Goal: Task Accomplishment & Management: Manage account settings

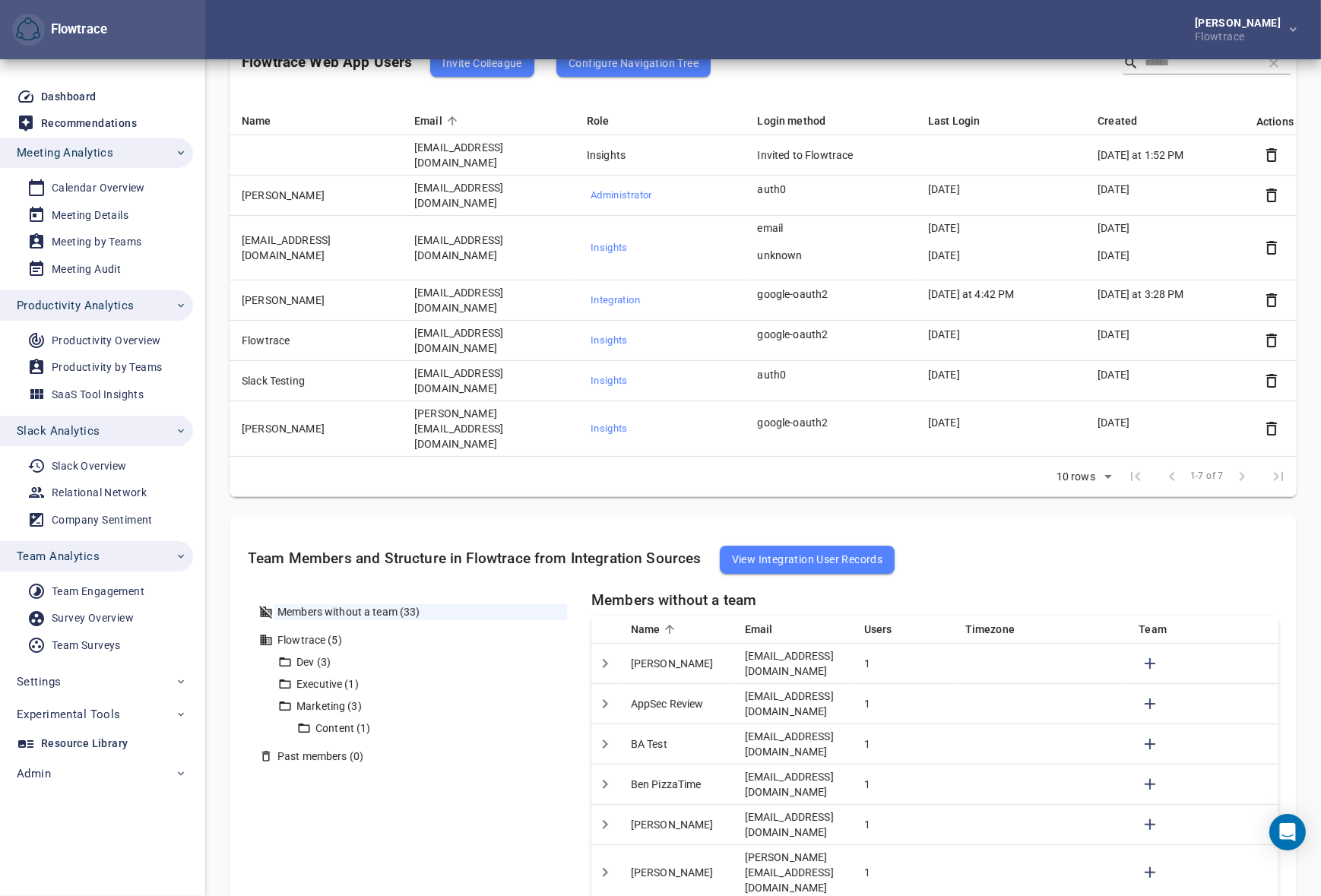
scroll to position [322, 0]
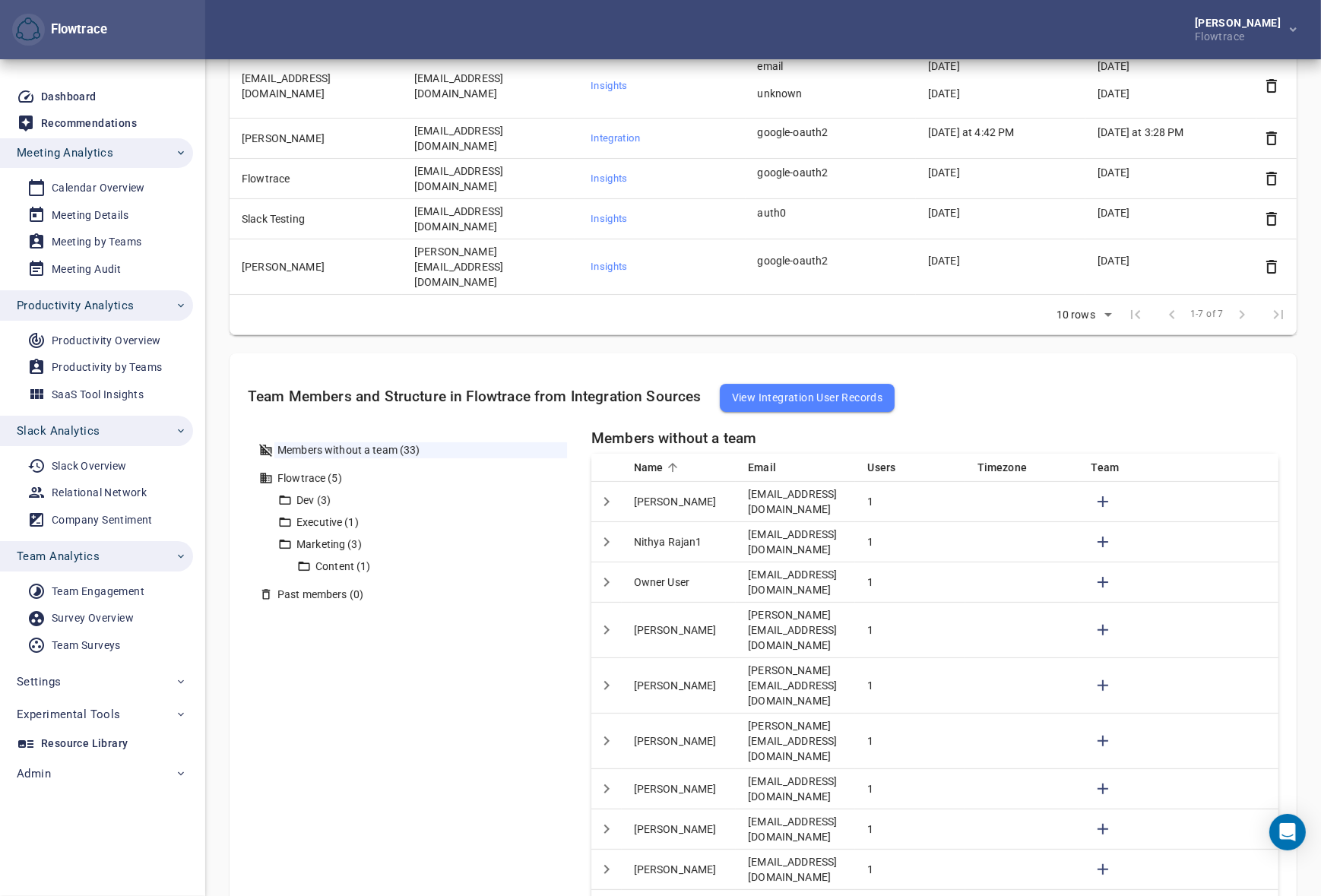
scroll to position [373, 0]
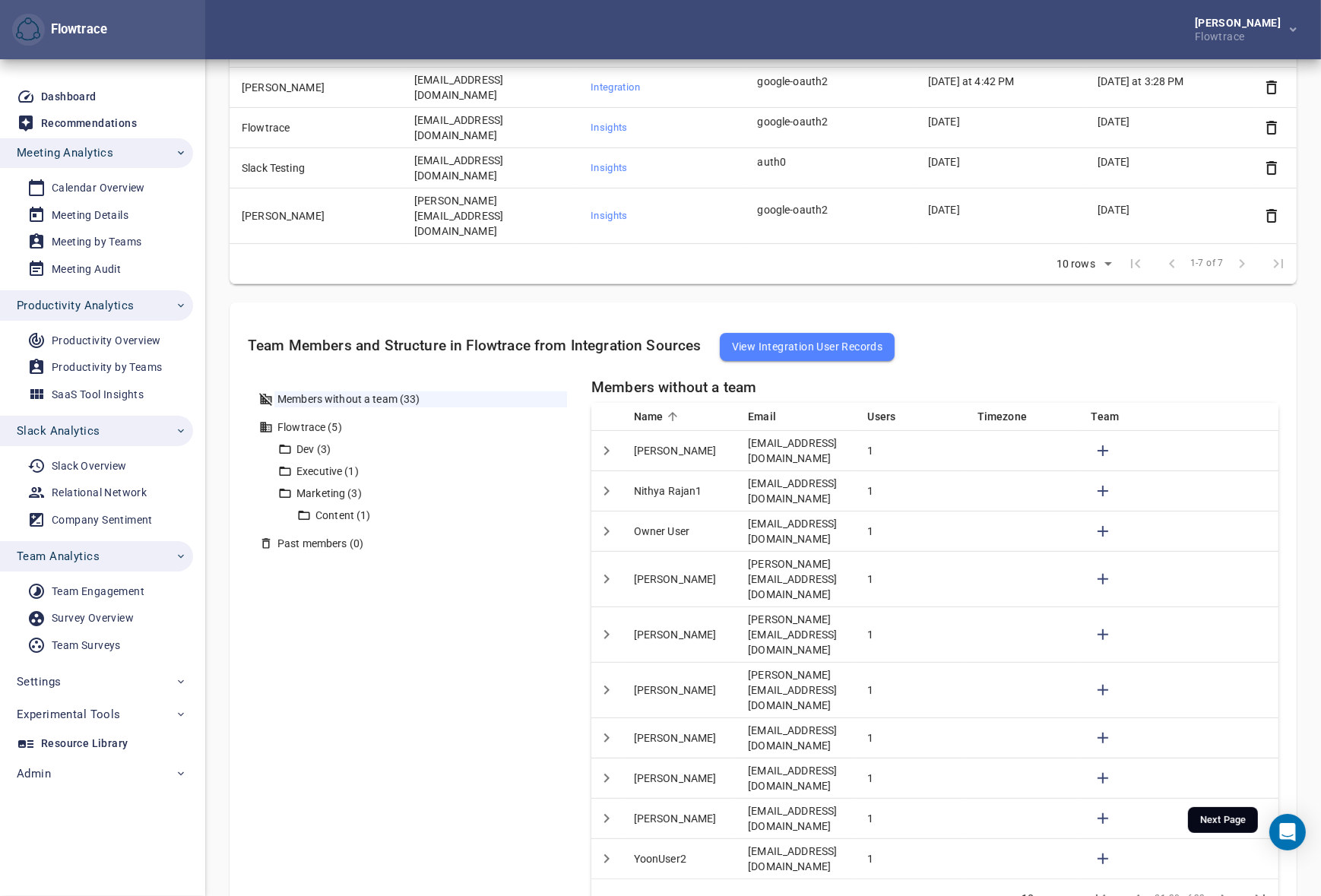
click at [1215, 889] on icon "Next Page" at bounding box center [1224, 898] width 18 height 18
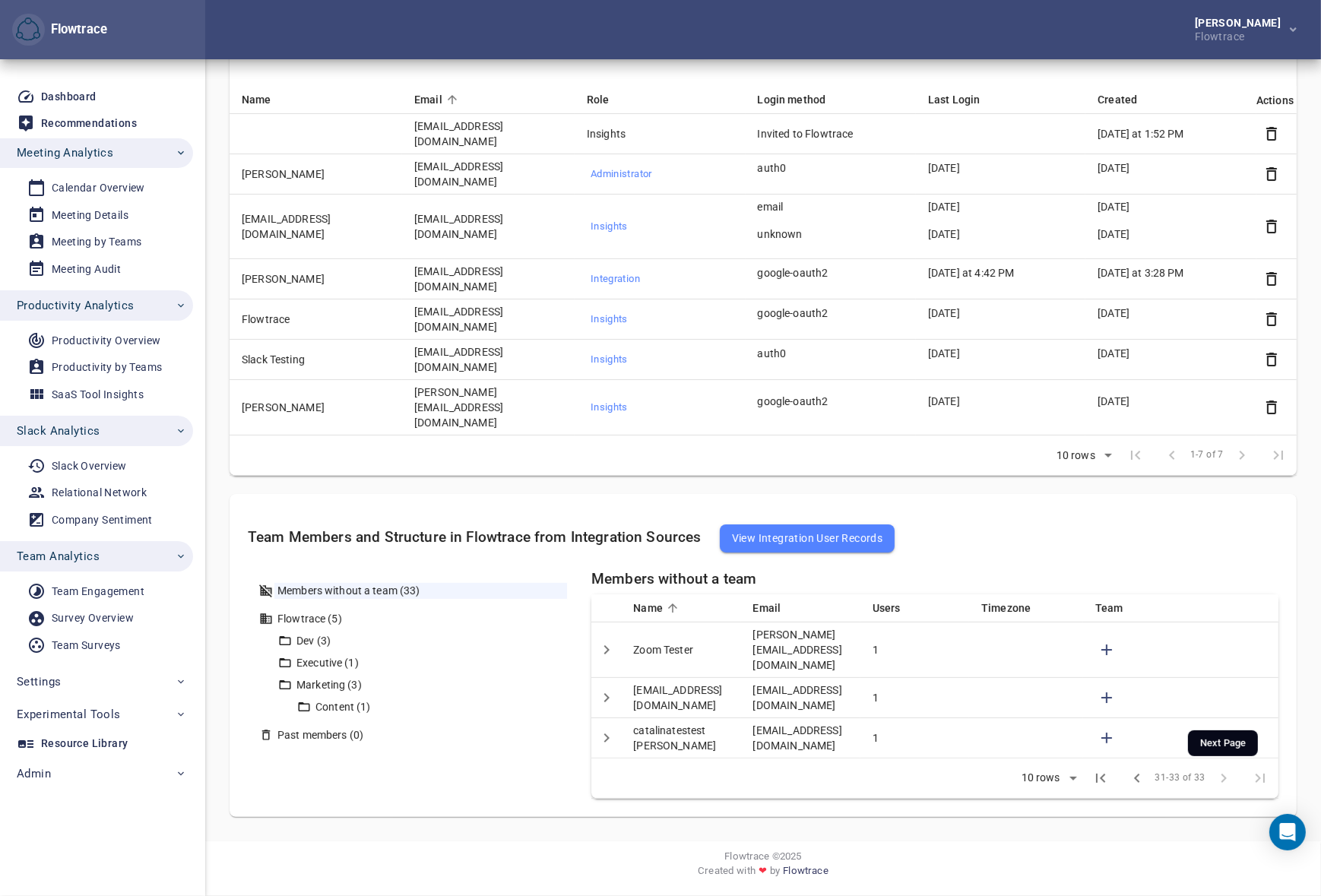
scroll to position [106, 0]
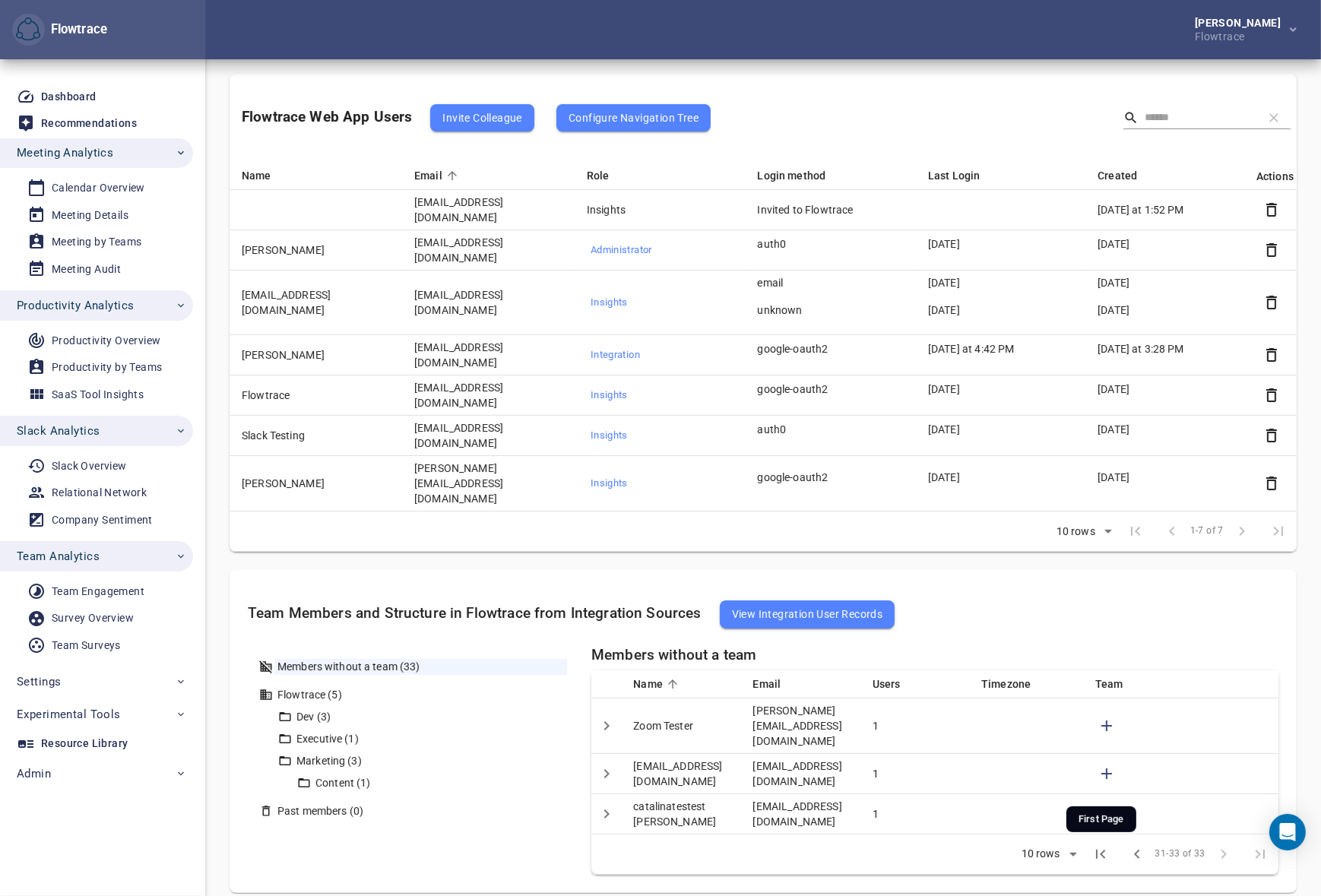
click at [1095, 844] on icon "First Page" at bounding box center [1100, 854] width 18 height 18
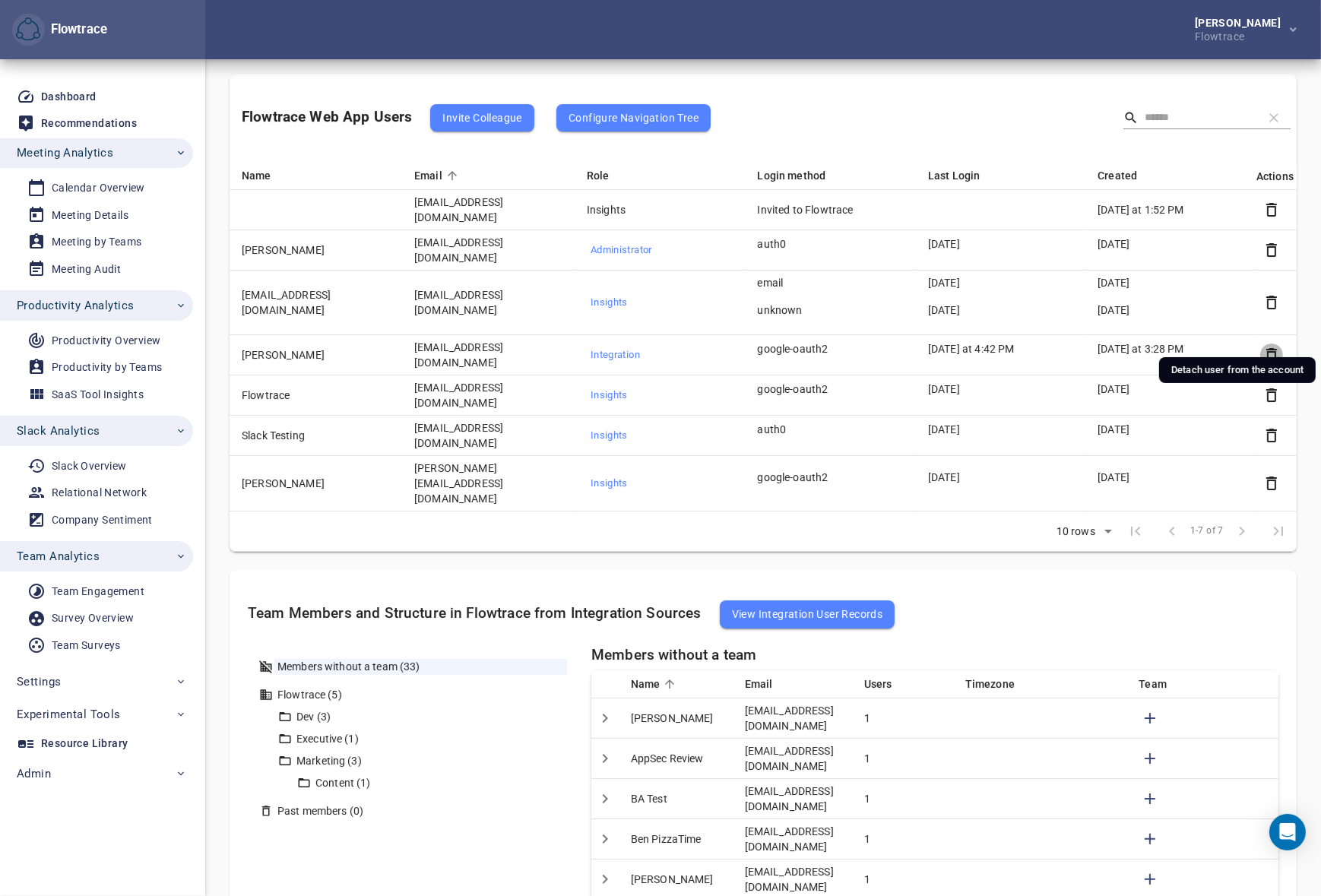
click at [1269, 346] on icon "button" at bounding box center [1271, 355] width 18 height 18
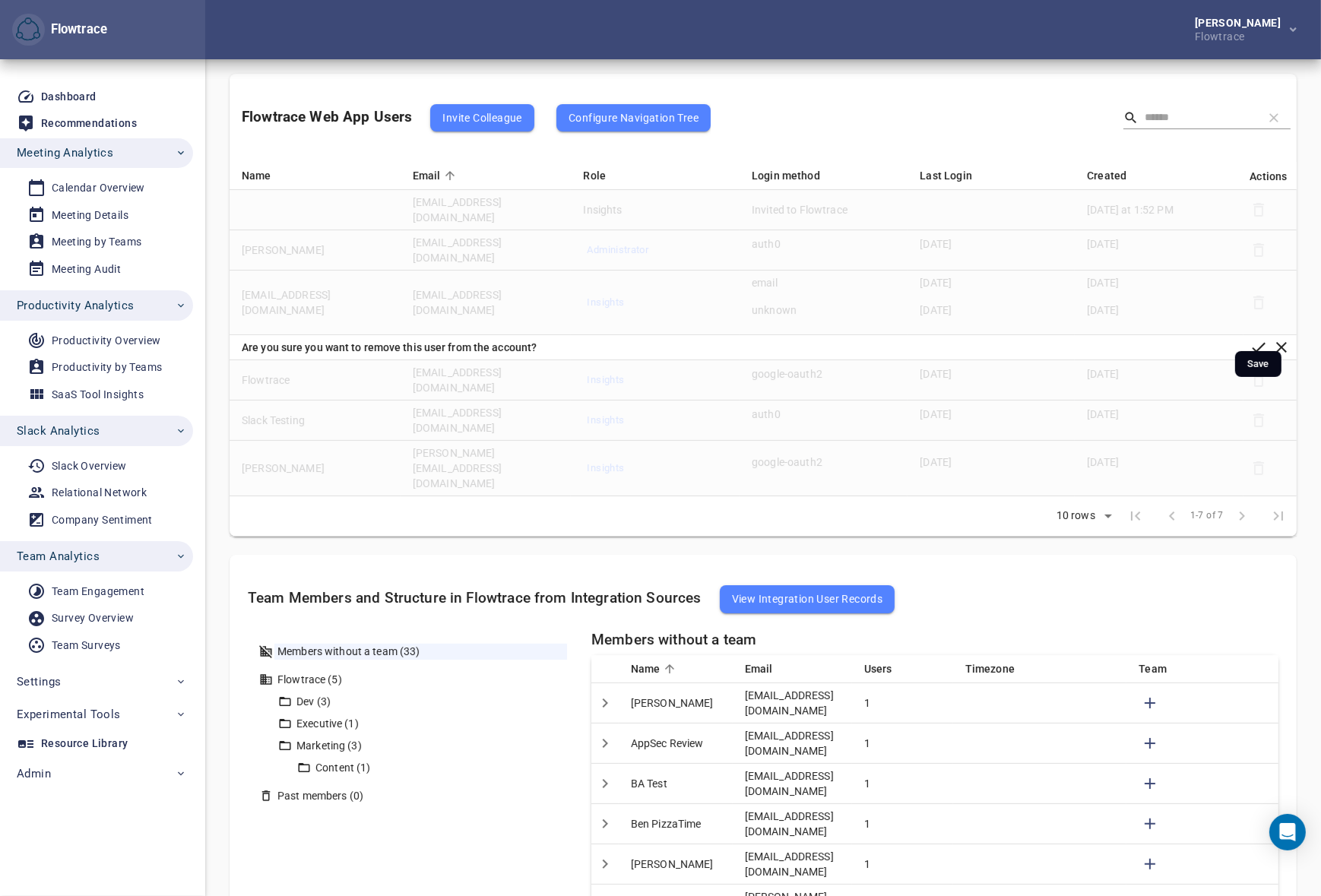
click at [1255, 338] on icon "button" at bounding box center [1259, 347] width 18 height 18
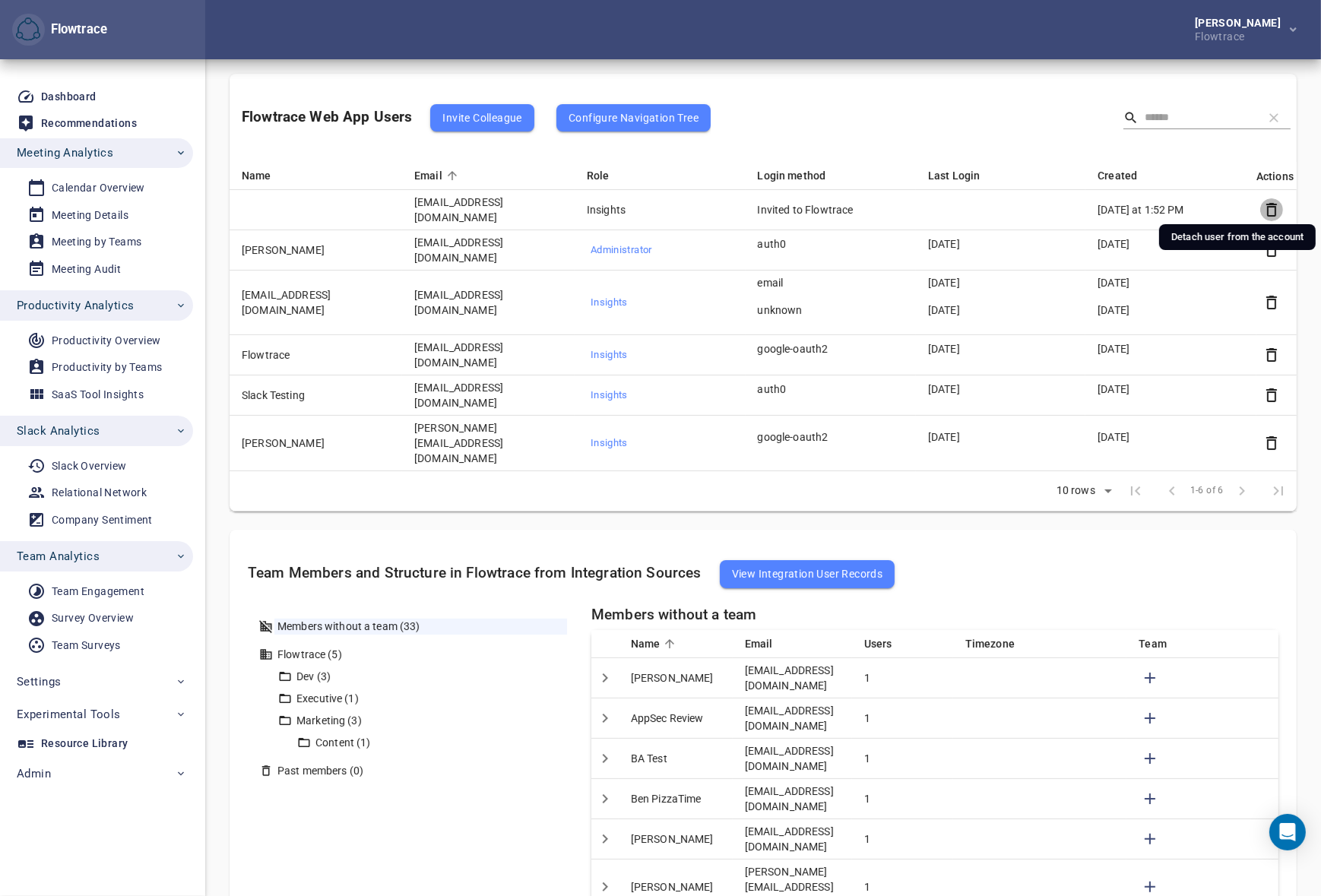
click at [1272, 203] on icon "button" at bounding box center [1271, 209] width 11 height 13
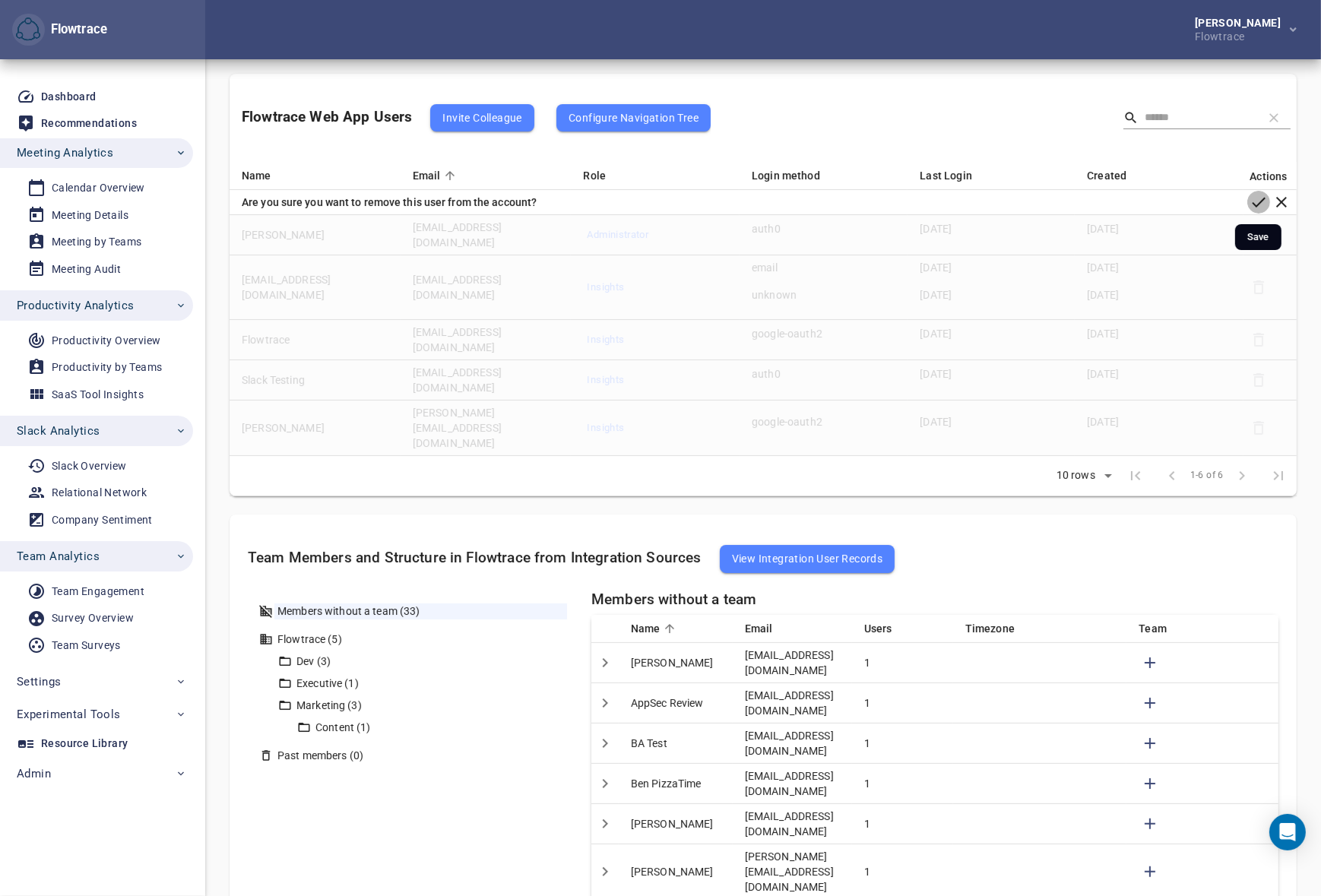
click at [1260, 197] on icon "button" at bounding box center [1259, 202] width 18 height 18
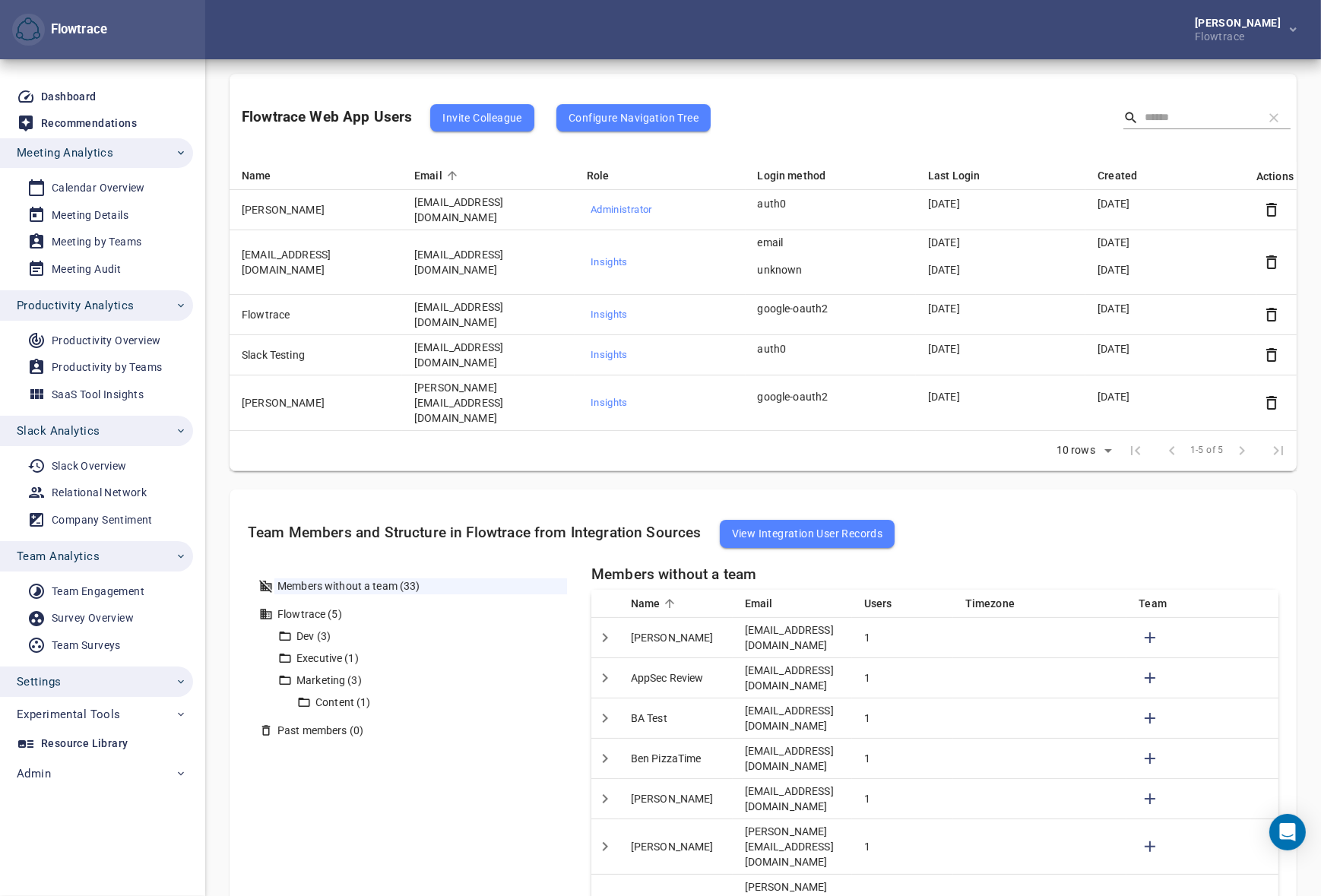
click at [79, 672] on span "Settings" at bounding box center [101, 682] width 170 height 20
click at [83, 823] on div "Integrations" at bounding box center [82, 825] width 62 height 19
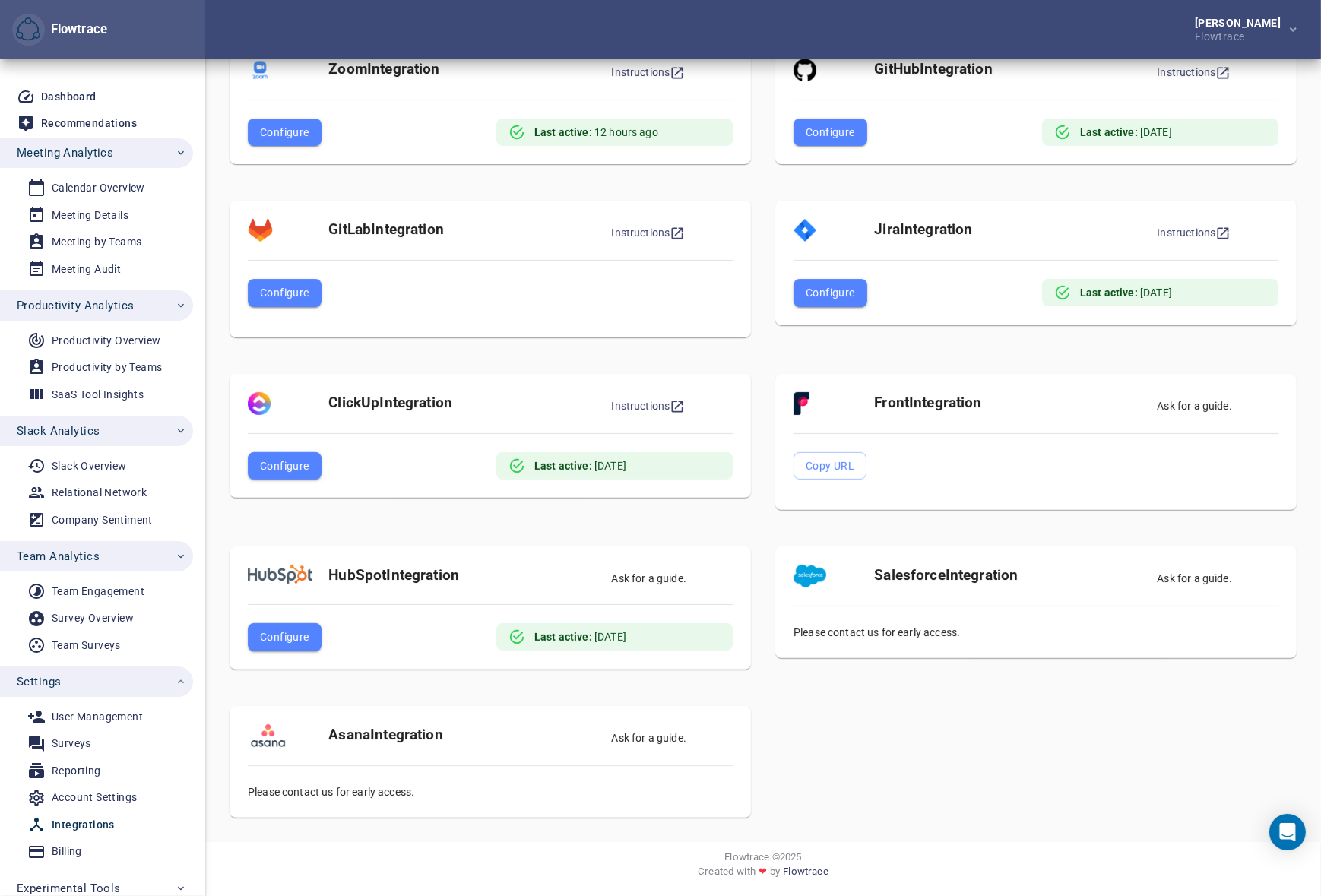
scroll to position [160, 0]
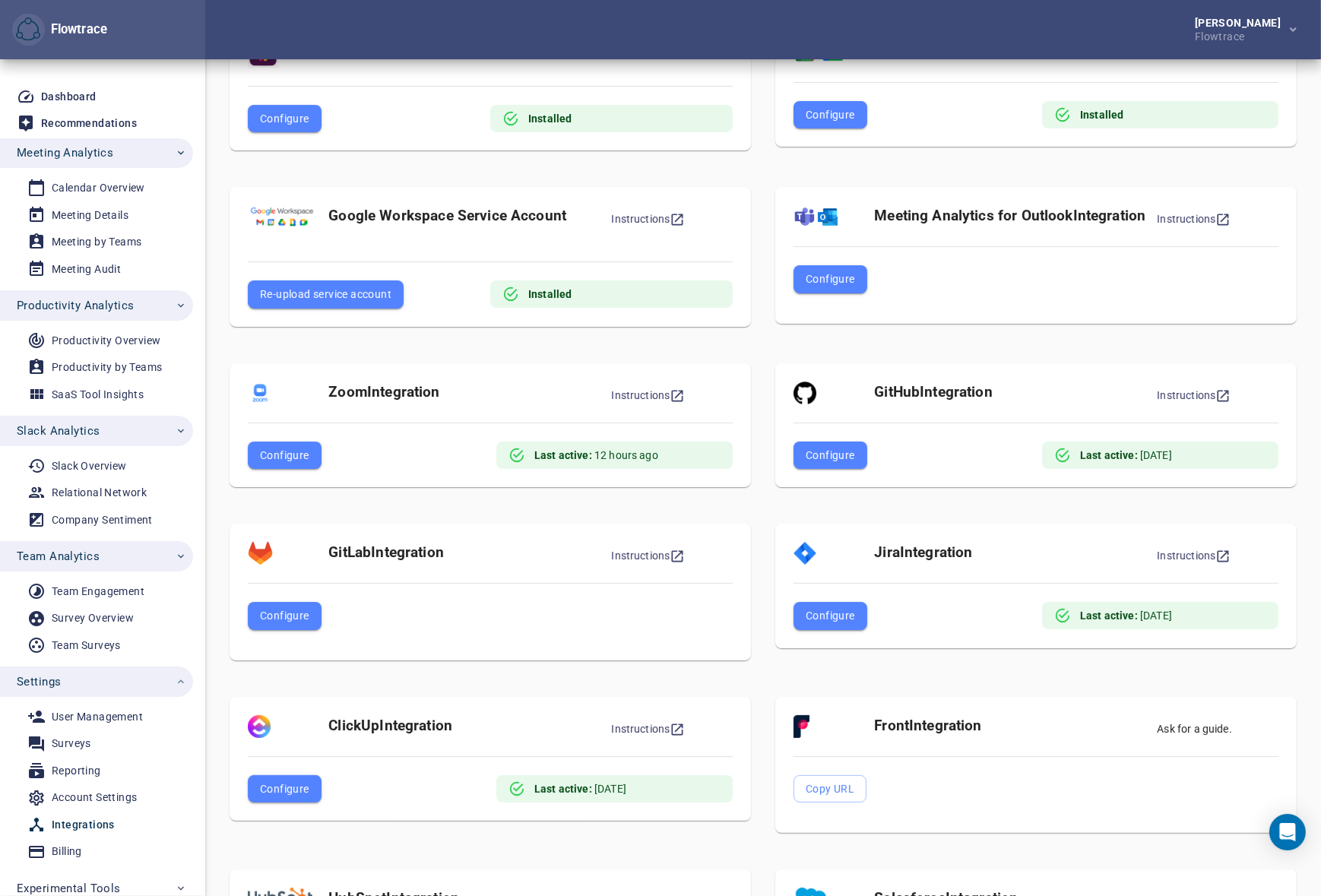
click at [299, 447] on span "Configure" at bounding box center [284, 455] width 49 height 18
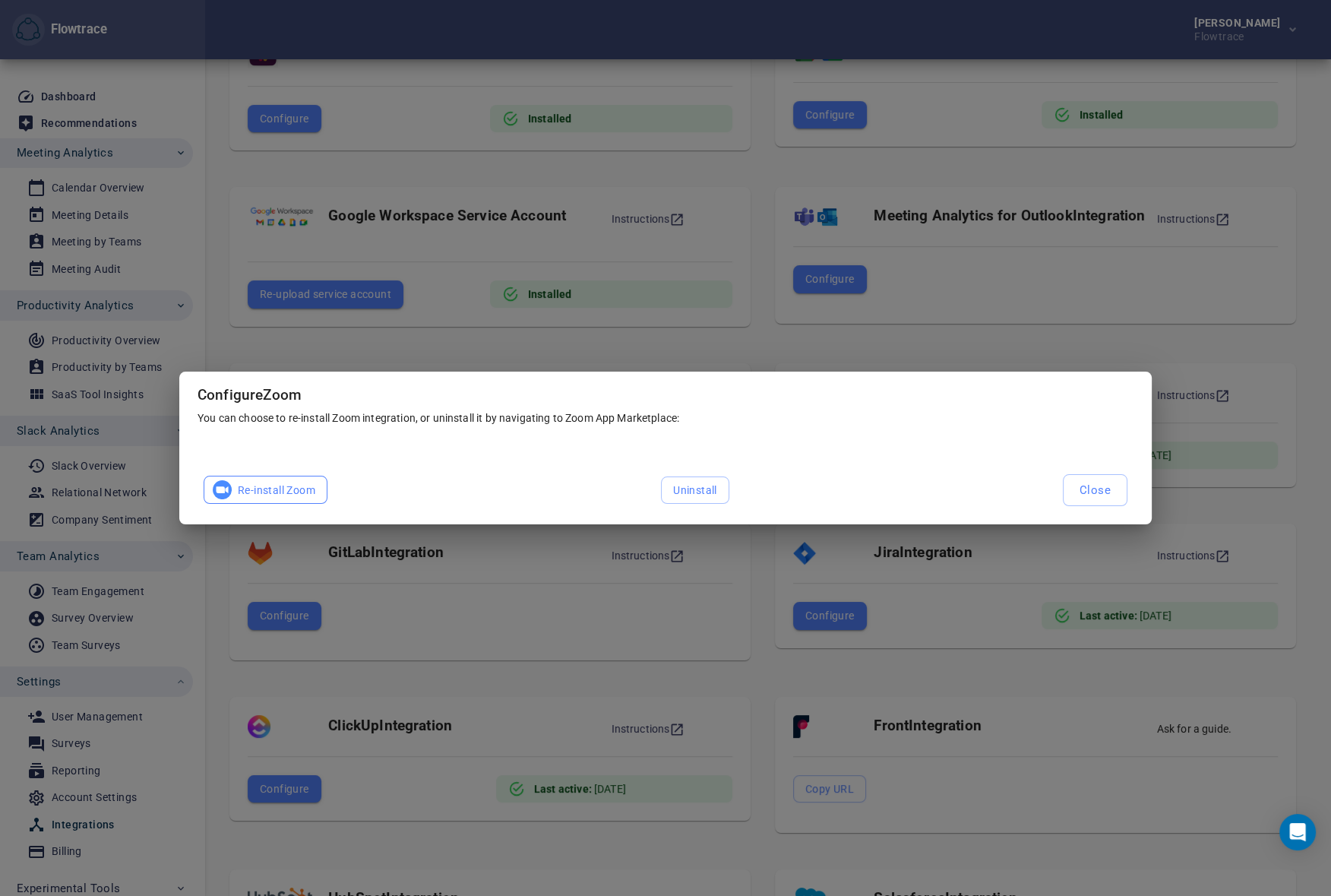
click at [275, 485] on span "Re-install Zoom" at bounding box center [266, 490] width 100 height 19
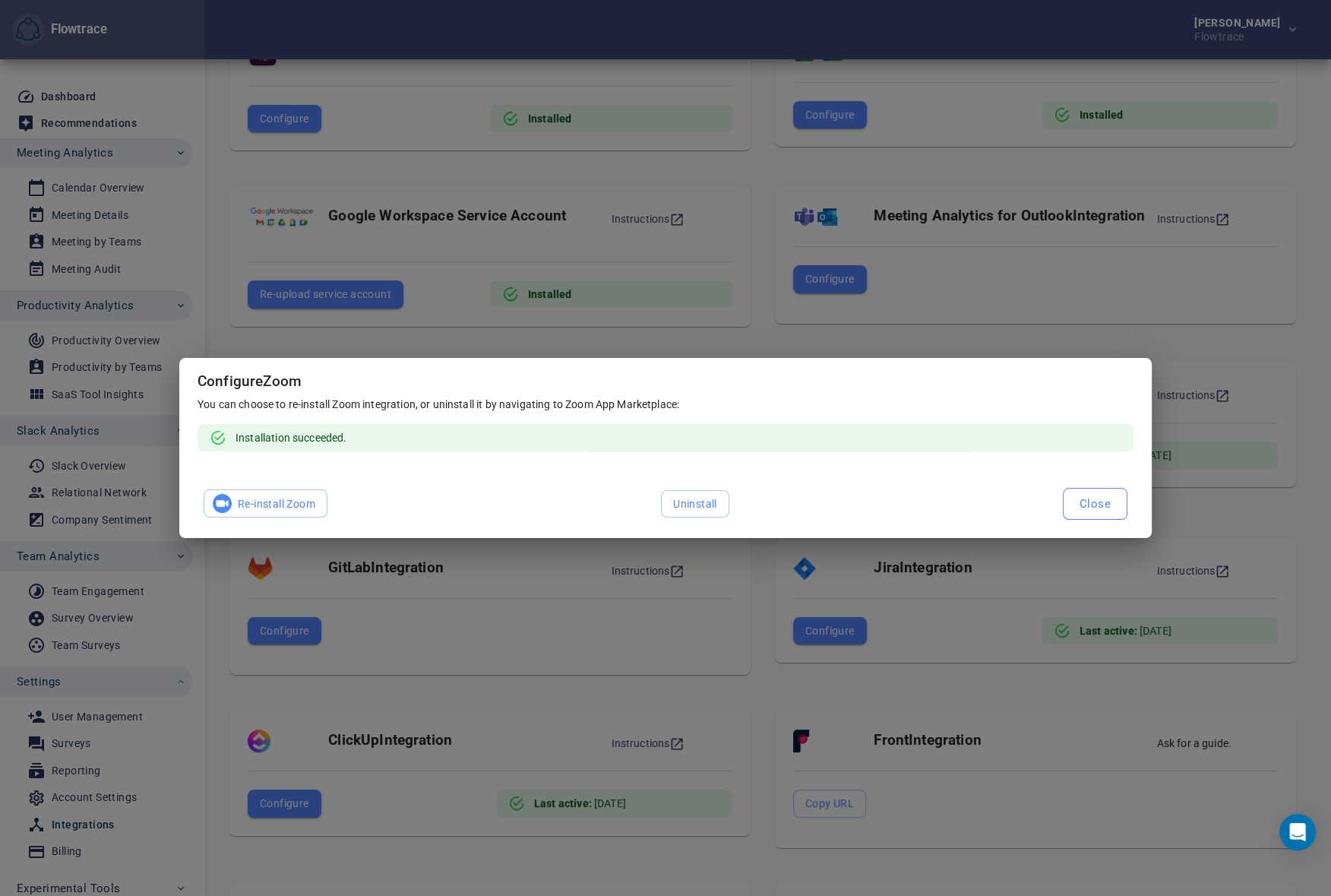
click at [1080, 508] on span "Close" at bounding box center [1095, 504] width 31 height 20
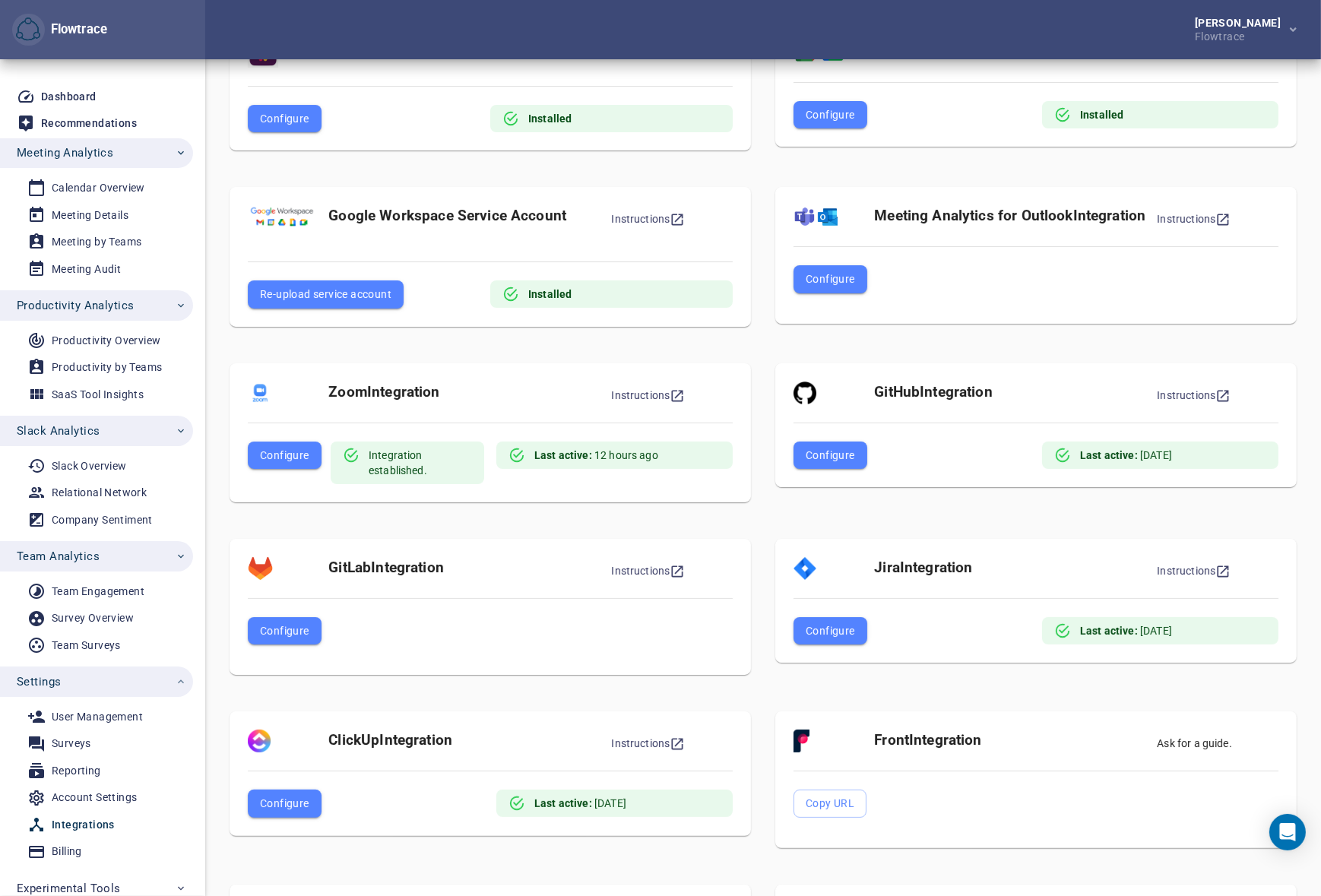
click at [756, 170] on div "Slack Integration Instructions Configure Installed" at bounding box center [490, 91] width 545 height 168
click at [764, 312] on div "Meeting Analytics for Outlook Integration Instructions Configure" at bounding box center [1036, 262] width 545 height 175
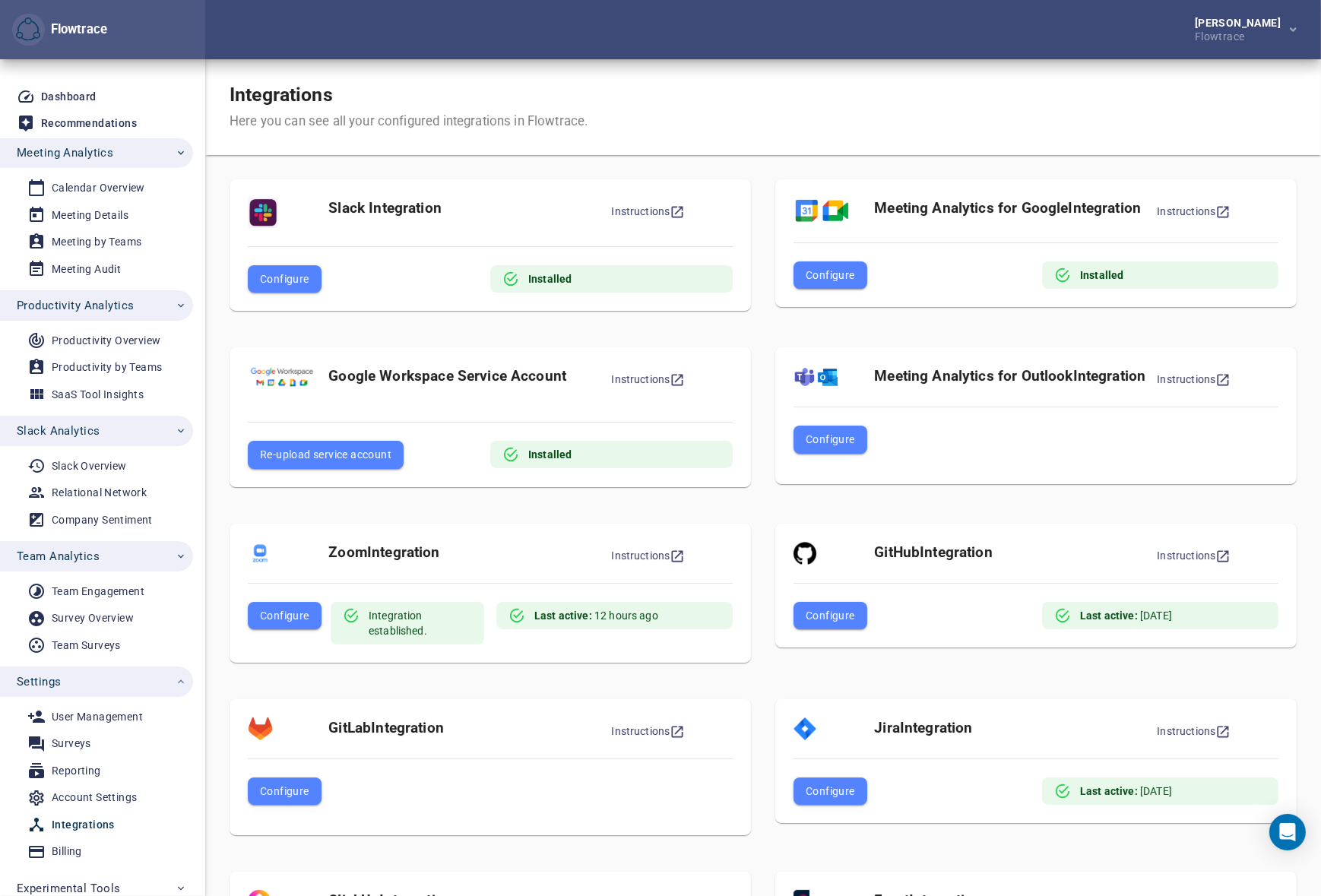
click at [76, 310] on span "Productivity Analytics" at bounding box center [75, 306] width 117 height 20
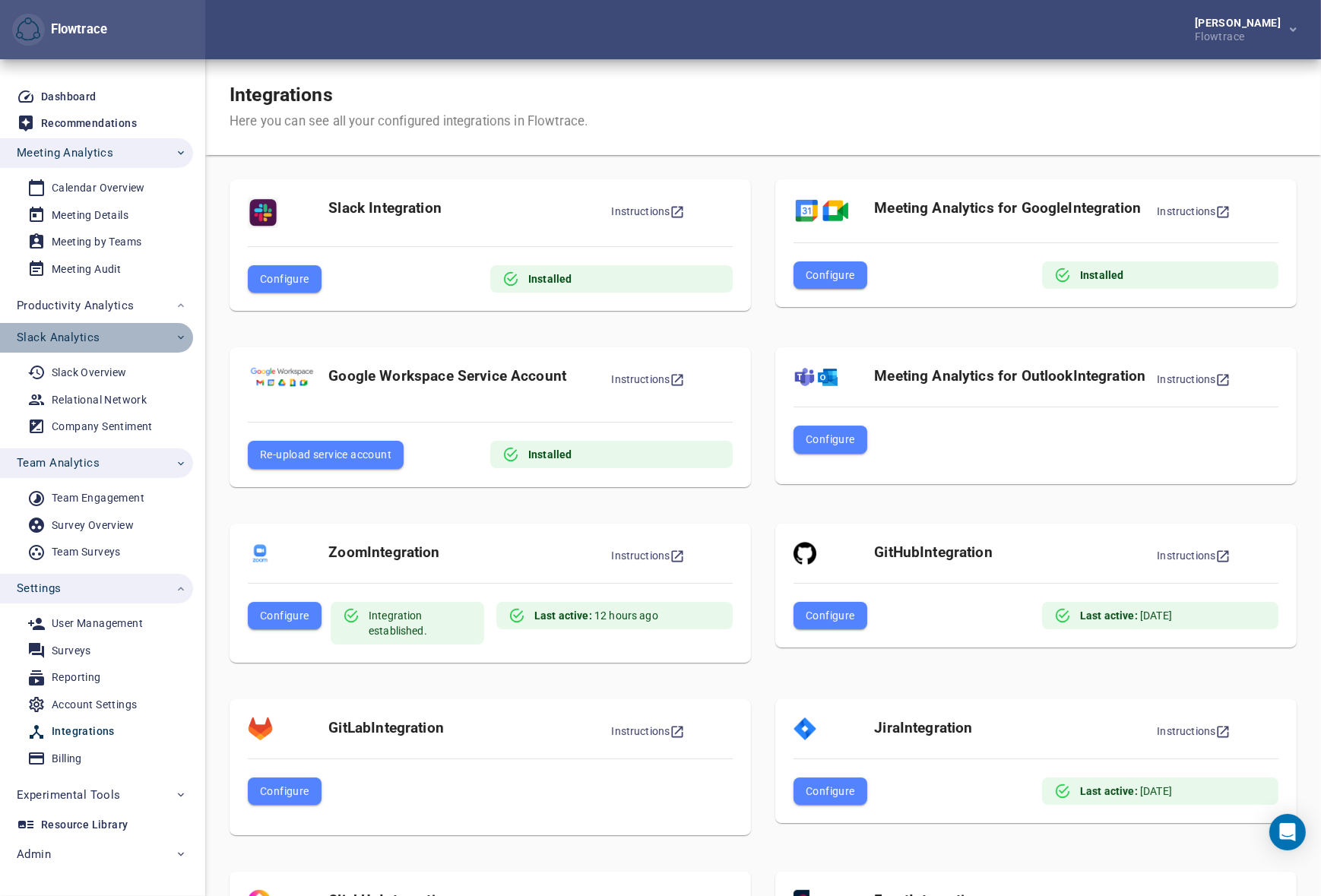
click at [80, 334] on span "Slack Analytics" at bounding box center [58, 337] width 83 height 20
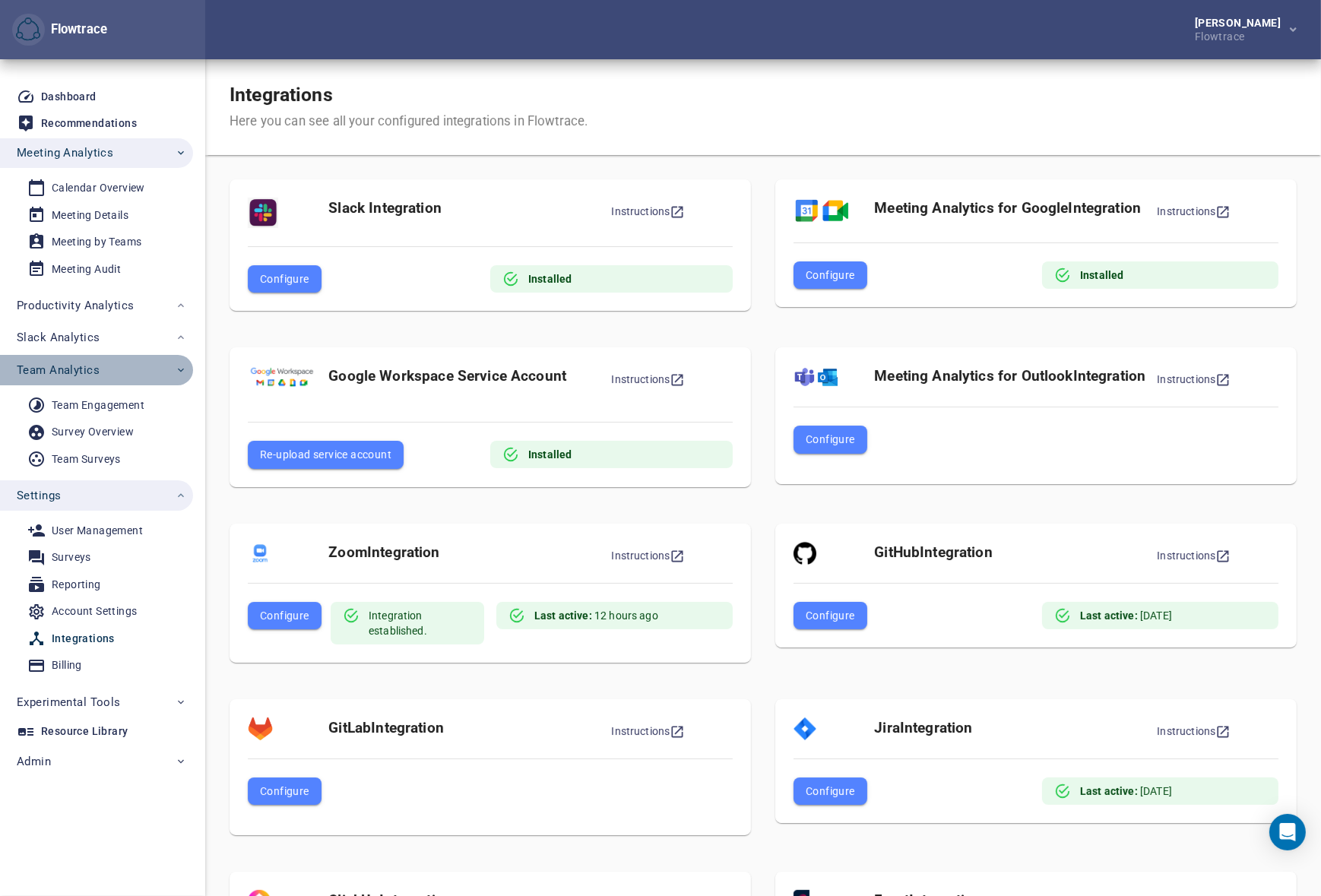
click at [82, 366] on span "Team Analytics" at bounding box center [58, 370] width 83 height 20
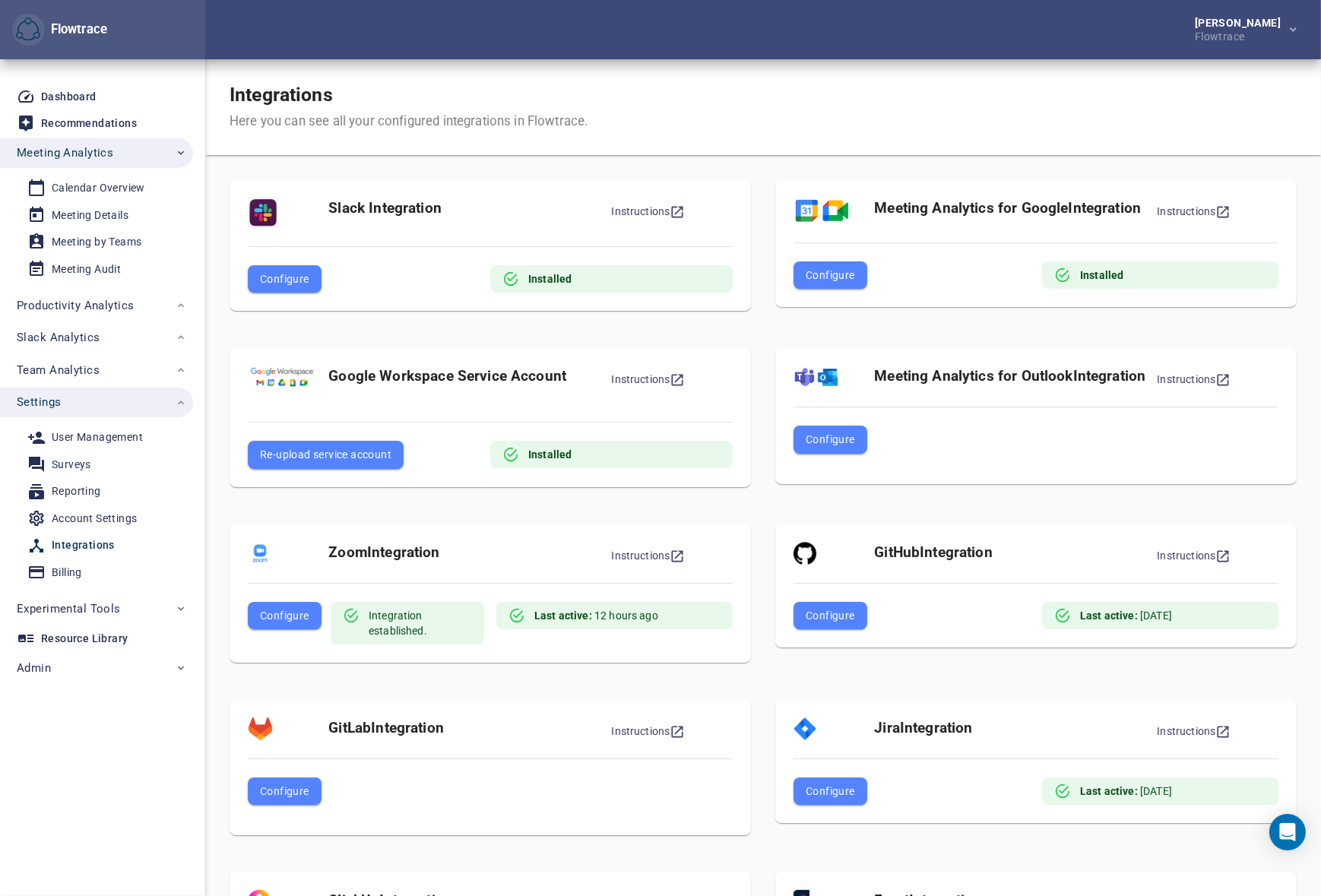
click at [87, 398] on span "Settings" at bounding box center [101, 402] width 170 height 20
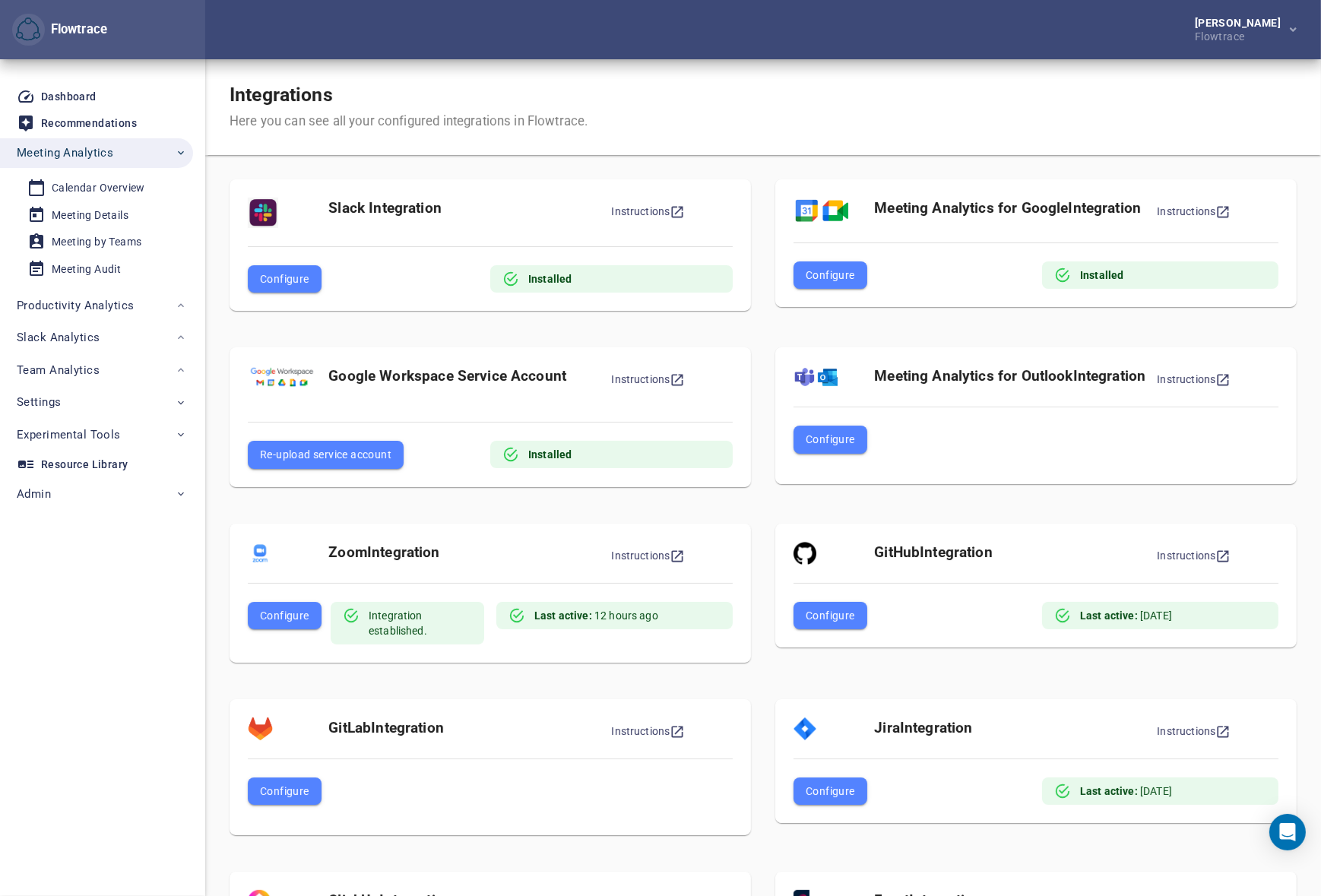
click at [973, 33] on div "[PERSON_NAME] Flowtrace" at bounding box center [763, 29] width 1116 height 59
click at [746, 47] on div "[PERSON_NAME] Flowtrace" at bounding box center [763, 29] width 1116 height 59
click at [759, 79] on div "Integrations Here you can see all your configured integrations in Flowtrace." at bounding box center [763, 106] width 1116 height 96
click at [775, 119] on div "Integrations Here you can see all your configured integrations in Flowtrace." at bounding box center [763, 106] width 1116 height 96
click at [764, 149] on div "Integrations Here you can see all your configured integrations in Flowtrace." at bounding box center [763, 106] width 1116 height 96
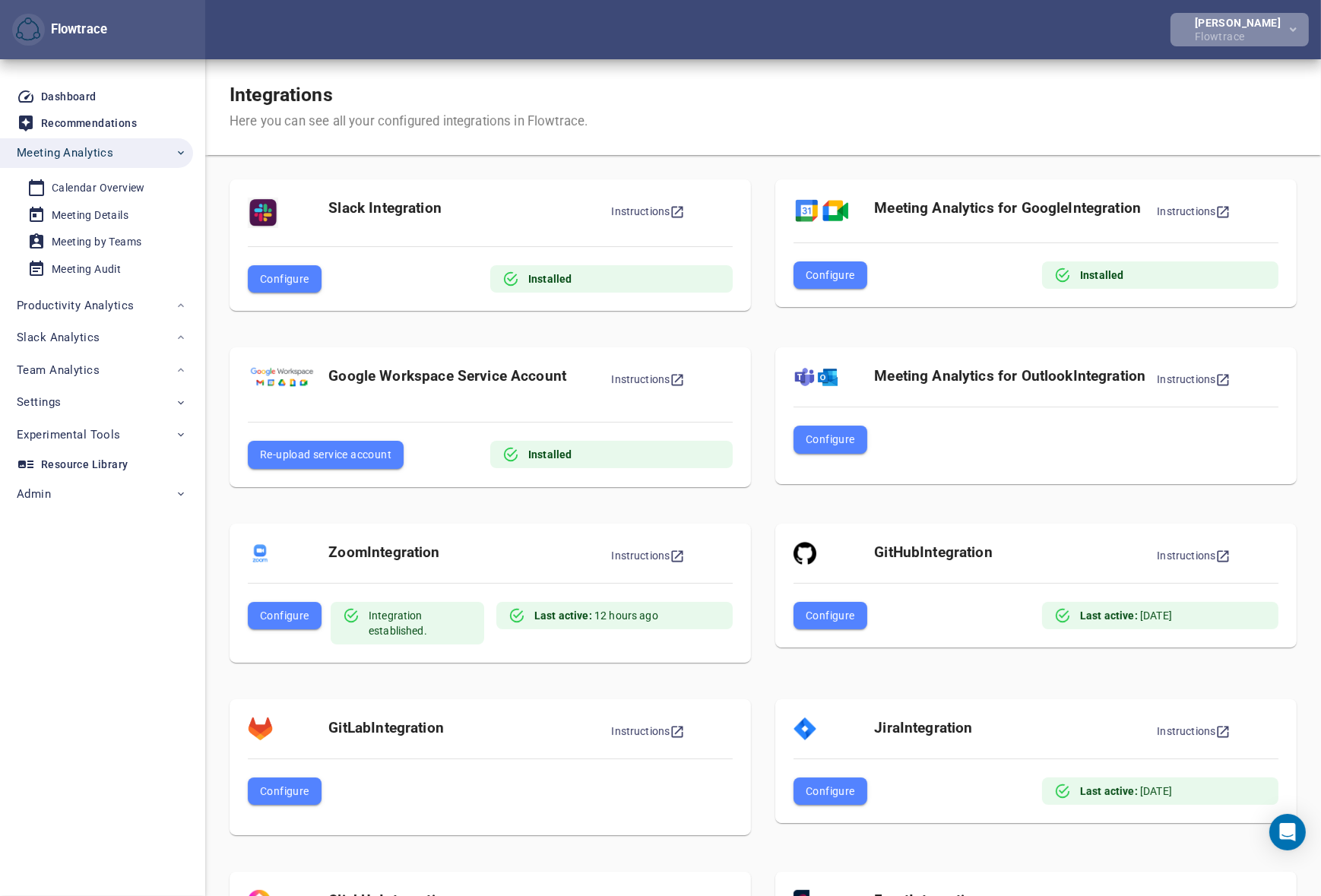
click at [1251, 28] on div "[PERSON_NAME]" at bounding box center [1240, 22] width 92 height 11
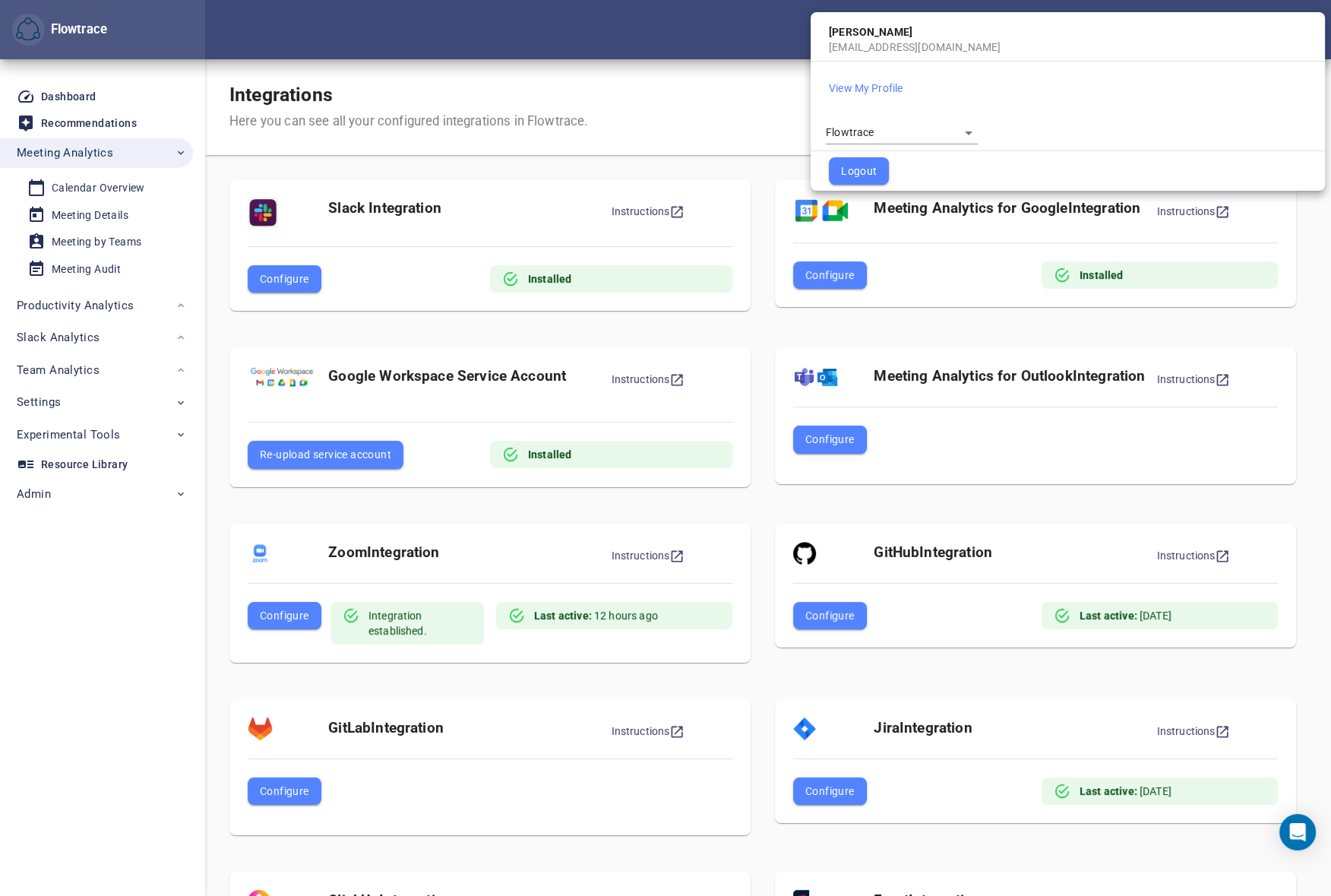
click at [845, 137] on body "Flowtrace [PERSON_NAME] Flowtrace Flowtrace Dashboard Recommendations Meeting A…" at bounding box center [665, 448] width 1331 height 896
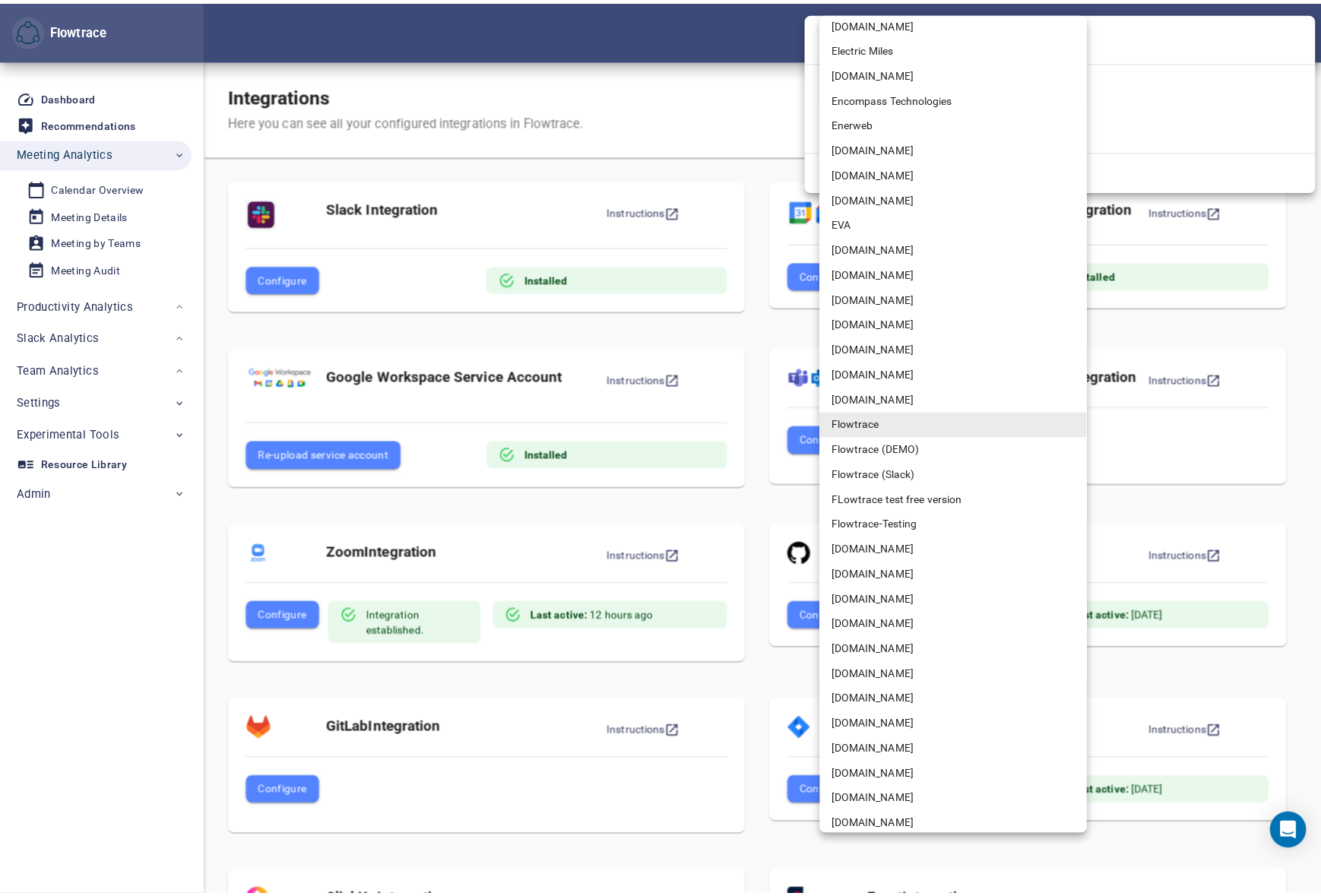
scroll to position [9057, 0]
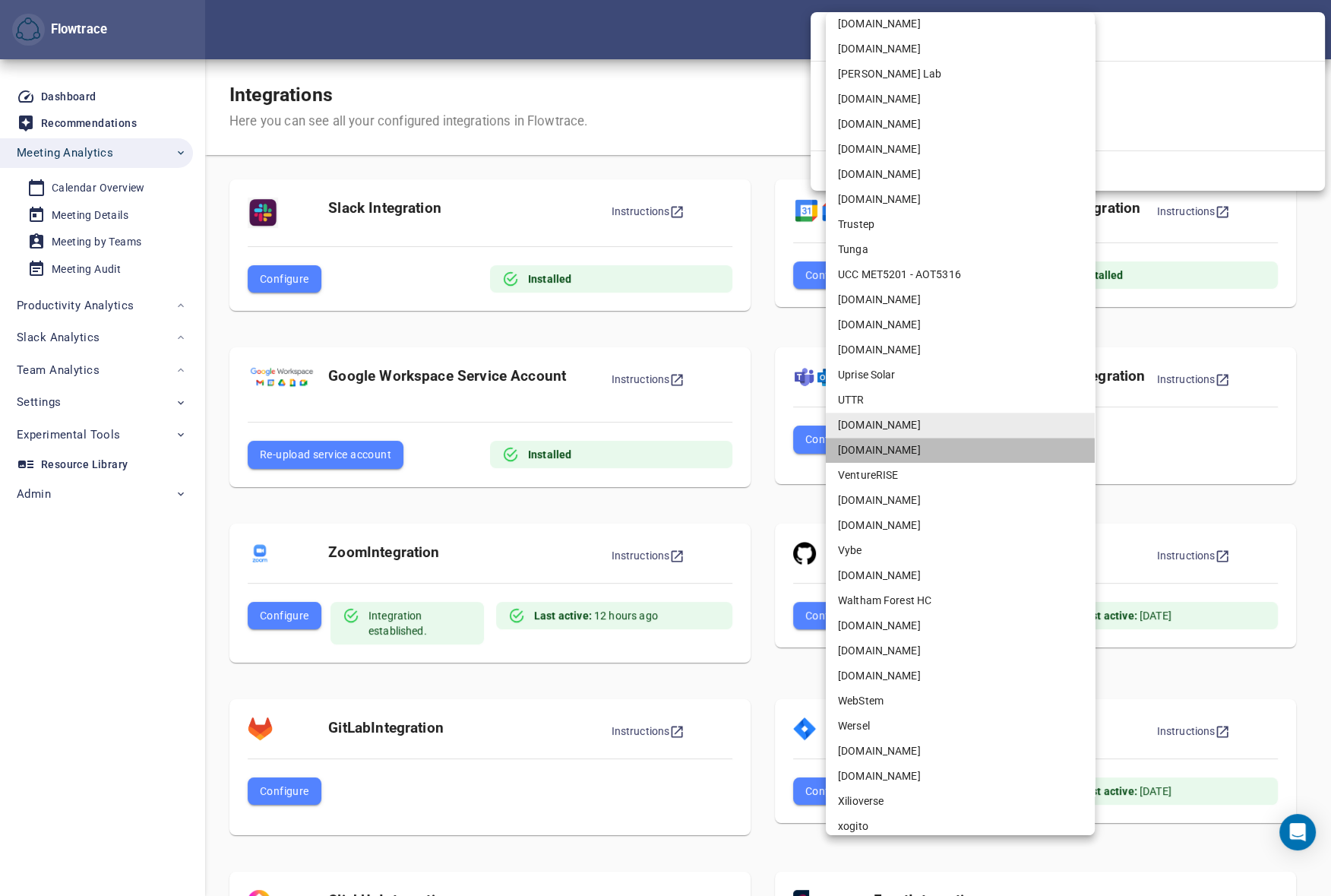
click at [871, 446] on li "[DOMAIN_NAME]" at bounding box center [961, 450] width 269 height 25
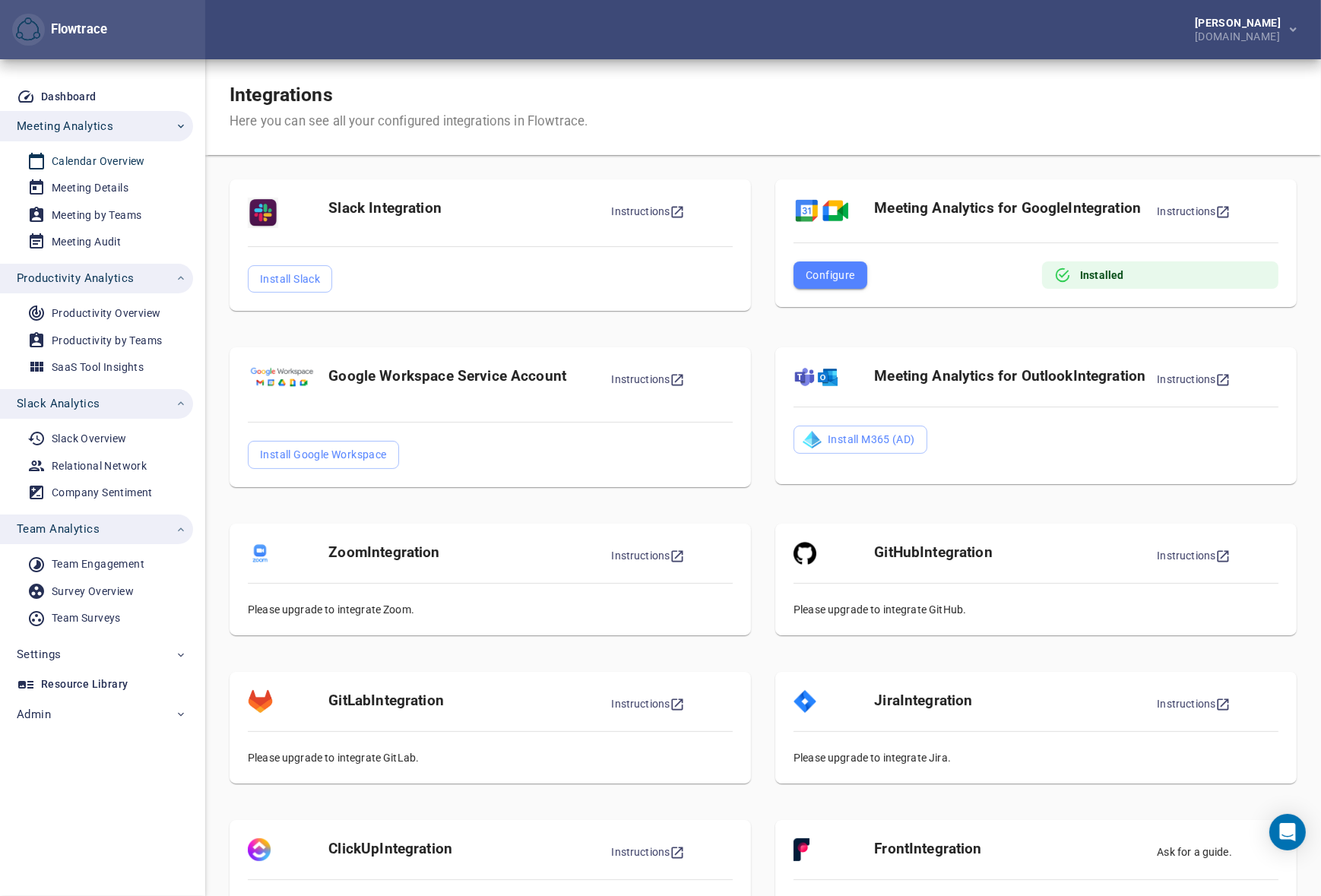
click at [88, 170] on div "Calendar Overview" at bounding box center [98, 161] width 93 height 19
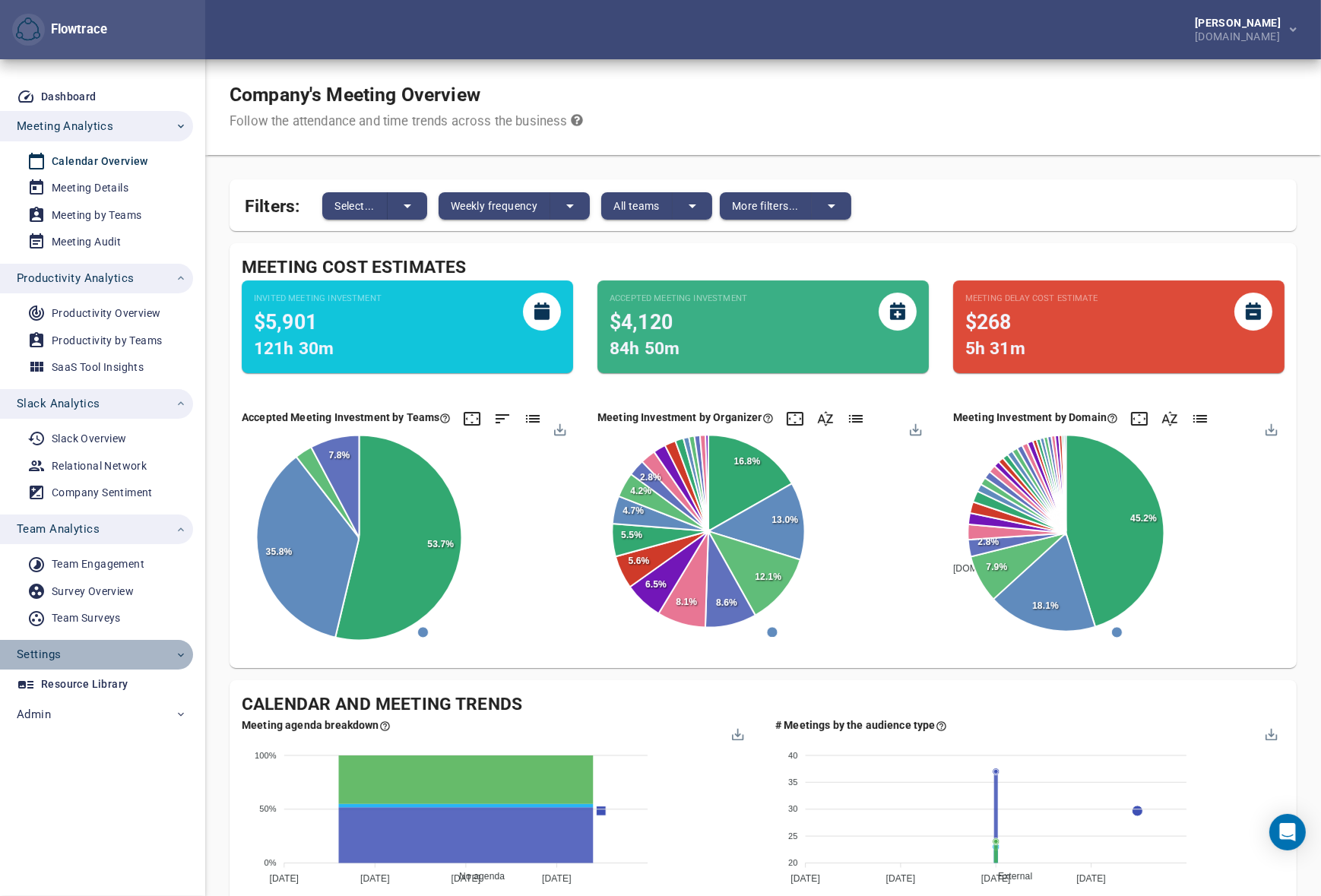
click at [97, 656] on span "Settings" at bounding box center [101, 654] width 170 height 20
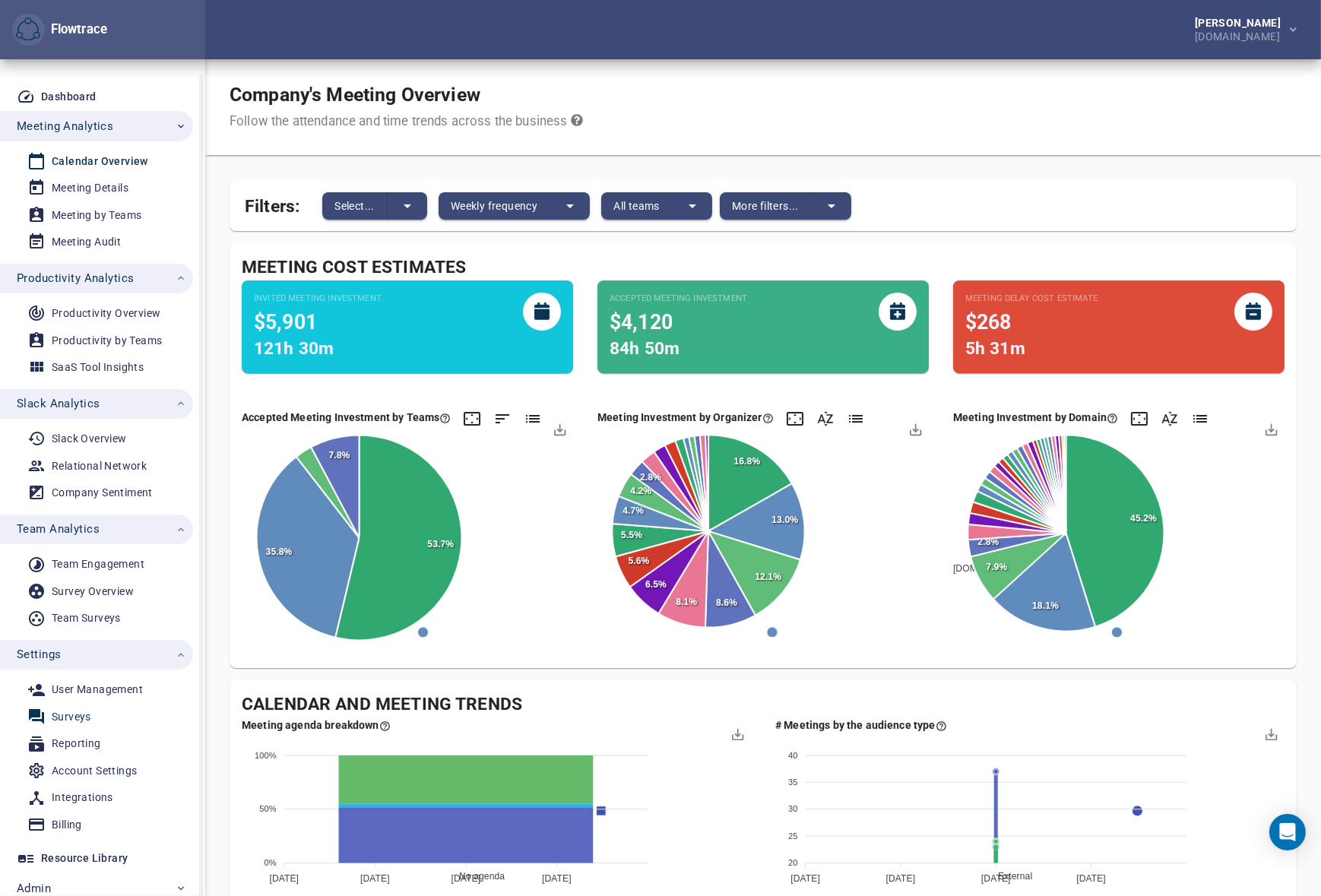
scroll to position [7, 0]
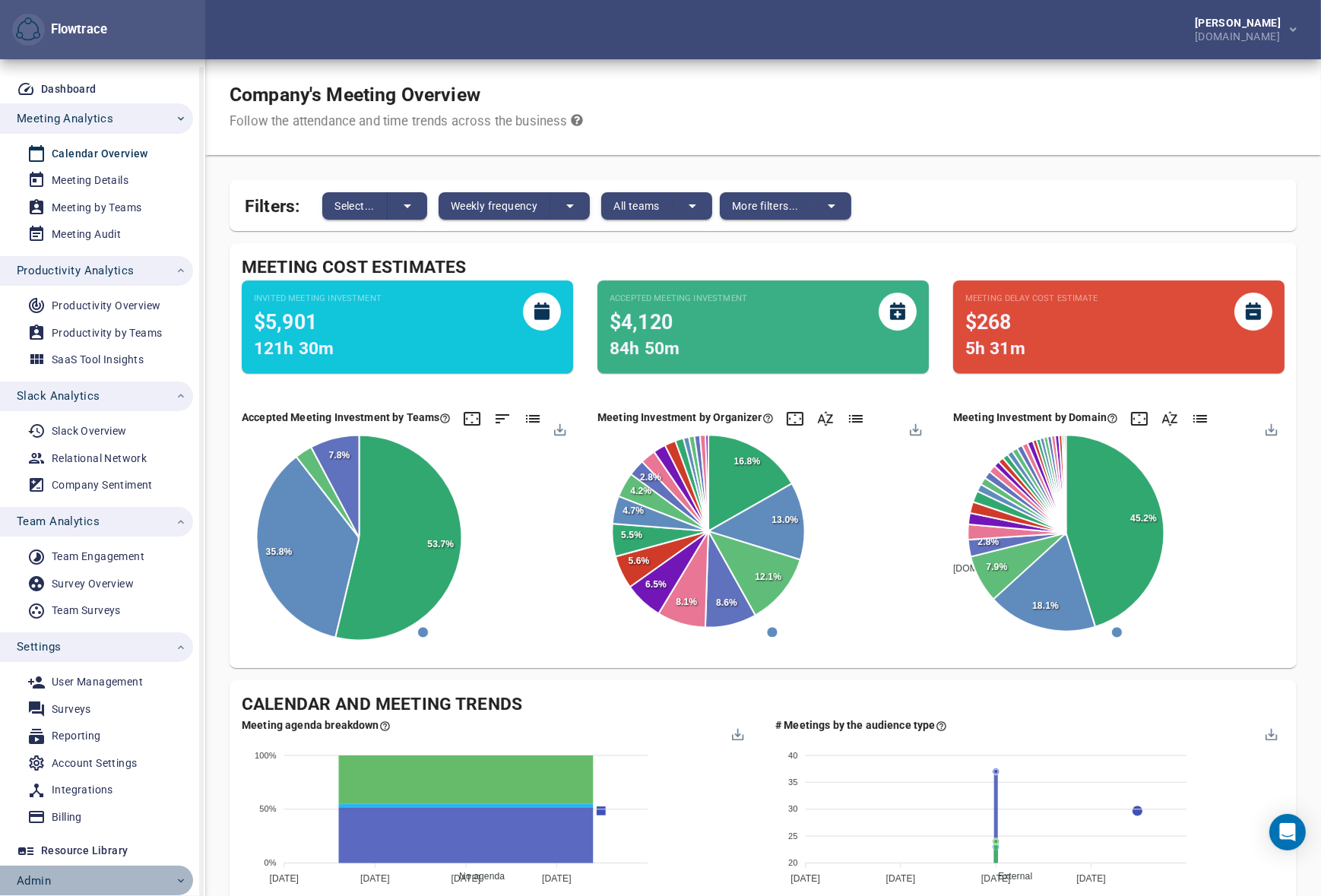
click at [145, 879] on span "Admin" at bounding box center [101, 880] width 170 height 20
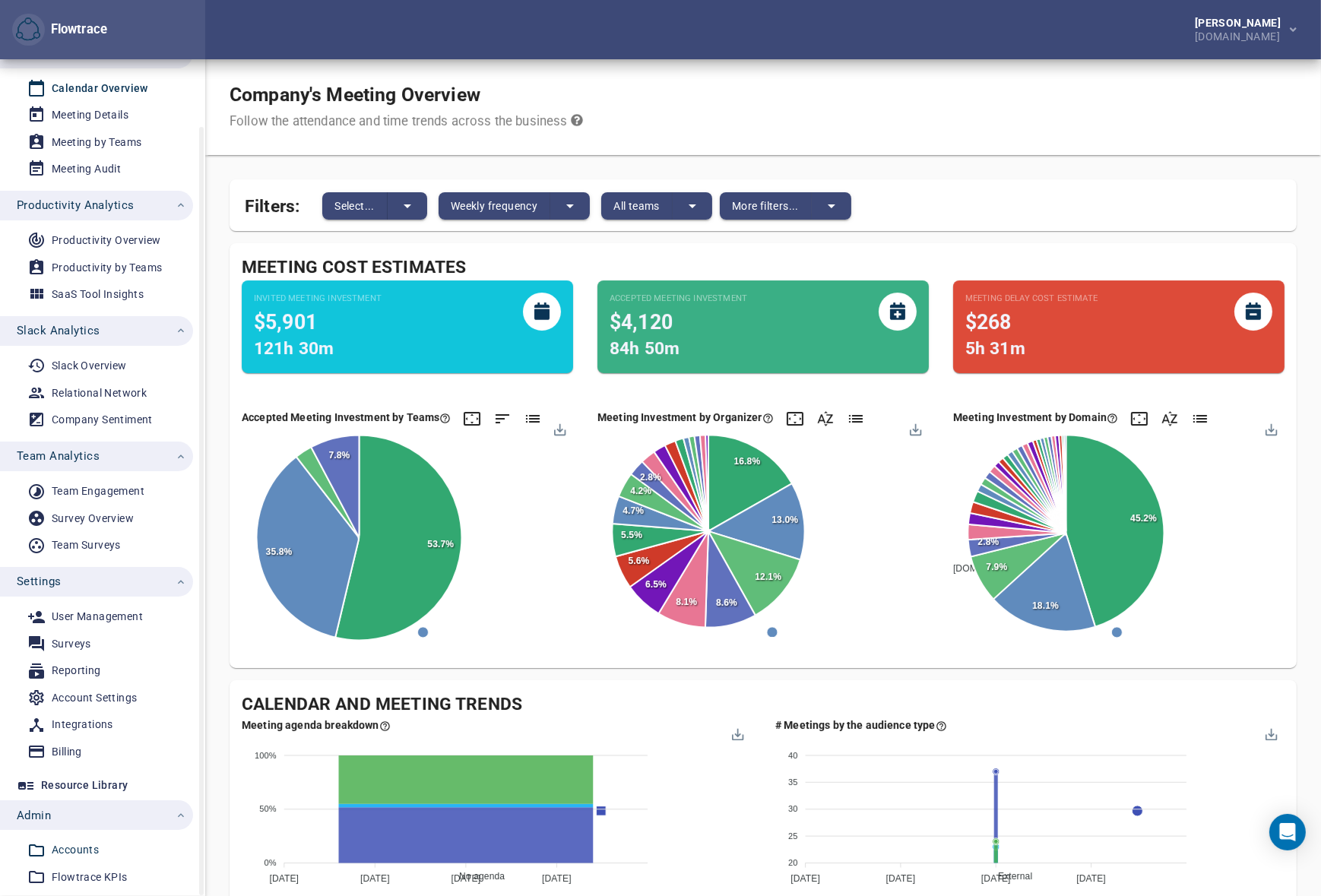
click at [80, 846] on div "Accounts" at bounding box center [75, 849] width 47 height 19
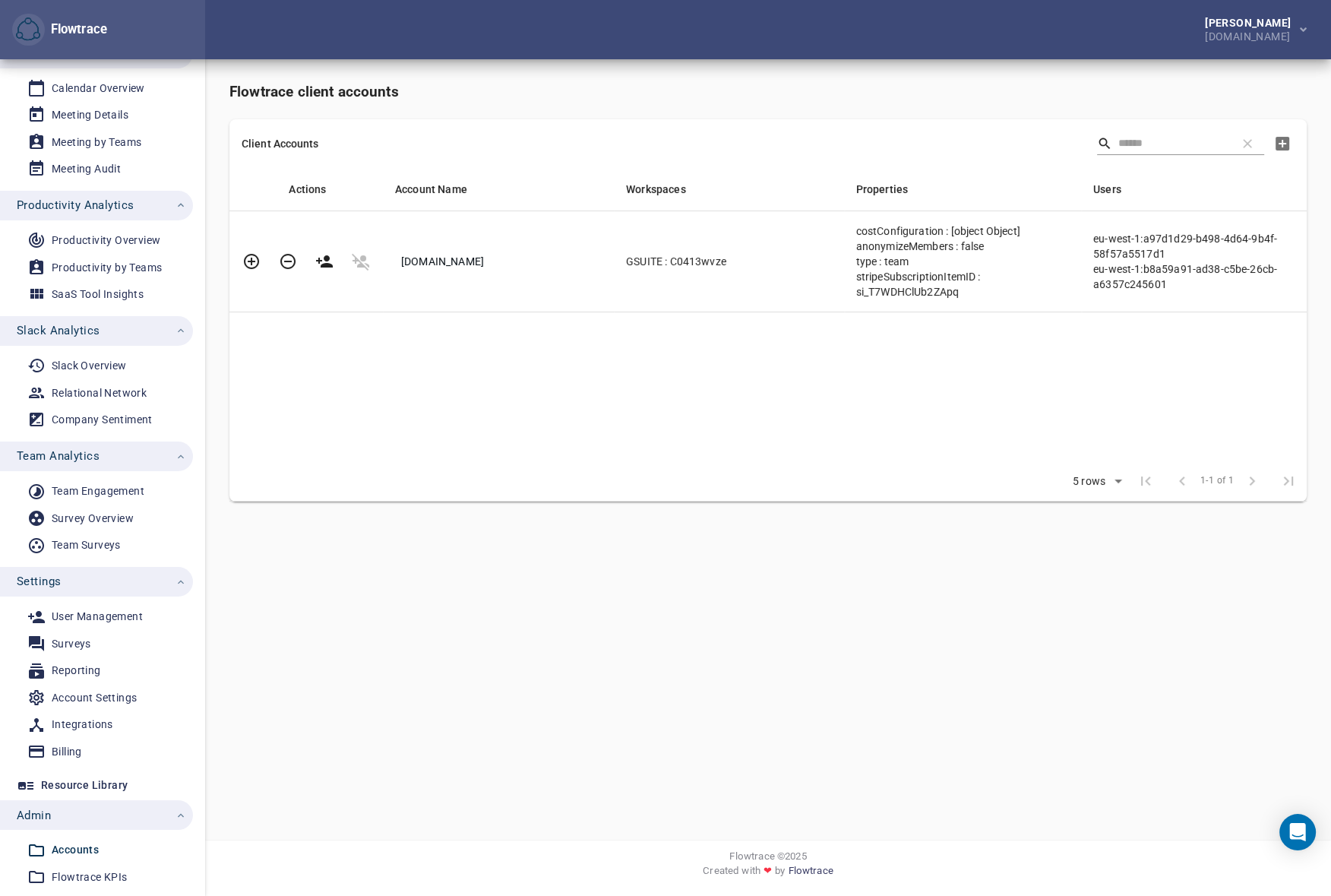
click at [440, 263] on span "[DOMAIN_NAME]" at bounding box center [443, 261] width 83 height 12
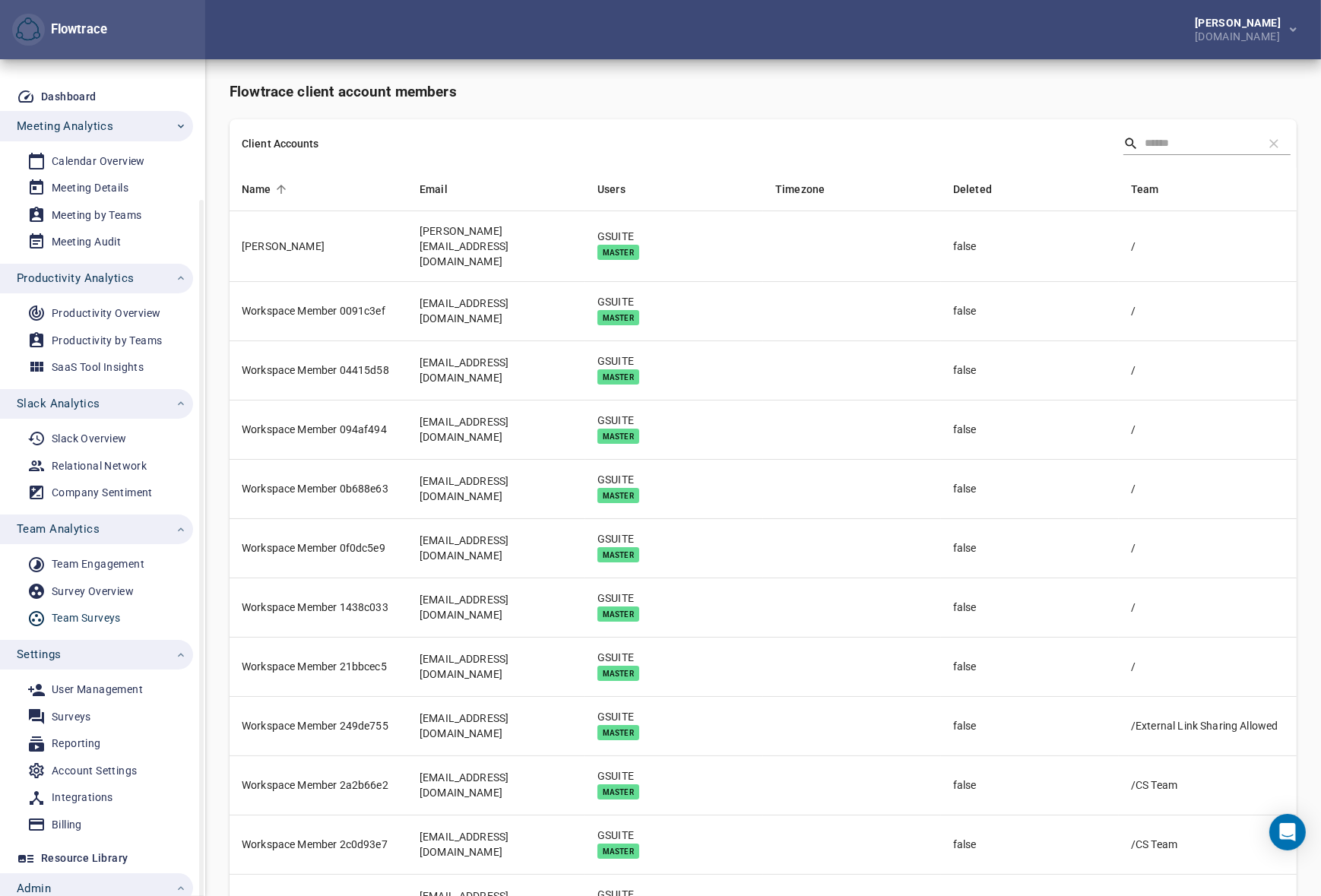
scroll to position [73, 0]
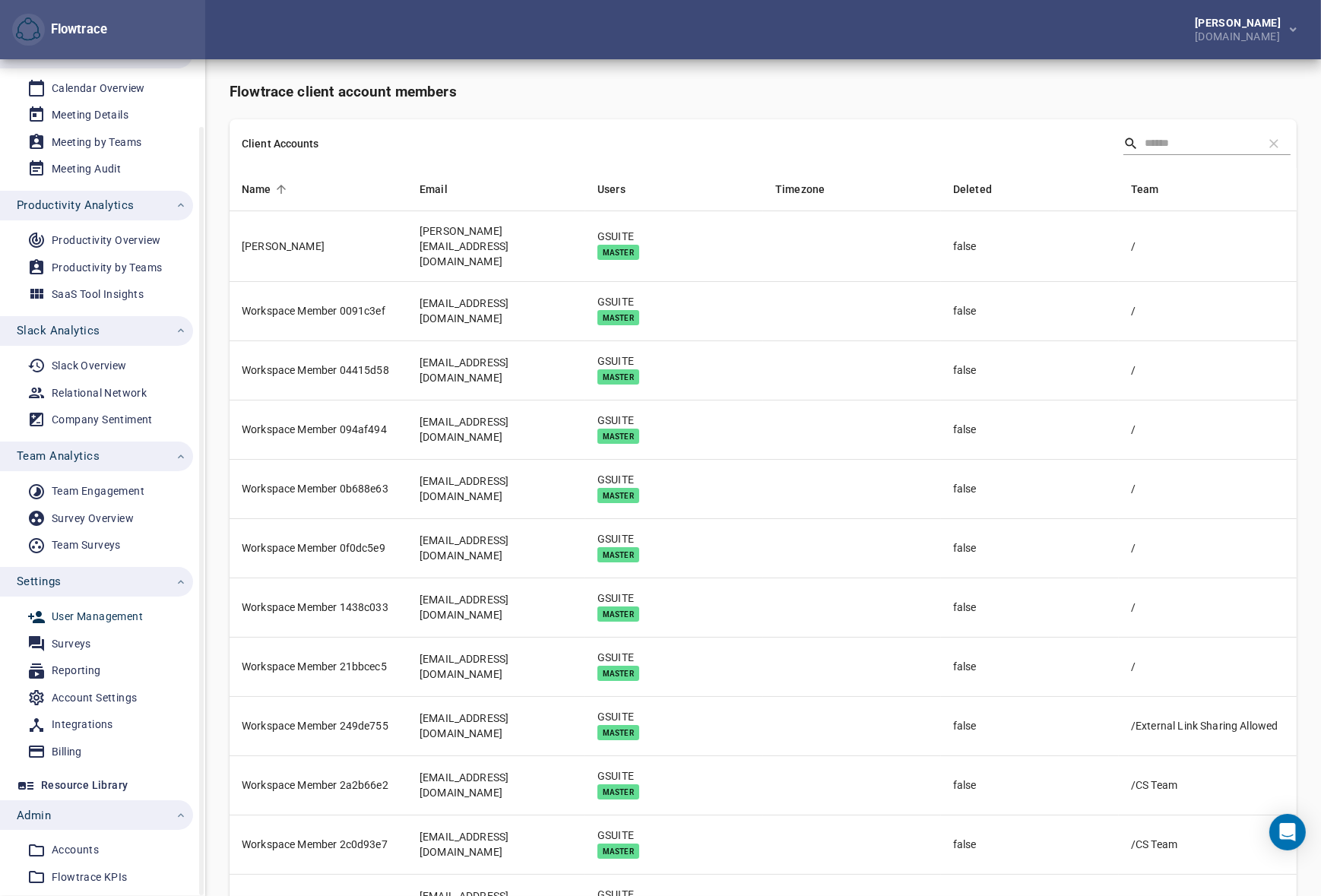
click at [94, 618] on div "User Management" at bounding box center [97, 616] width 91 height 19
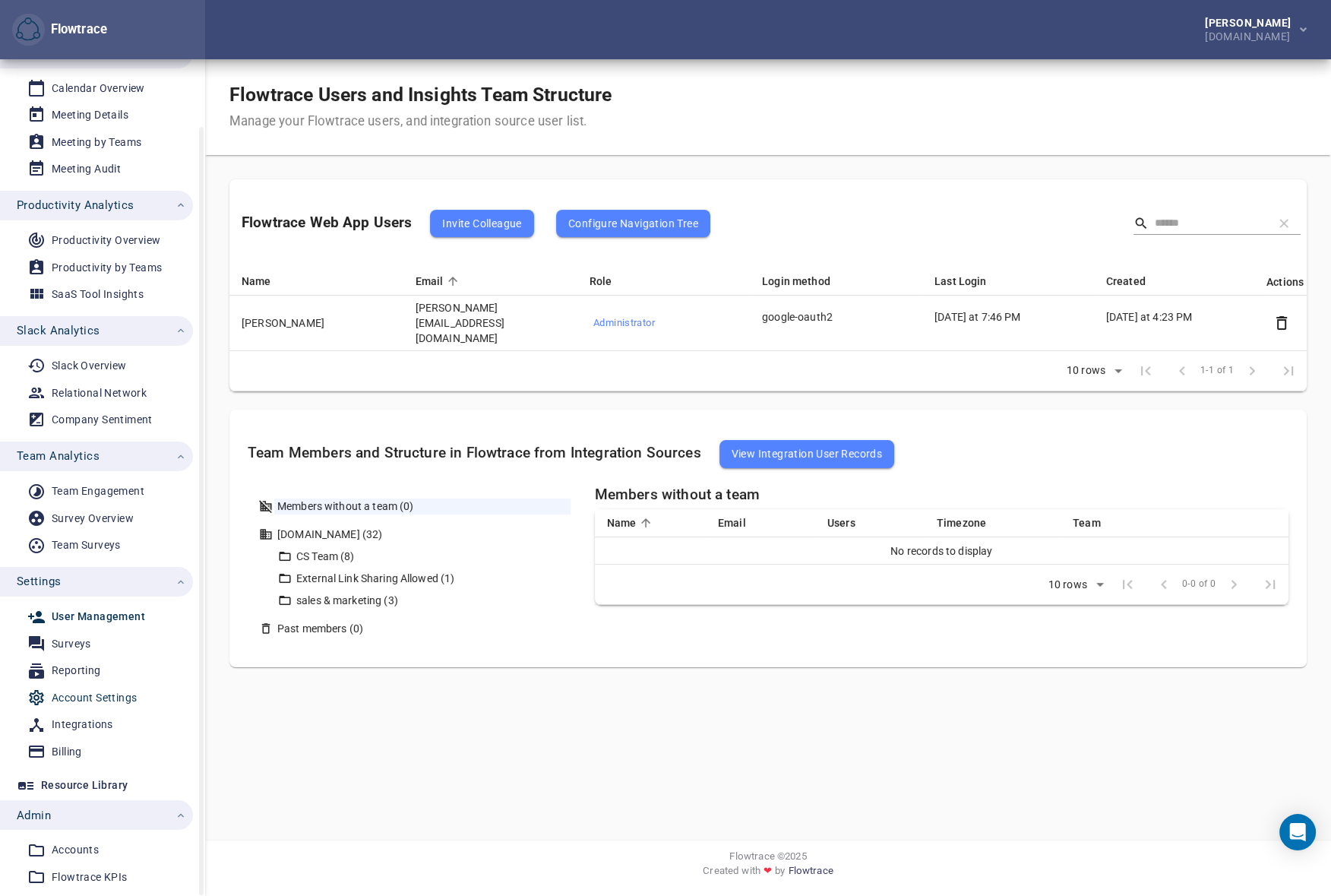
click at [97, 692] on div "Account Settings" at bounding box center [94, 697] width 85 height 19
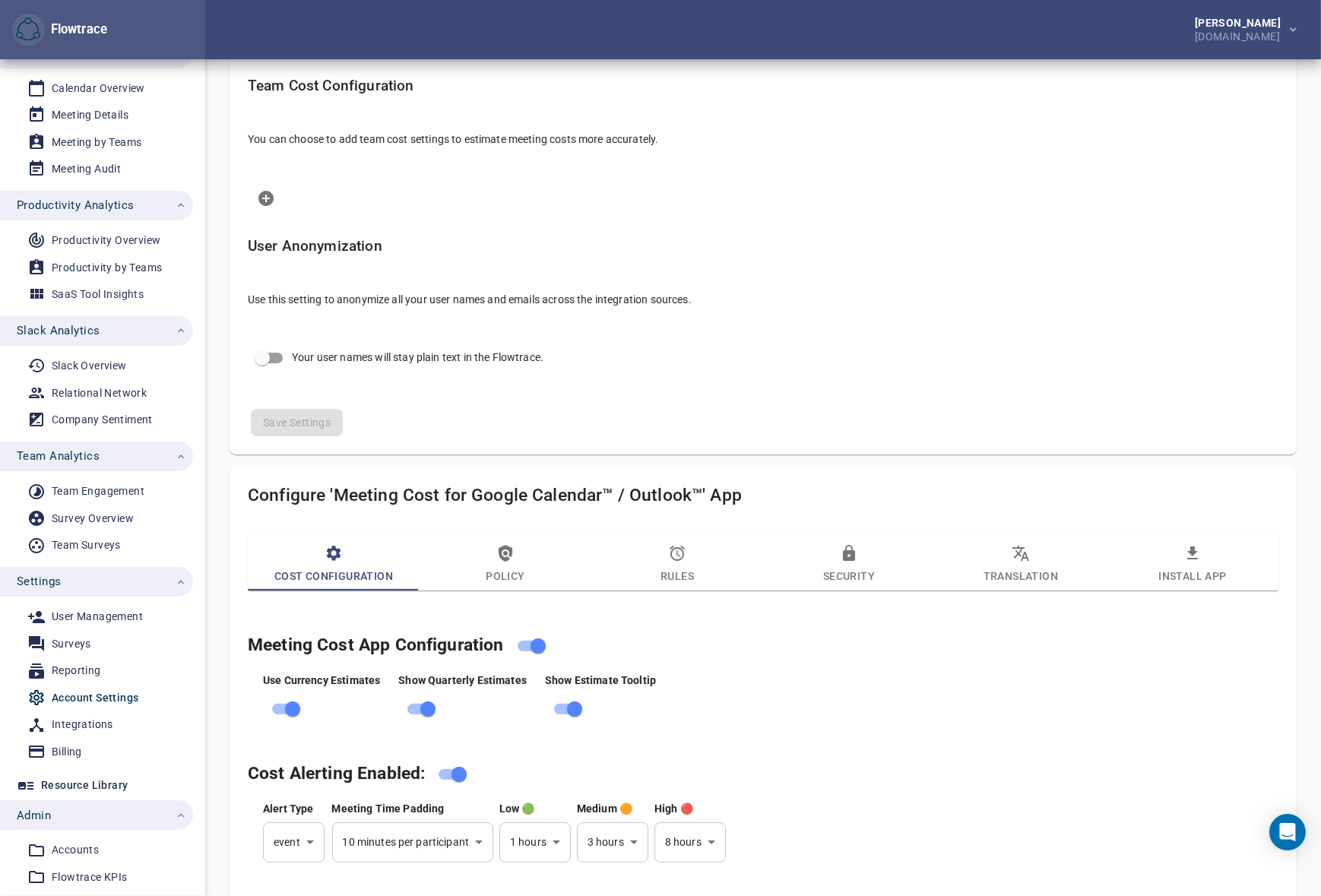
scroll to position [483, 0]
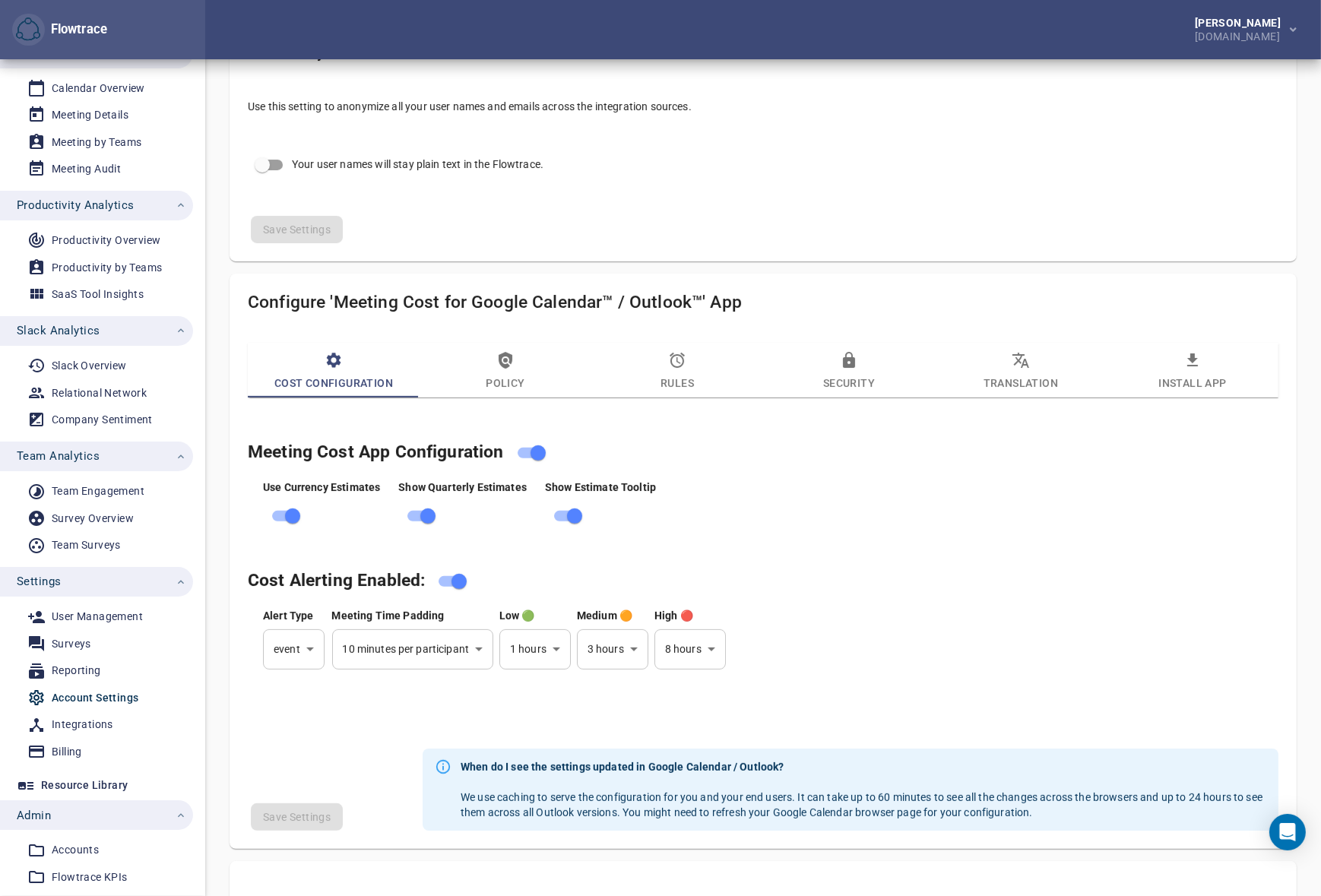
select select "***"
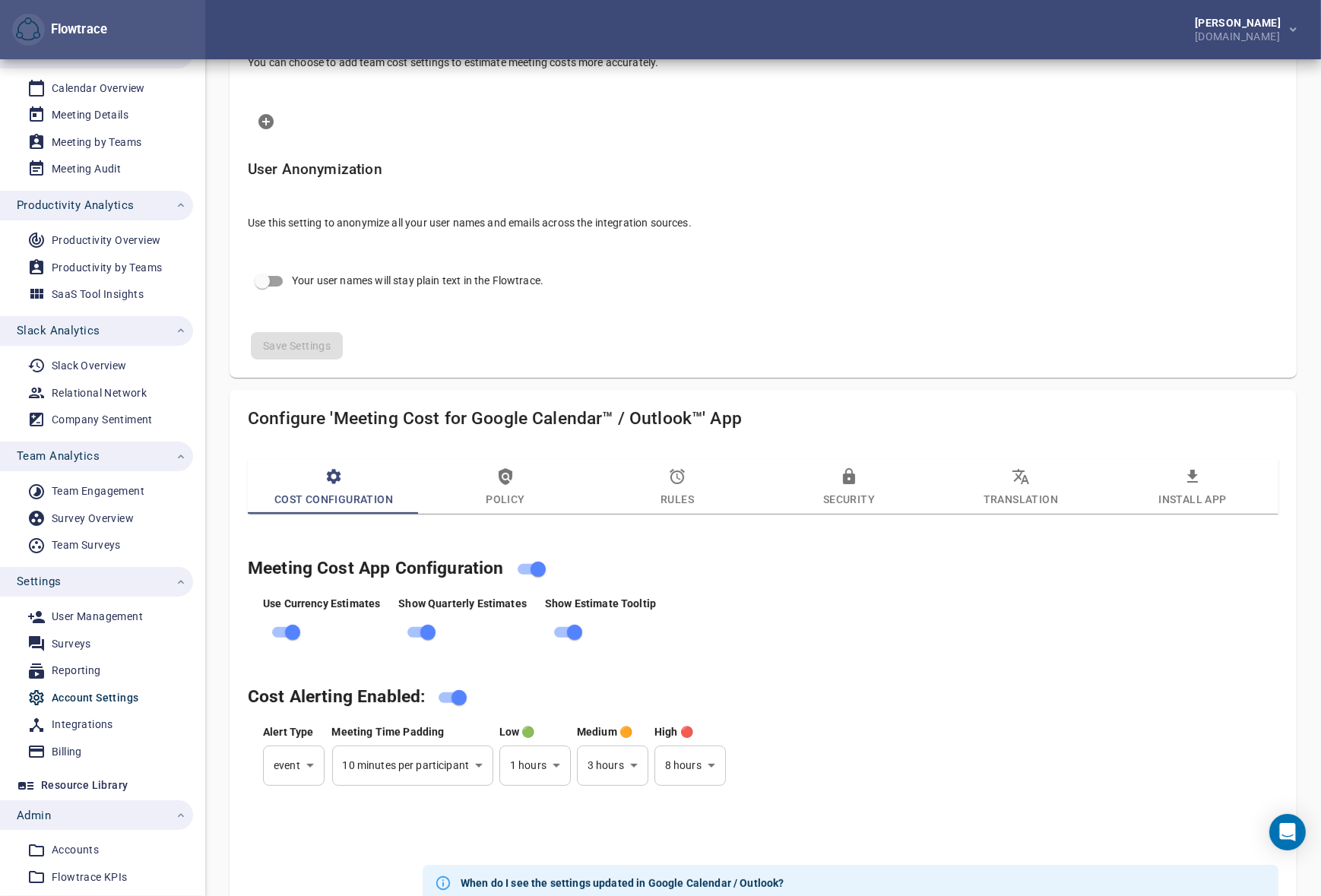
scroll to position [322, 0]
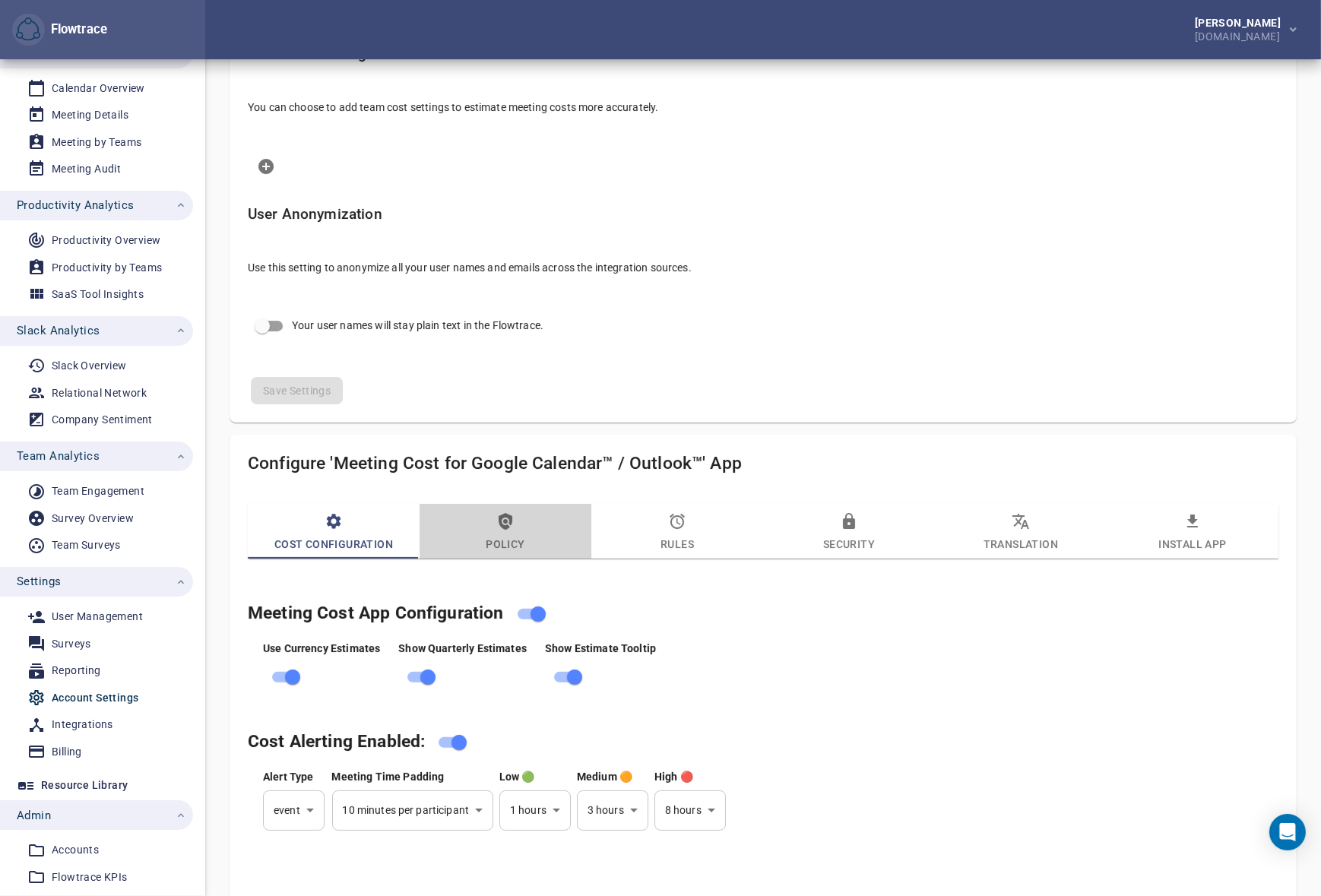
click at [506, 525] on icon "button" at bounding box center [505, 521] width 13 height 17
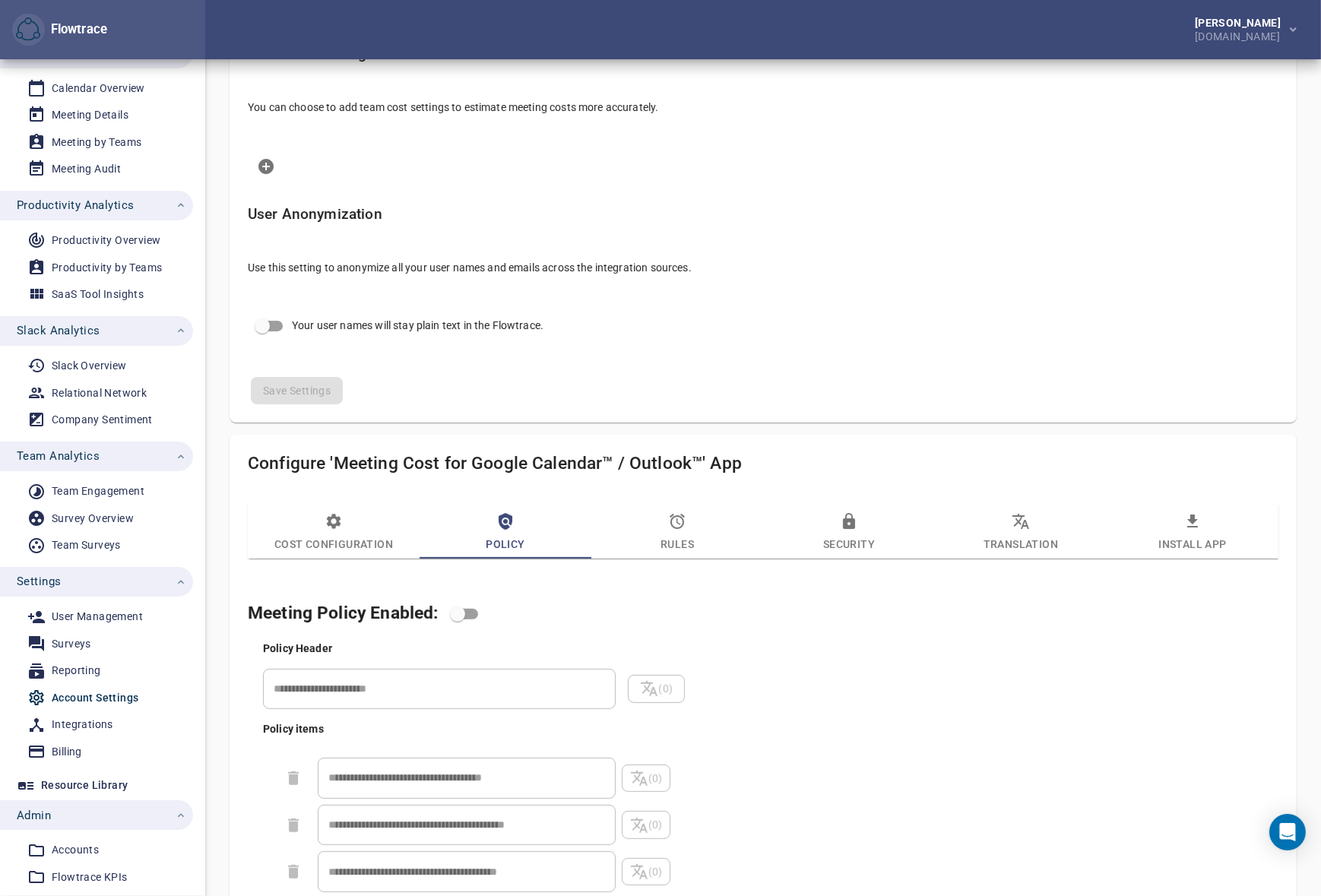
click at [685, 517] on icon "button" at bounding box center [677, 521] width 18 height 18
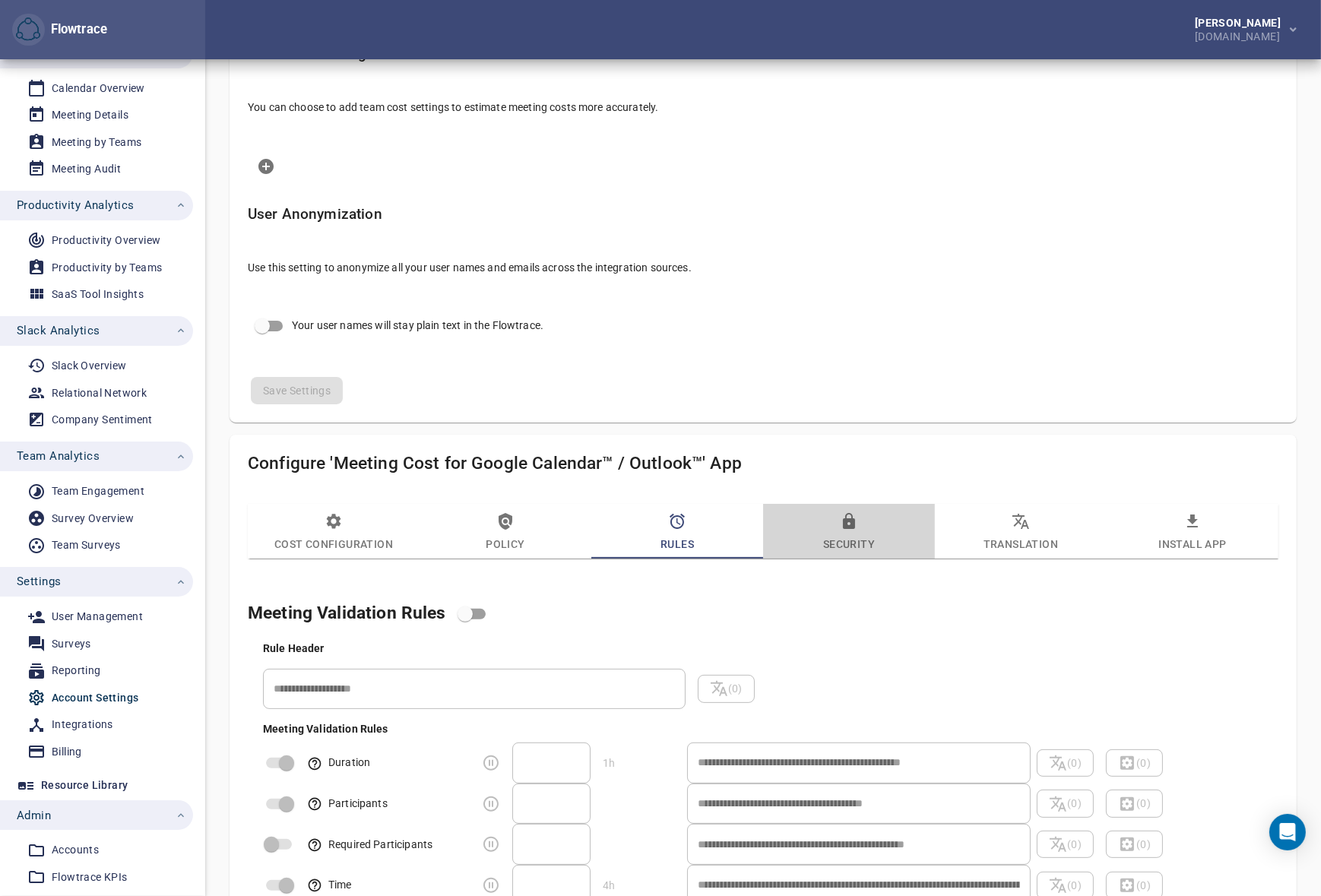
click at [852, 524] on icon "button" at bounding box center [849, 520] width 12 height 16
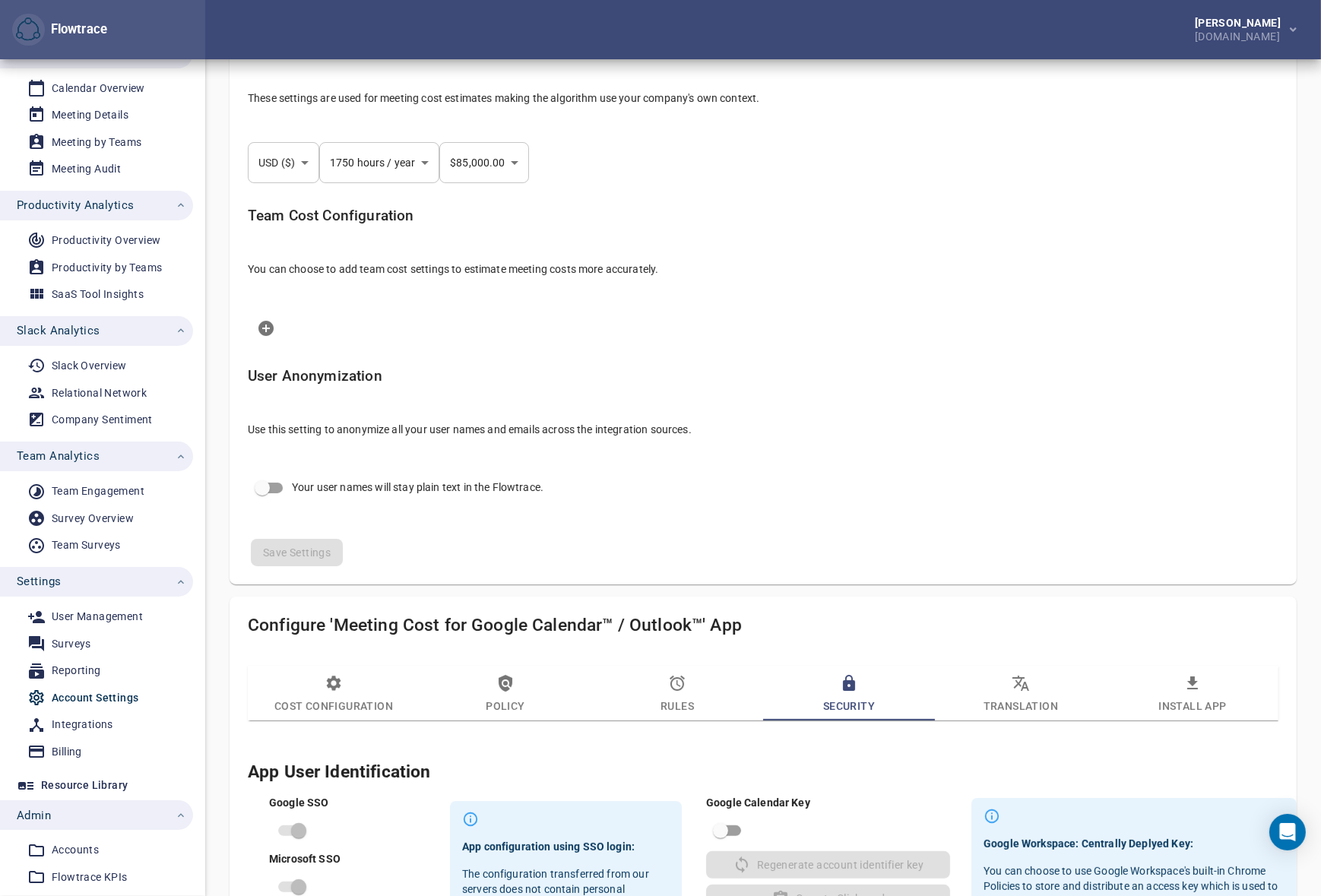
scroll to position [0, 0]
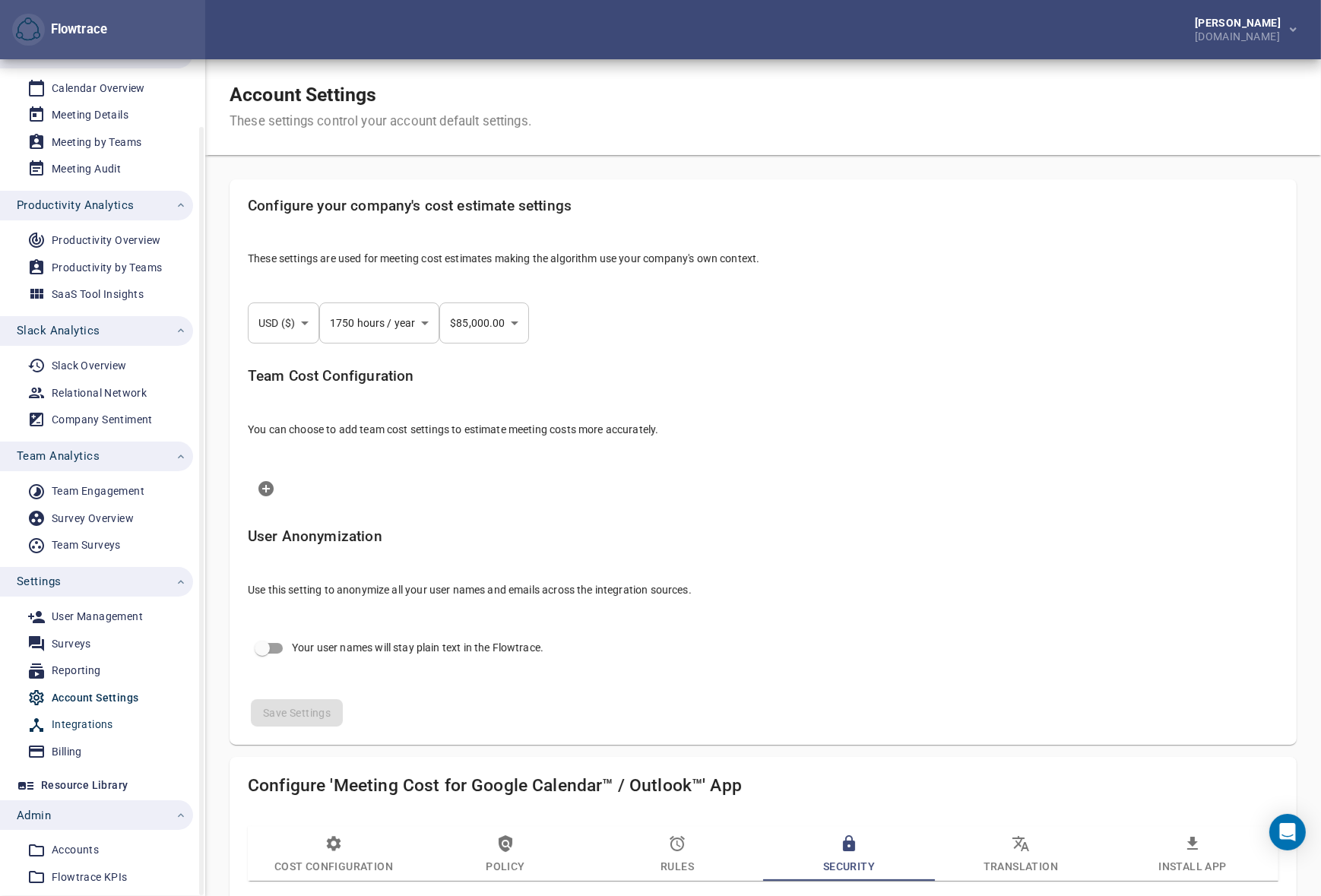
click at [68, 720] on div "Integrations" at bounding box center [82, 724] width 62 height 19
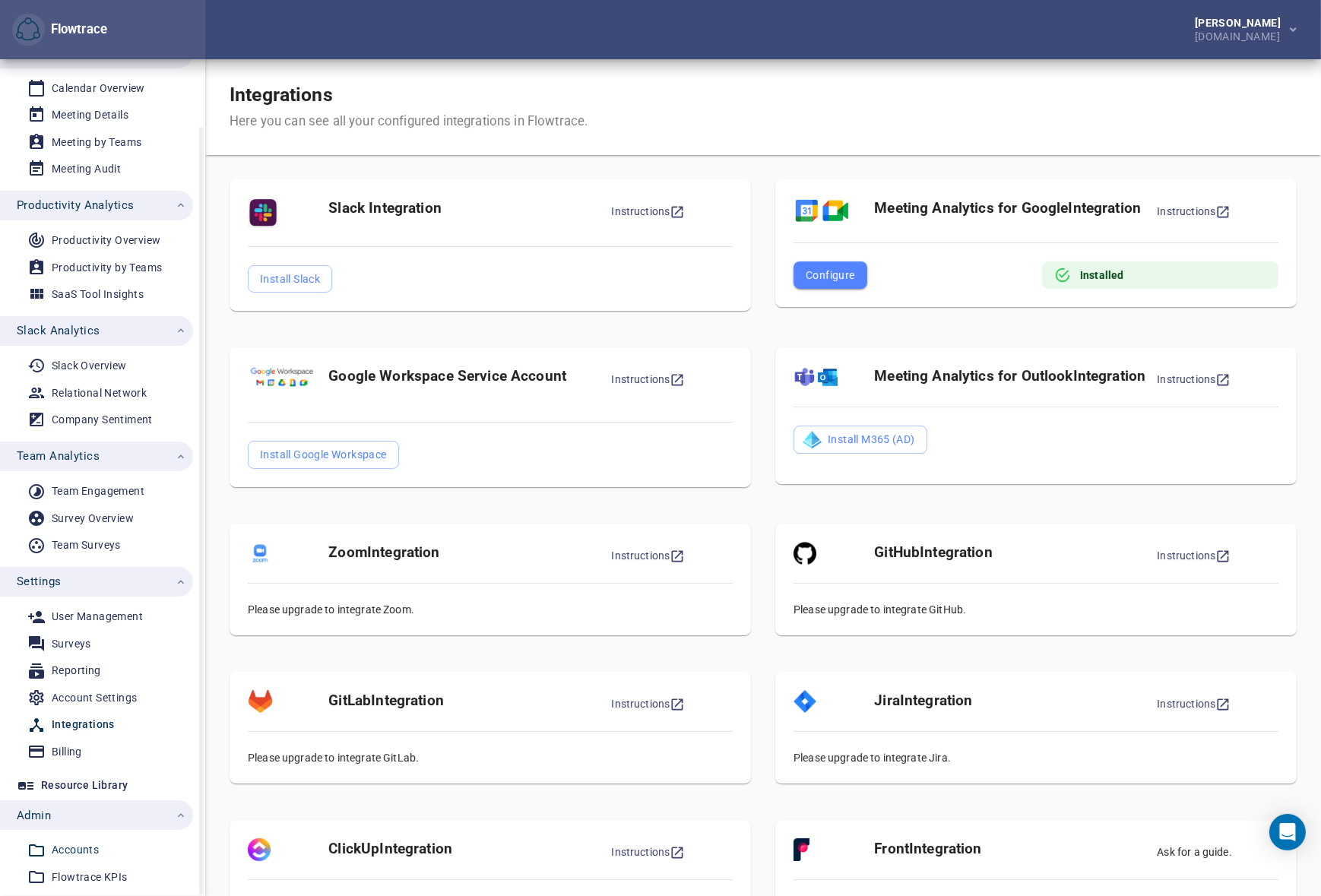
click at [82, 846] on div "Accounts" at bounding box center [75, 849] width 47 height 19
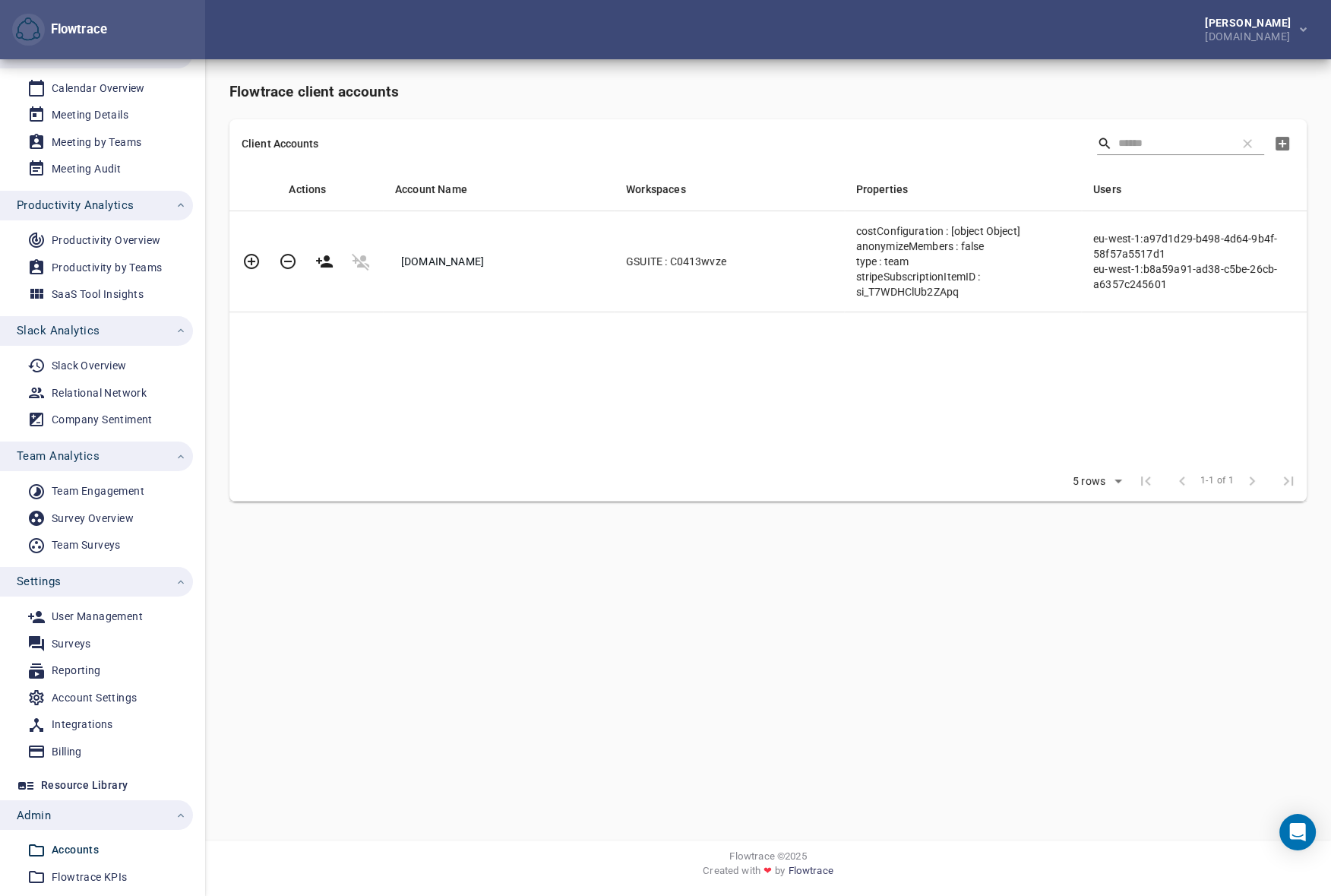
click at [446, 260] on span "[DOMAIN_NAME]" at bounding box center [443, 261] width 83 height 12
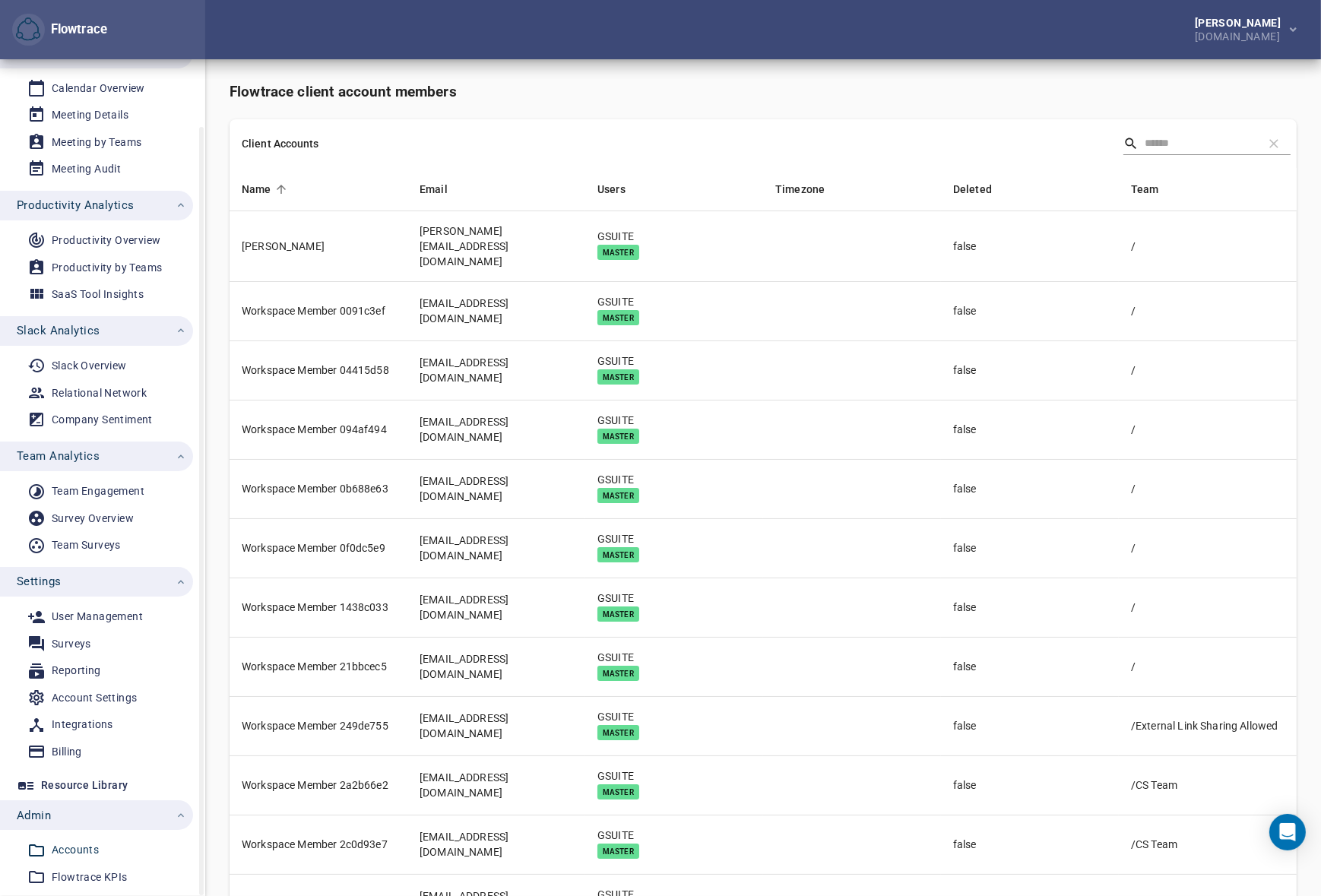
click at [78, 850] on div "Accounts" at bounding box center [75, 849] width 47 height 19
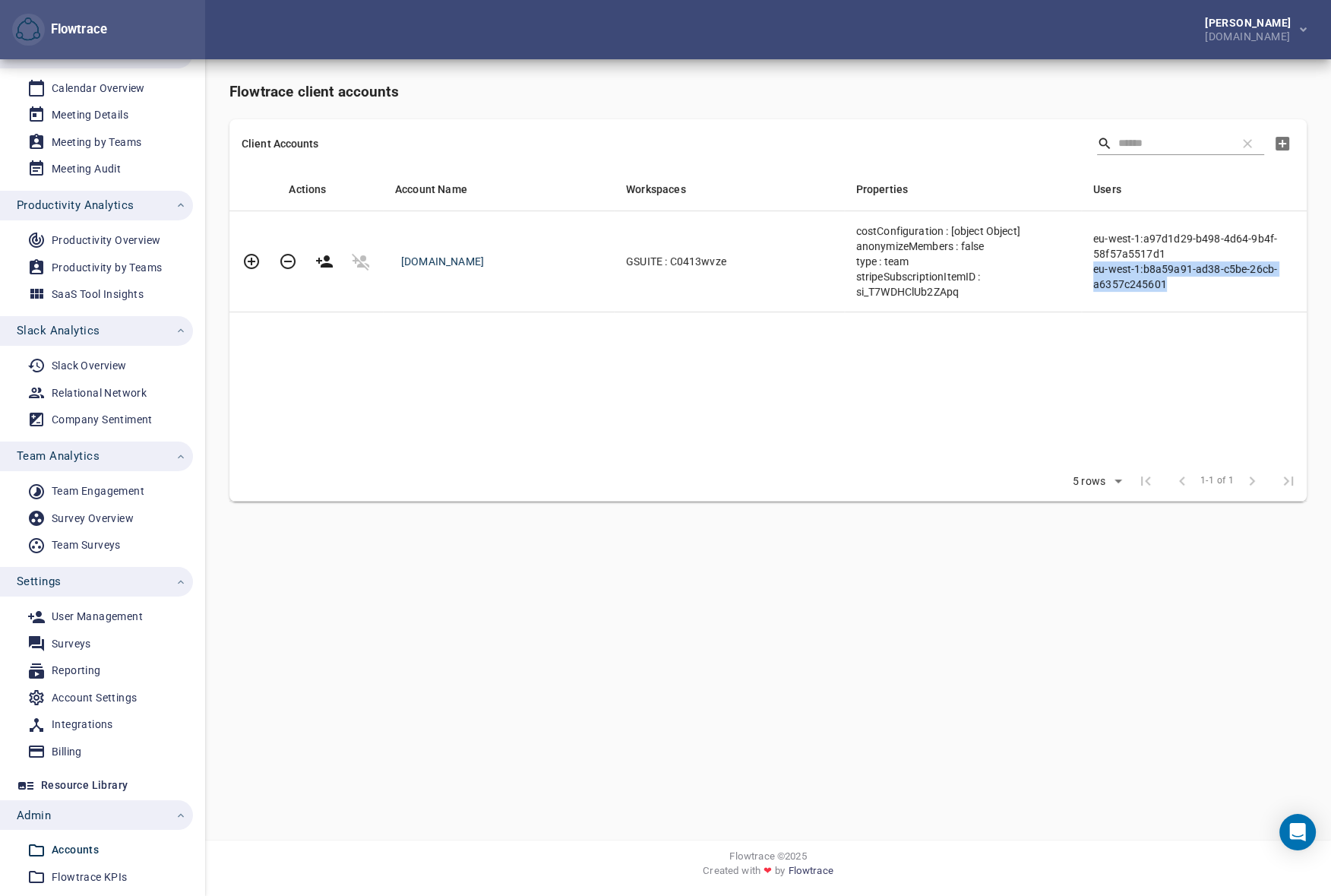
drag, startPoint x: 1091, startPoint y: 268, endPoint x: 1163, endPoint y: 285, distance: 74.0
click at [1163, 285] on td "eu-west-1:a97d1d29-b498-4d64-9b4f-58f57a5517d1 eu-west-1:b8a59a91-ad38-c5be-26c…" at bounding box center [1194, 261] width 225 height 101
copy div "eu-west-1:b8a59a91-ad38-c5be-26cb-a6357c245601"
click at [1250, 31] on div "[DOMAIN_NAME]" at bounding box center [1251, 35] width 92 height 13
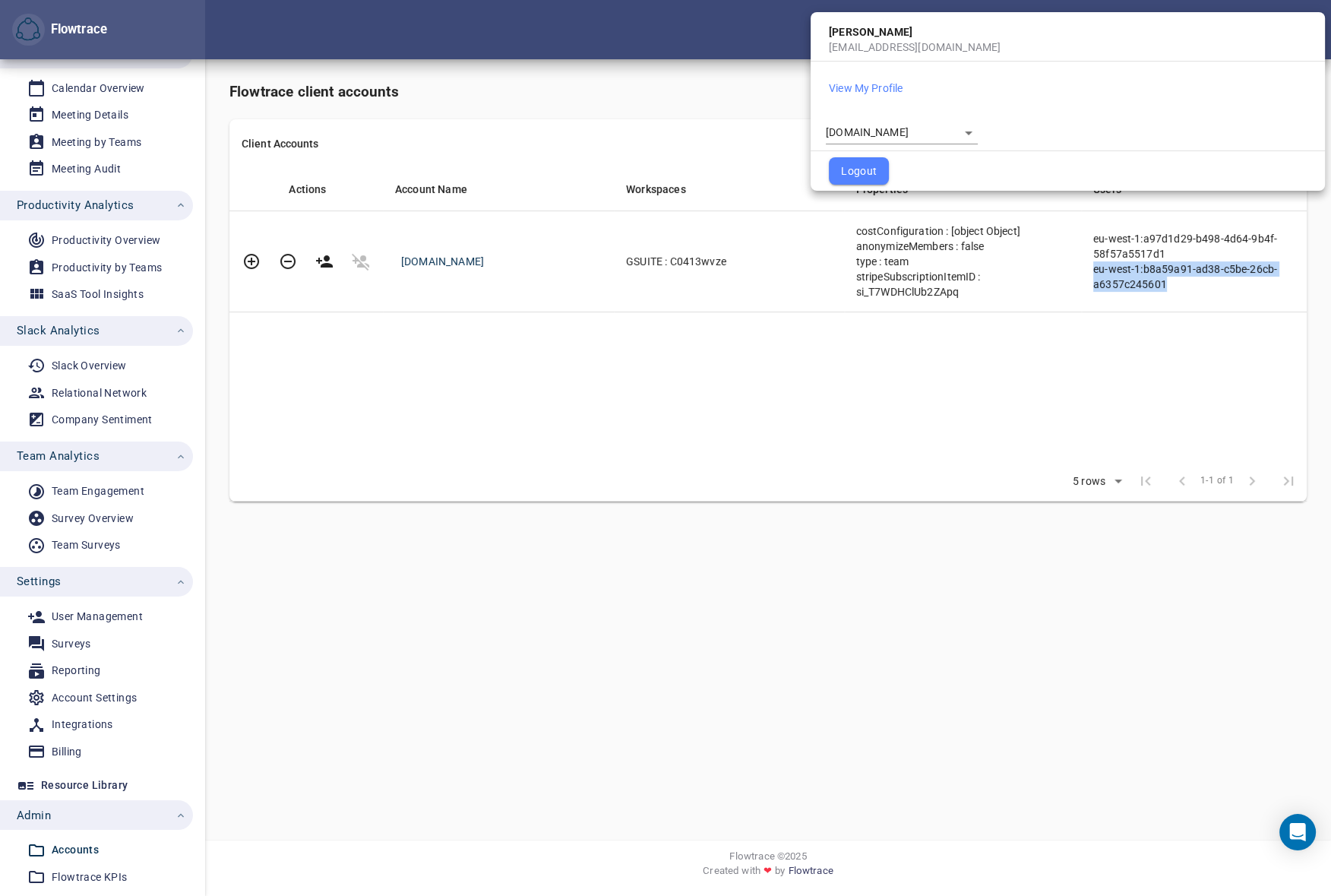
click at [896, 125] on body "Flowtrace [PERSON_NAME] [DOMAIN_NAME] Flowtrace Dashboard Meeting Analytics Cal…" at bounding box center [665, 448] width 1331 height 896
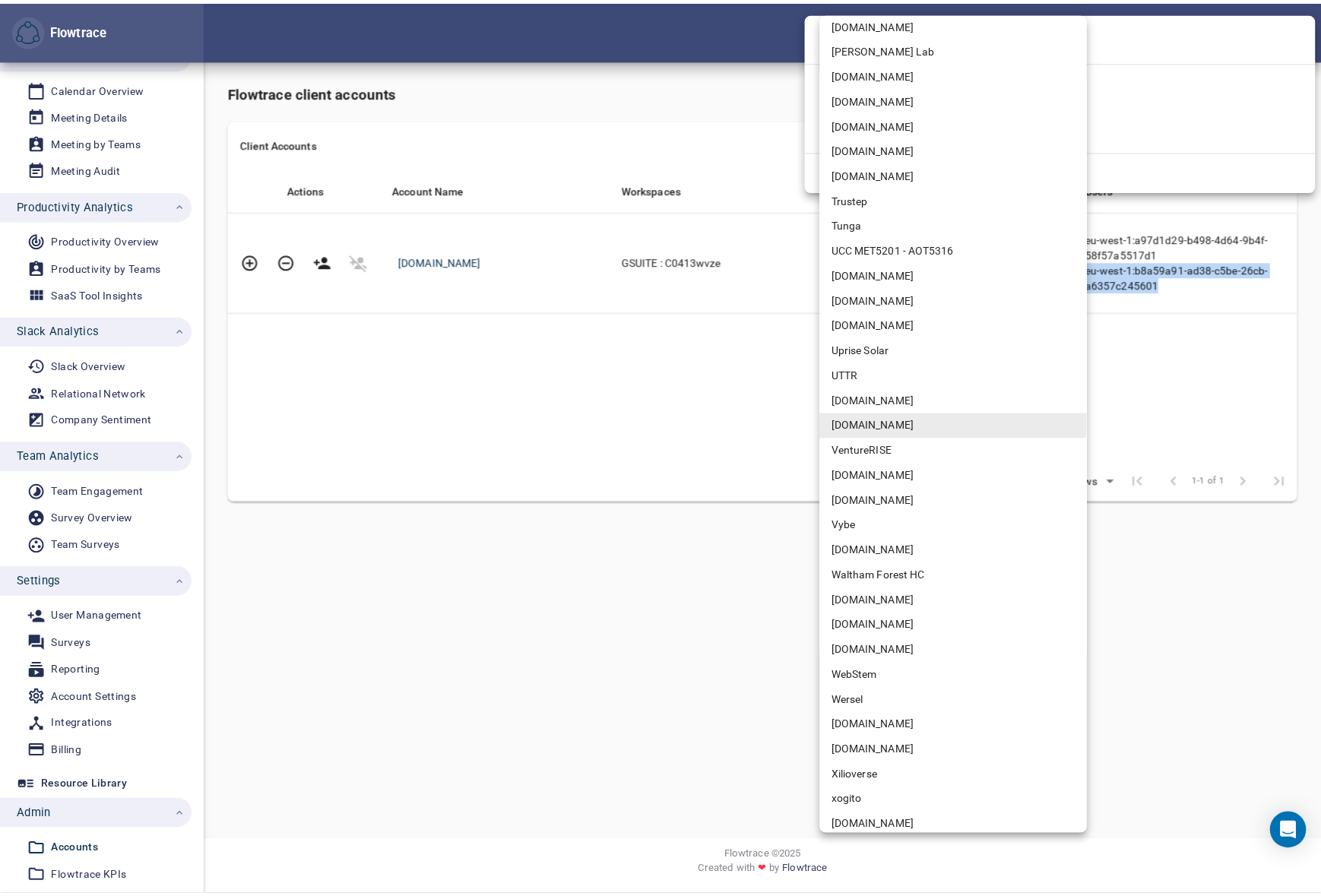
scroll to position [2364, 0]
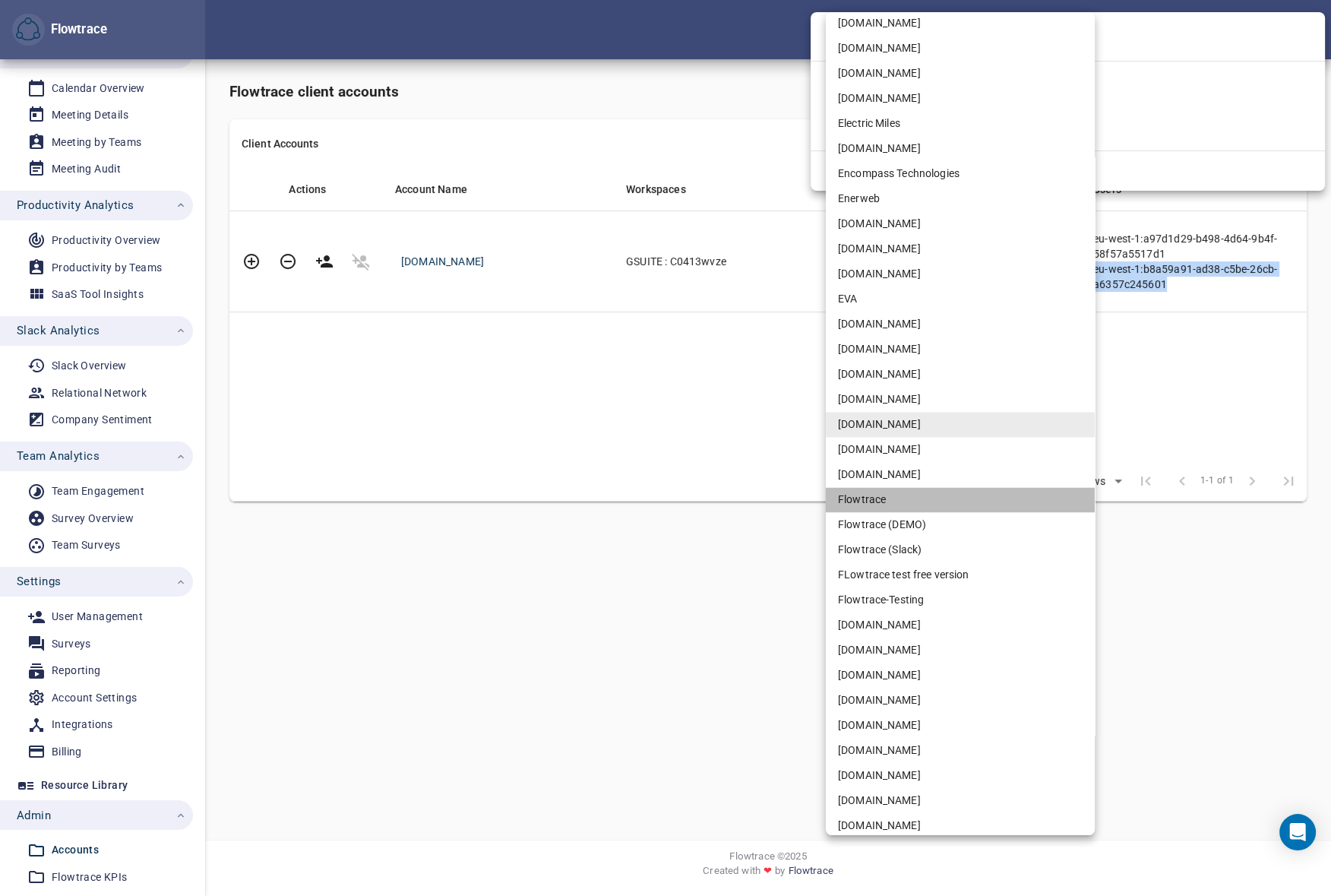
click at [870, 491] on li "Flowtrace" at bounding box center [961, 500] width 269 height 25
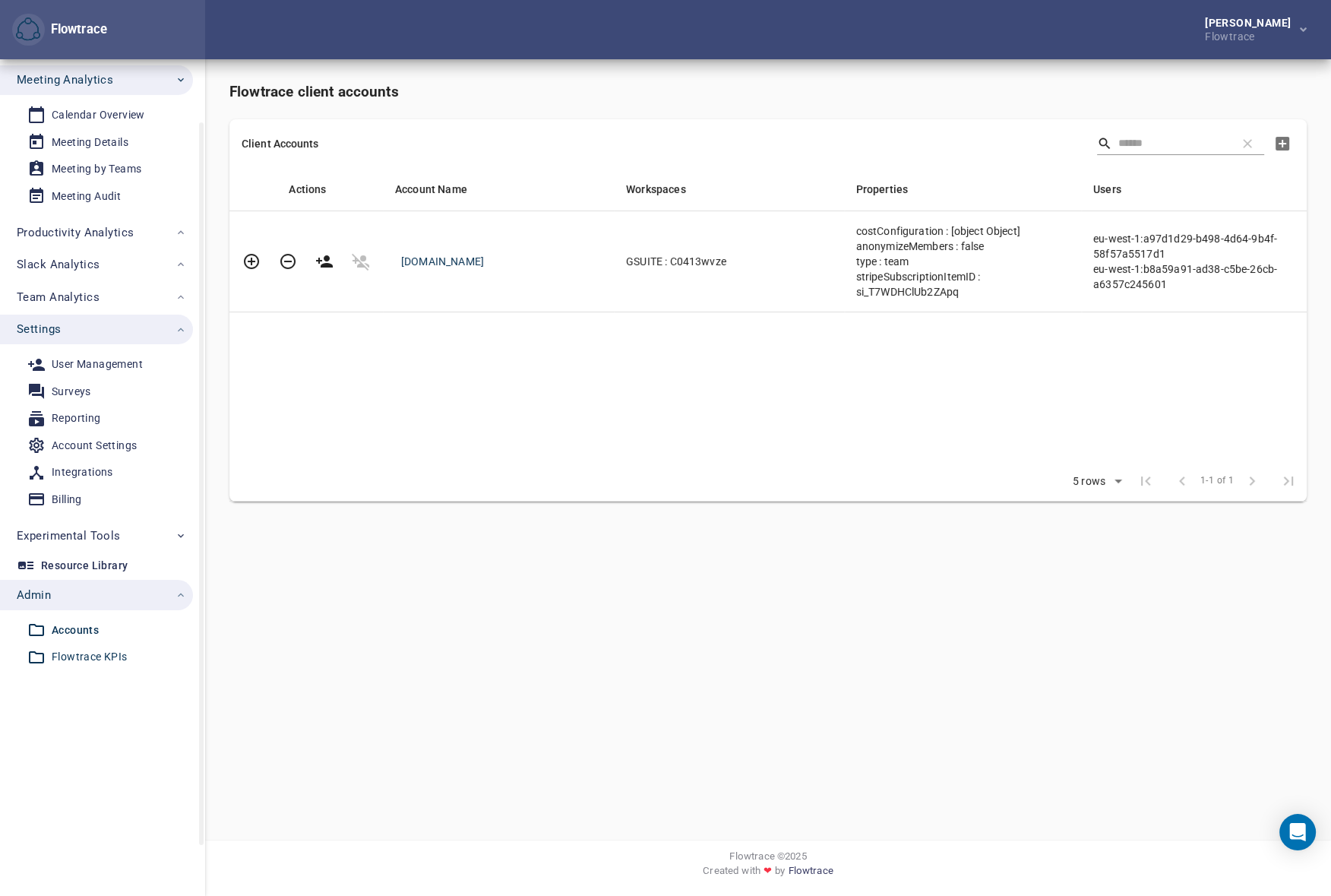
click at [81, 654] on div "Flowtrace KPIs" at bounding box center [89, 657] width 76 height 19
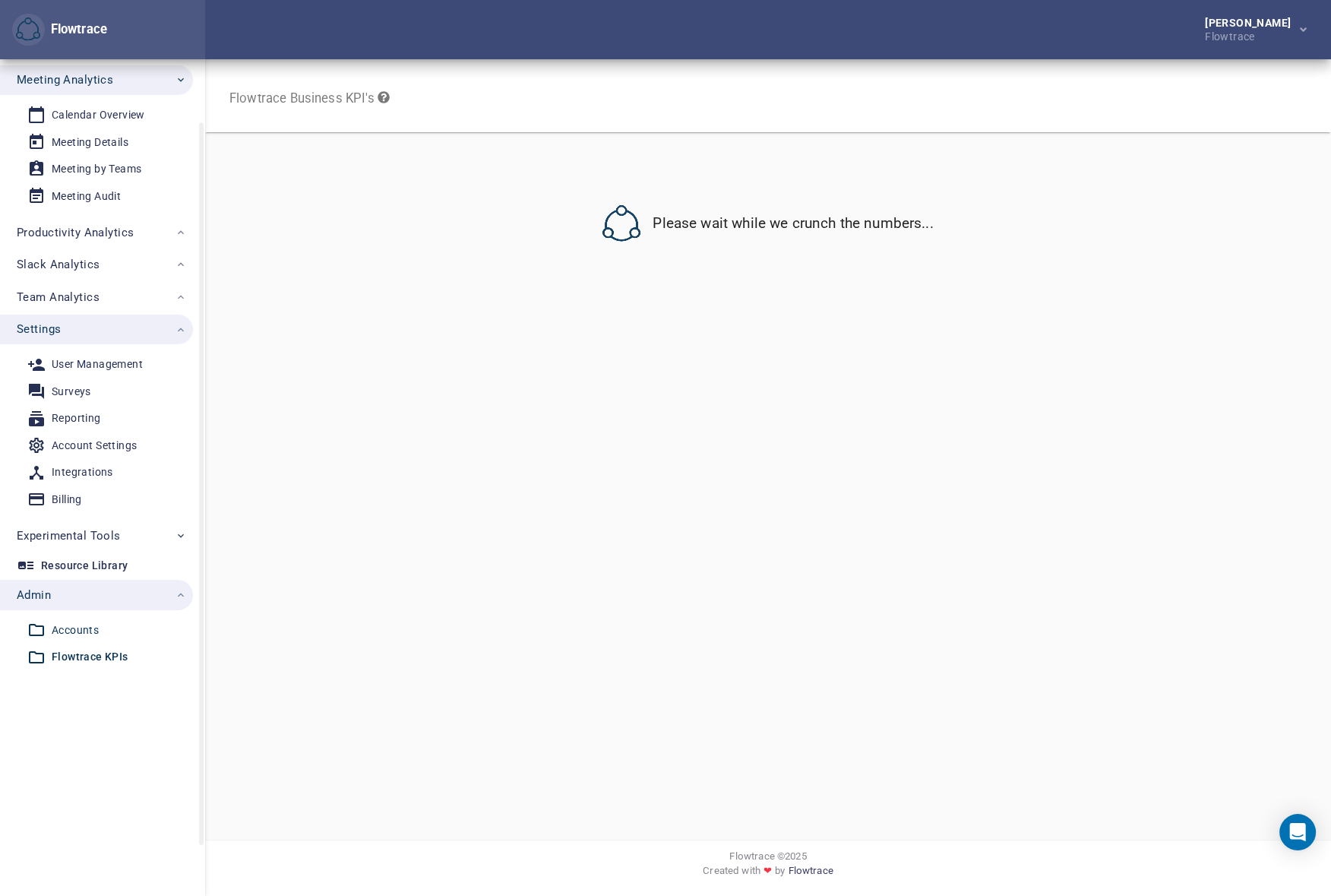
click at [76, 627] on div "Accounts" at bounding box center [75, 630] width 47 height 19
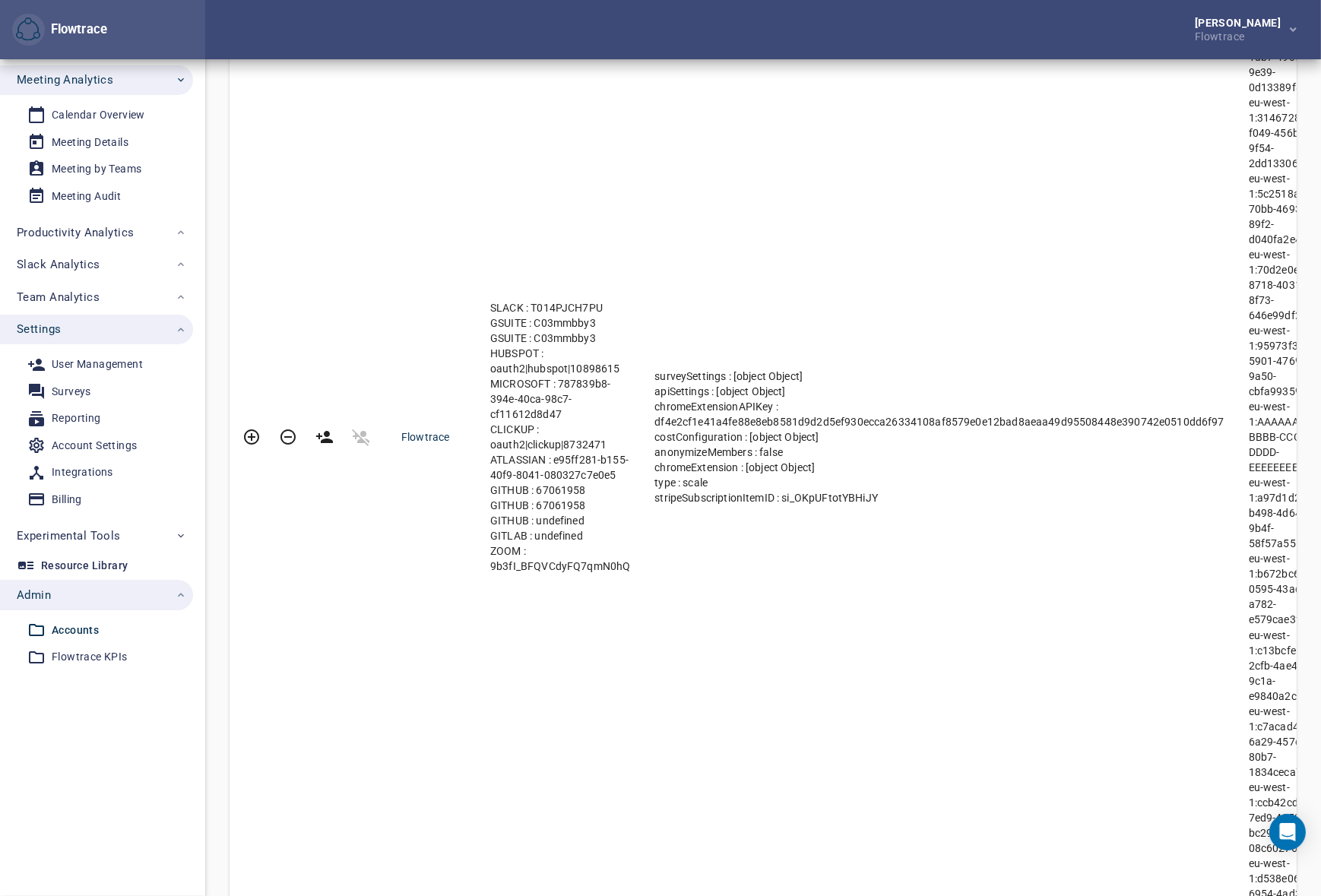
scroll to position [160, 0]
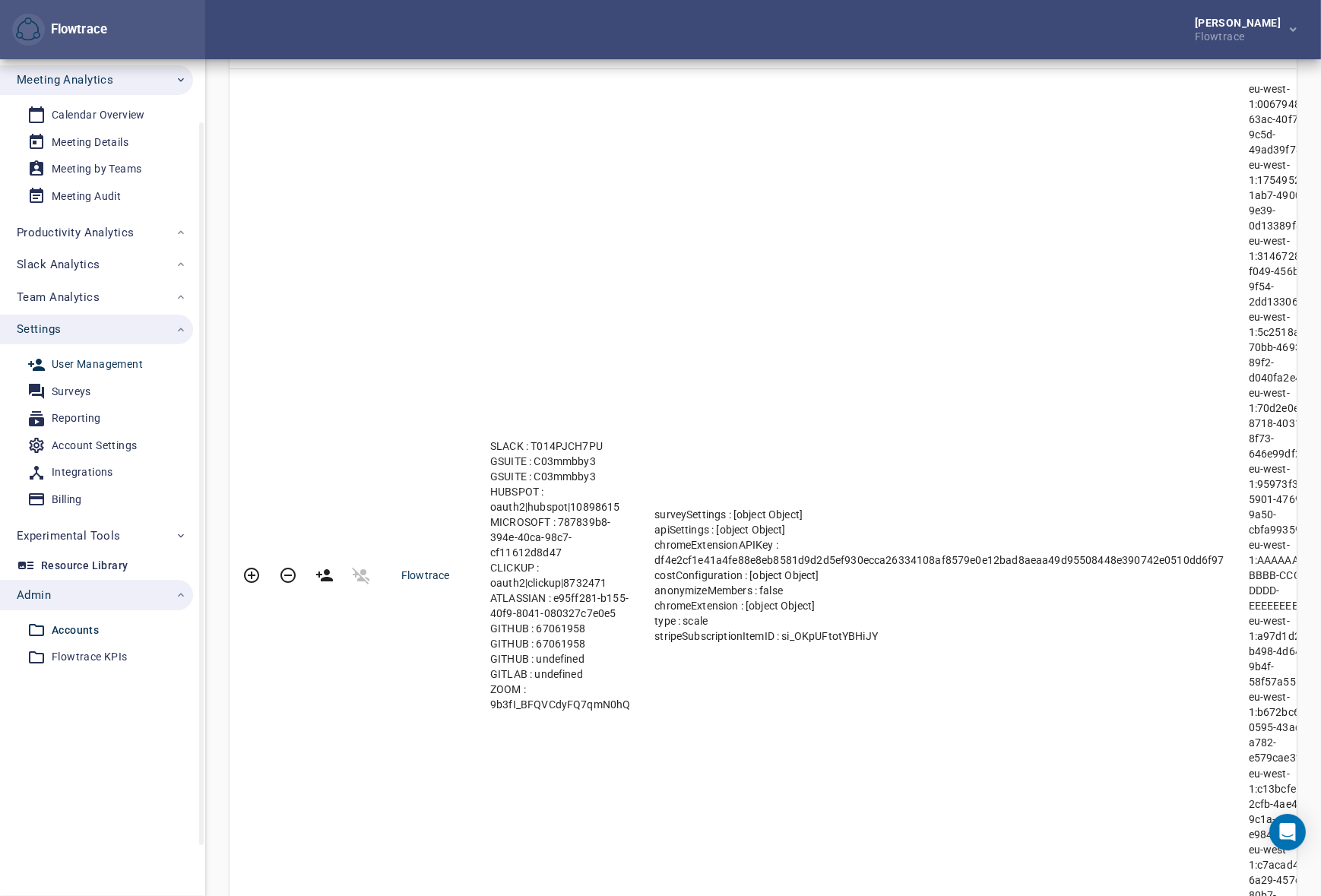
click at [76, 364] on div "User Management" at bounding box center [97, 364] width 91 height 19
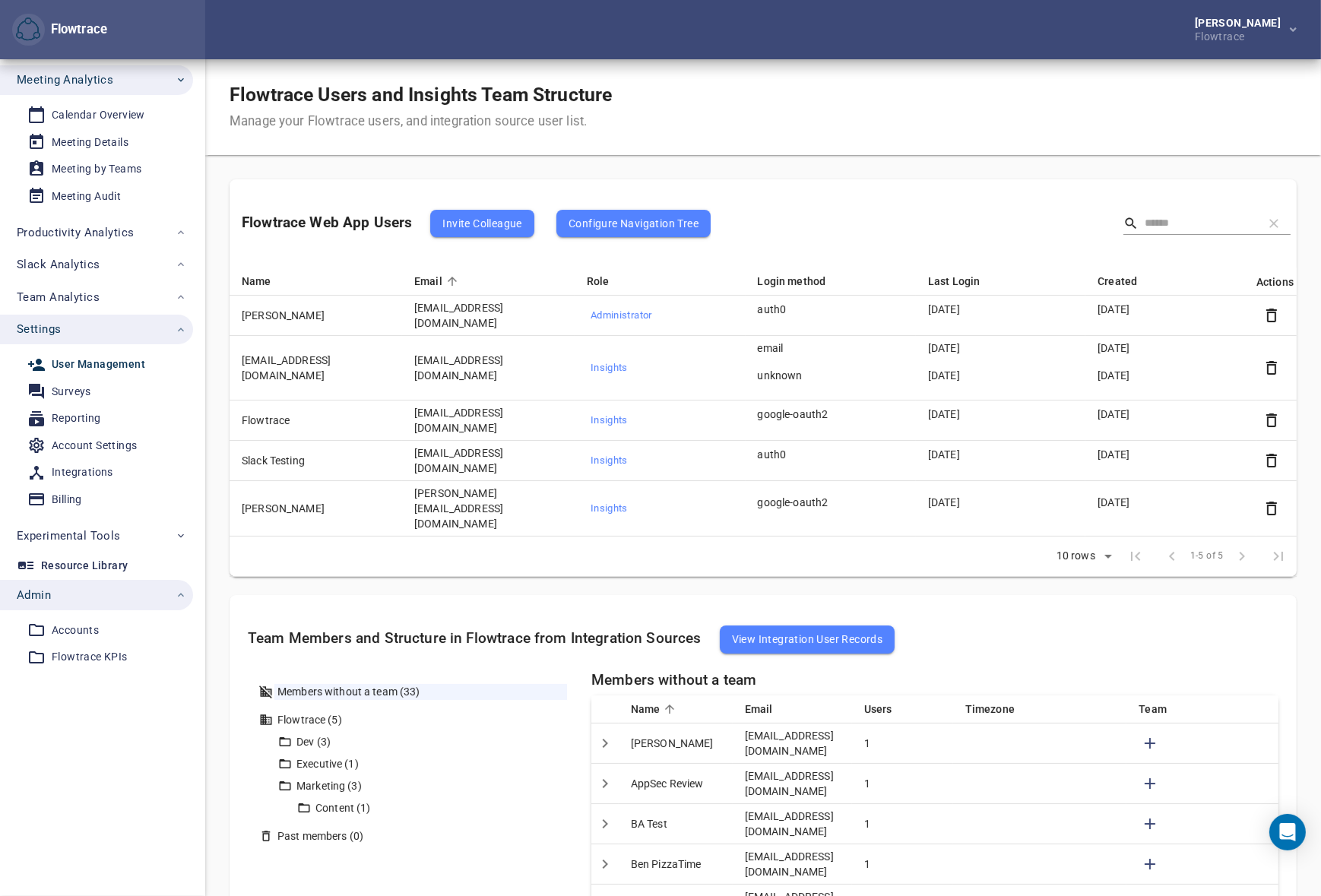
click at [816, 107] on div "Flowtrace Users and Insights Team Structure Manage your Flowtrace users, and in…" at bounding box center [763, 106] width 1116 height 96
click at [691, 30] on div "[PERSON_NAME] Flowtrace" at bounding box center [763, 29] width 1116 height 59
click at [814, 48] on div "[PERSON_NAME] Flowtrace" at bounding box center [763, 29] width 1116 height 59
click at [83, 440] on div "Account Settings" at bounding box center [94, 446] width 85 height 19
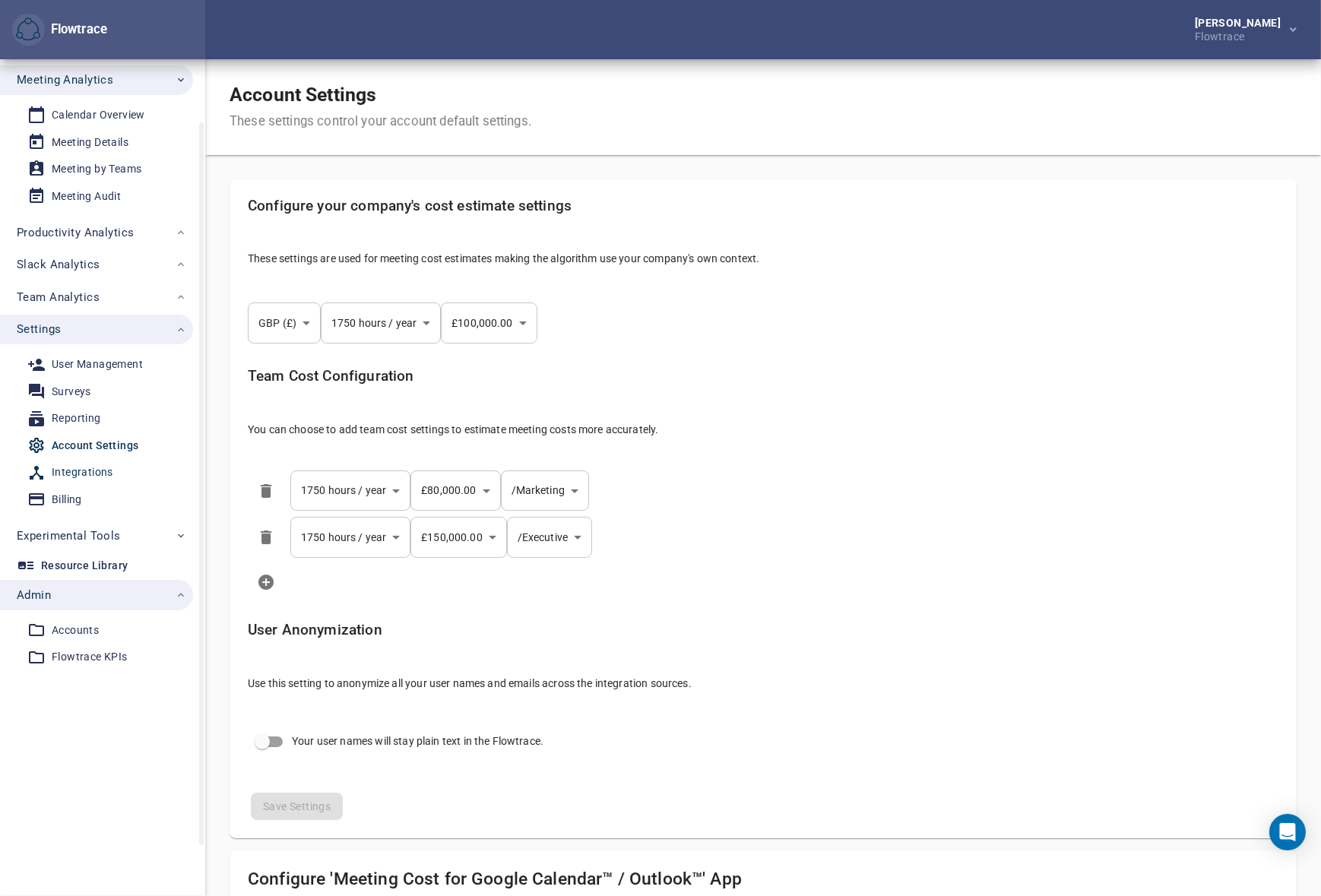
click at [76, 480] on div "Integrations" at bounding box center [82, 472] width 62 height 19
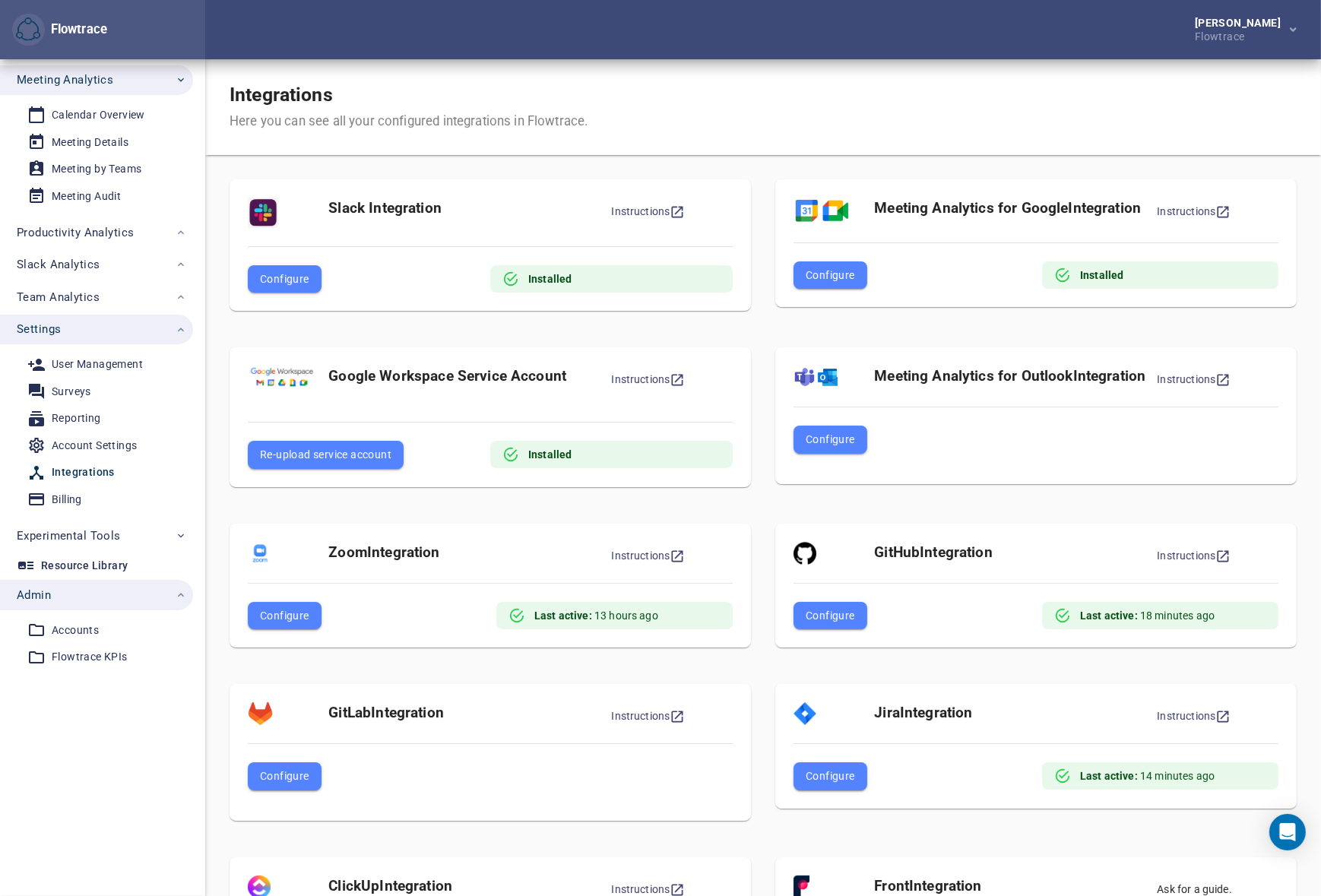
click at [649, 38] on div "[PERSON_NAME] Flowtrace" at bounding box center [763, 29] width 1116 height 59
click at [96, 360] on div "User Management" at bounding box center [97, 364] width 91 height 19
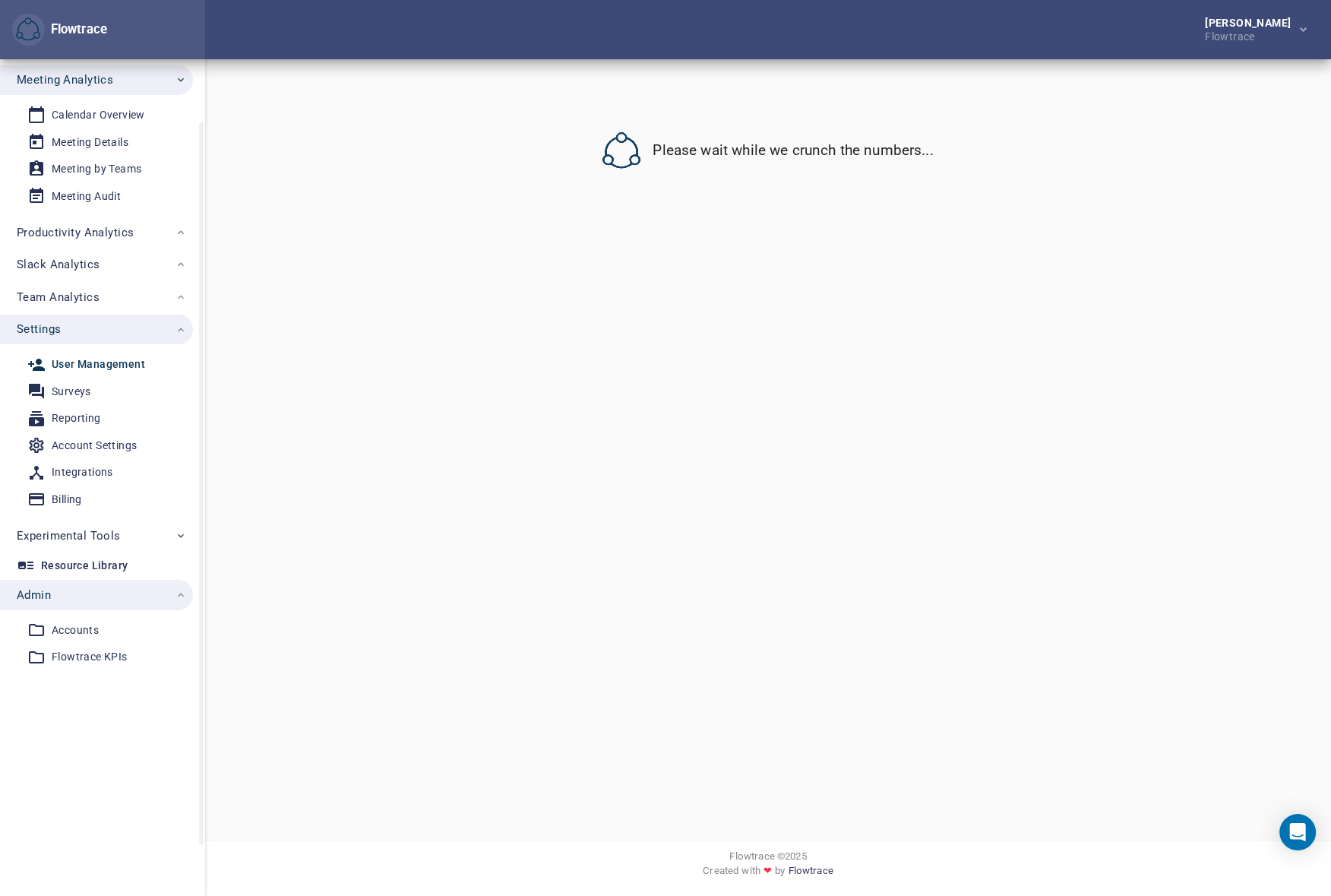
click at [98, 603] on span "Admin" at bounding box center [101, 595] width 170 height 20
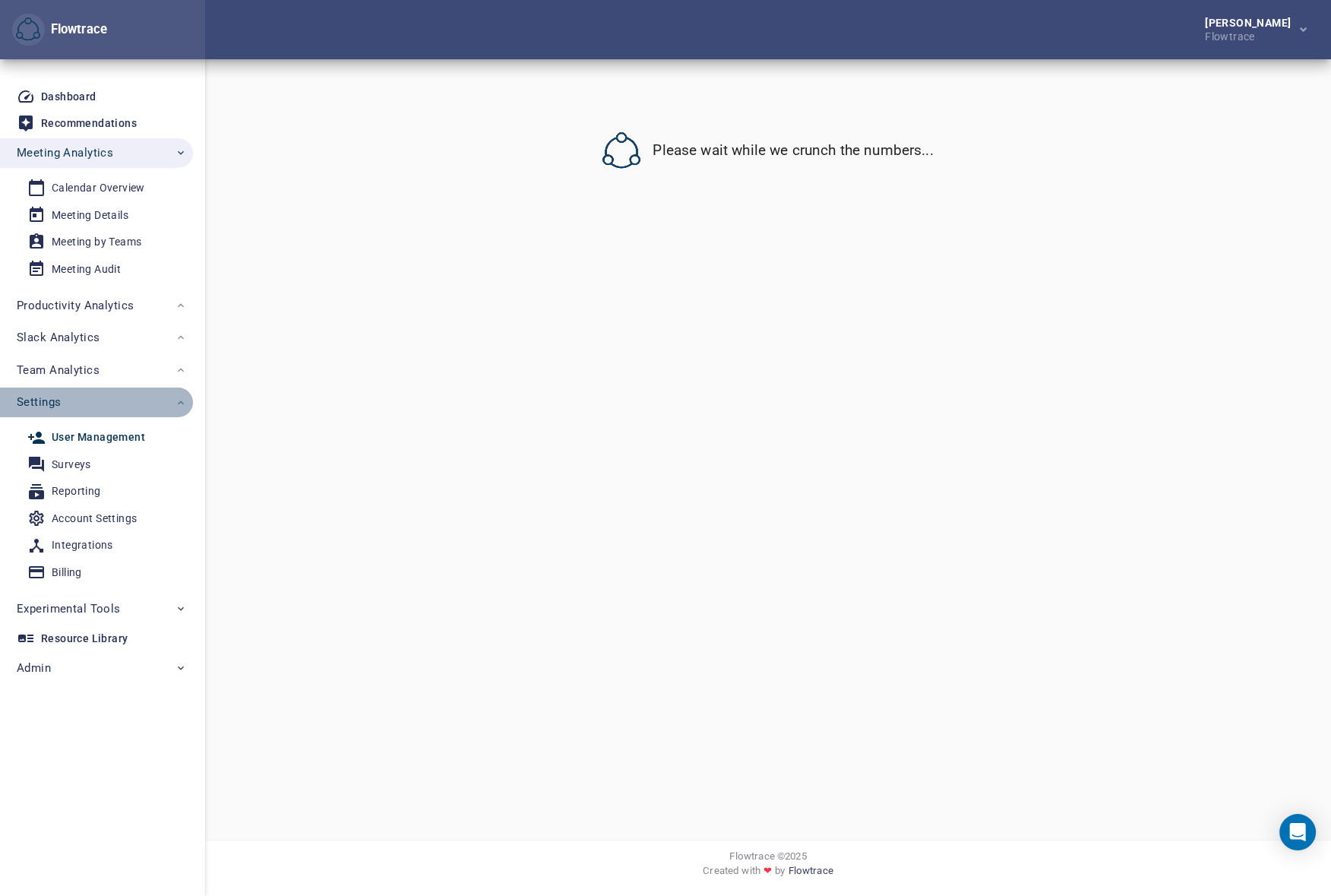
click at [101, 404] on span "Settings" at bounding box center [101, 402] width 170 height 20
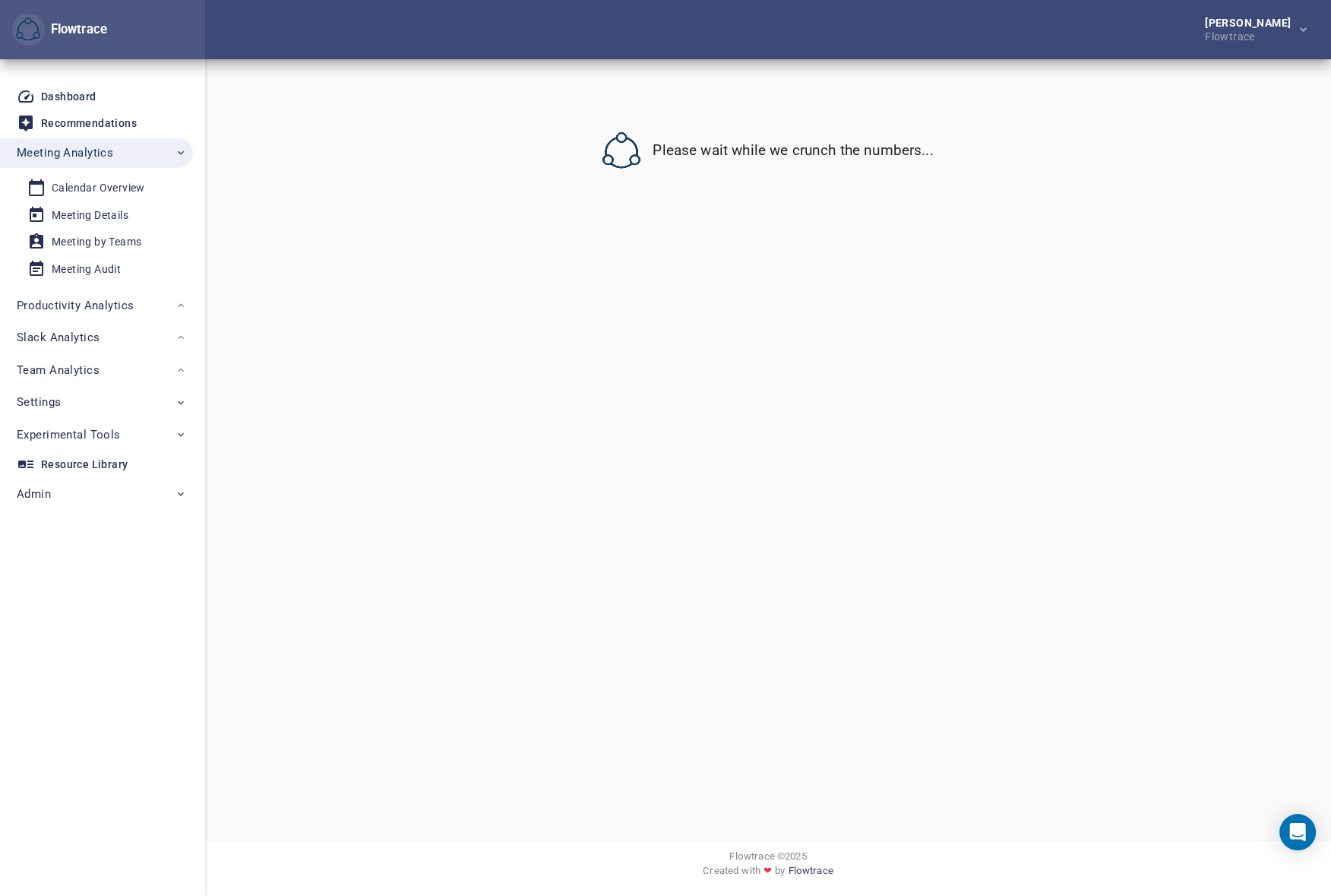
click at [660, 31] on div "[PERSON_NAME] Flowtrace" at bounding box center [768, 29] width 1126 height 59
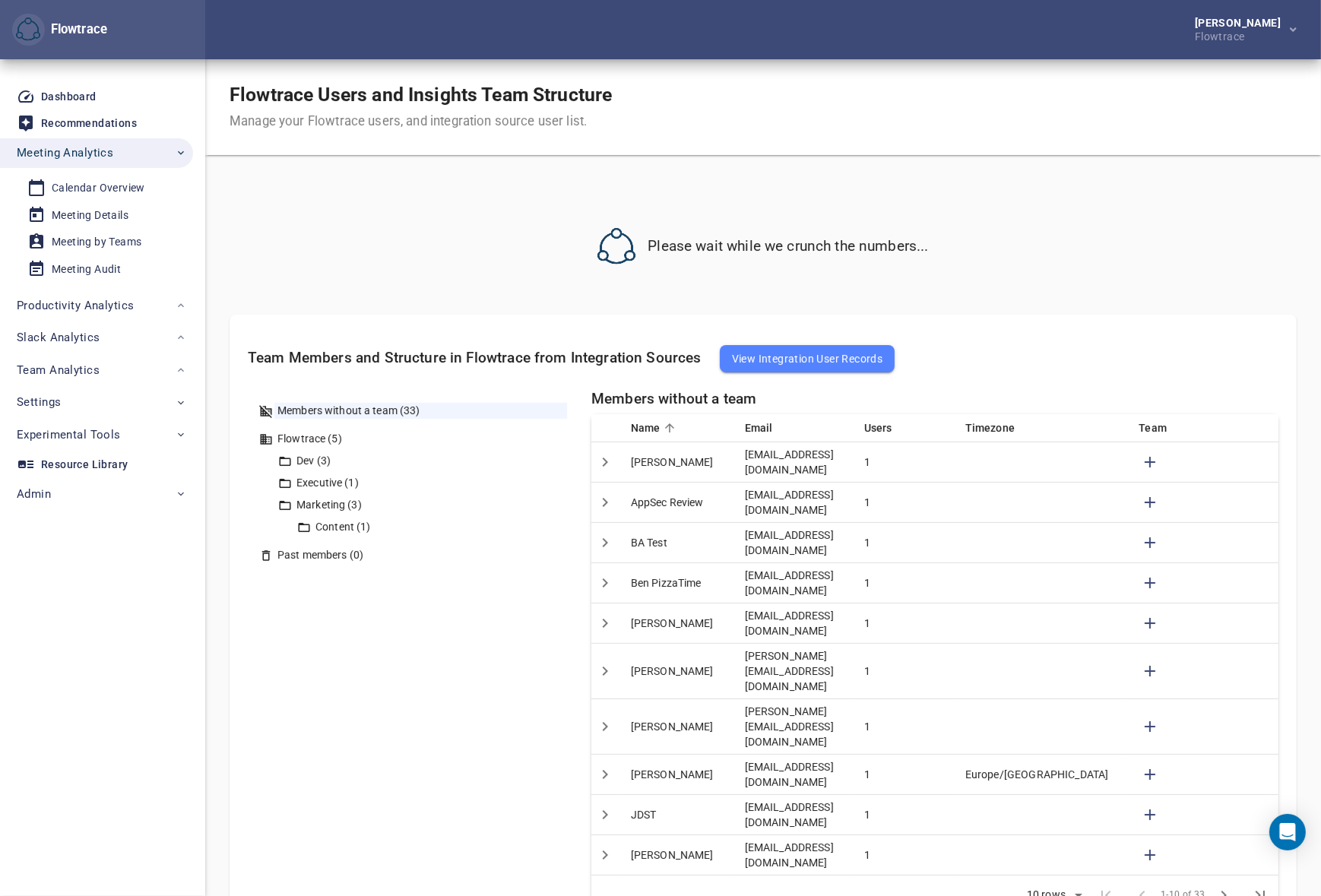
click at [835, 17] on div "[PERSON_NAME] Flowtrace" at bounding box center [763, 29] width 1116 height 59
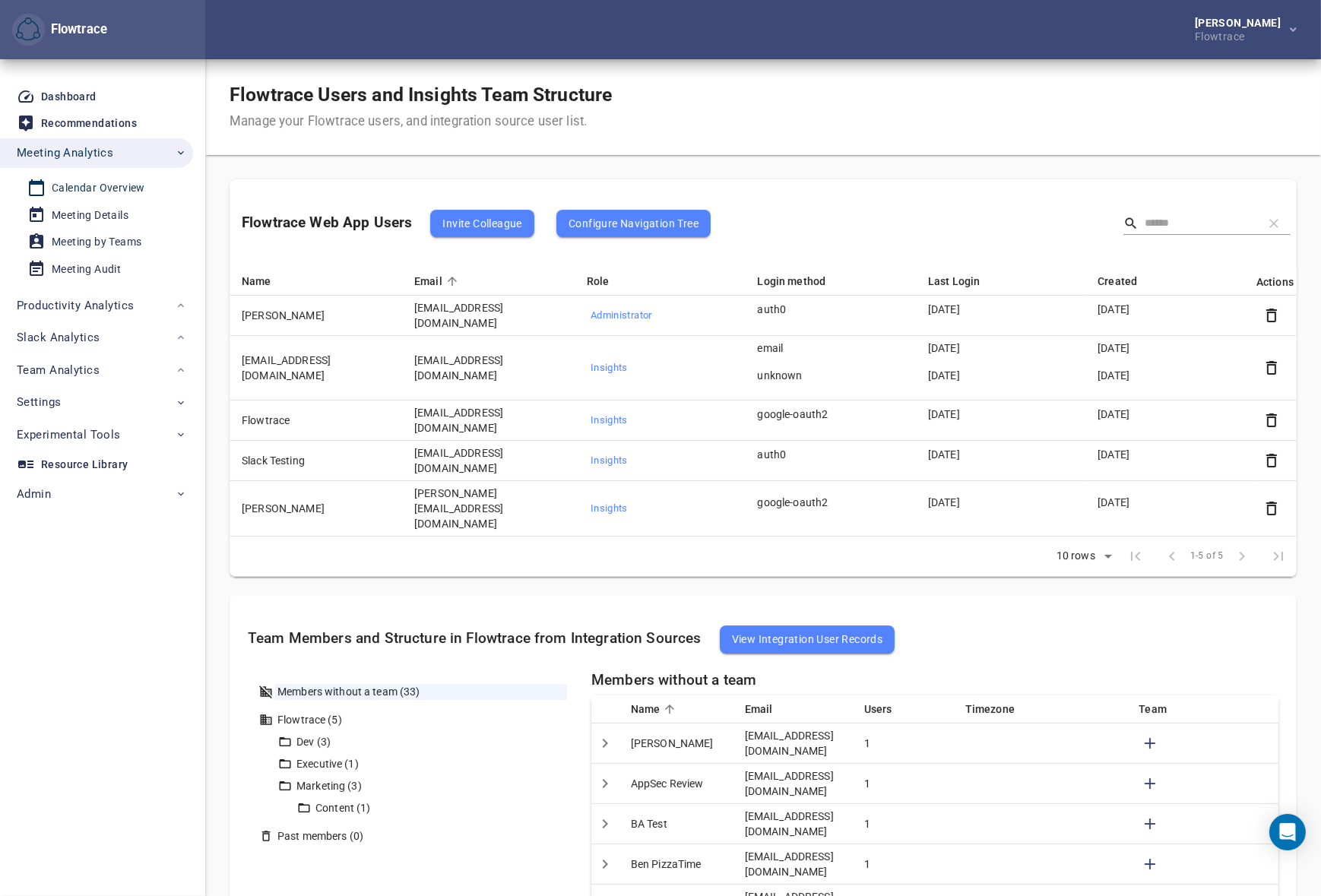
click at [127, 182] on div "Calendar Overview" at bounding box center [98, 188] width 93 height 19
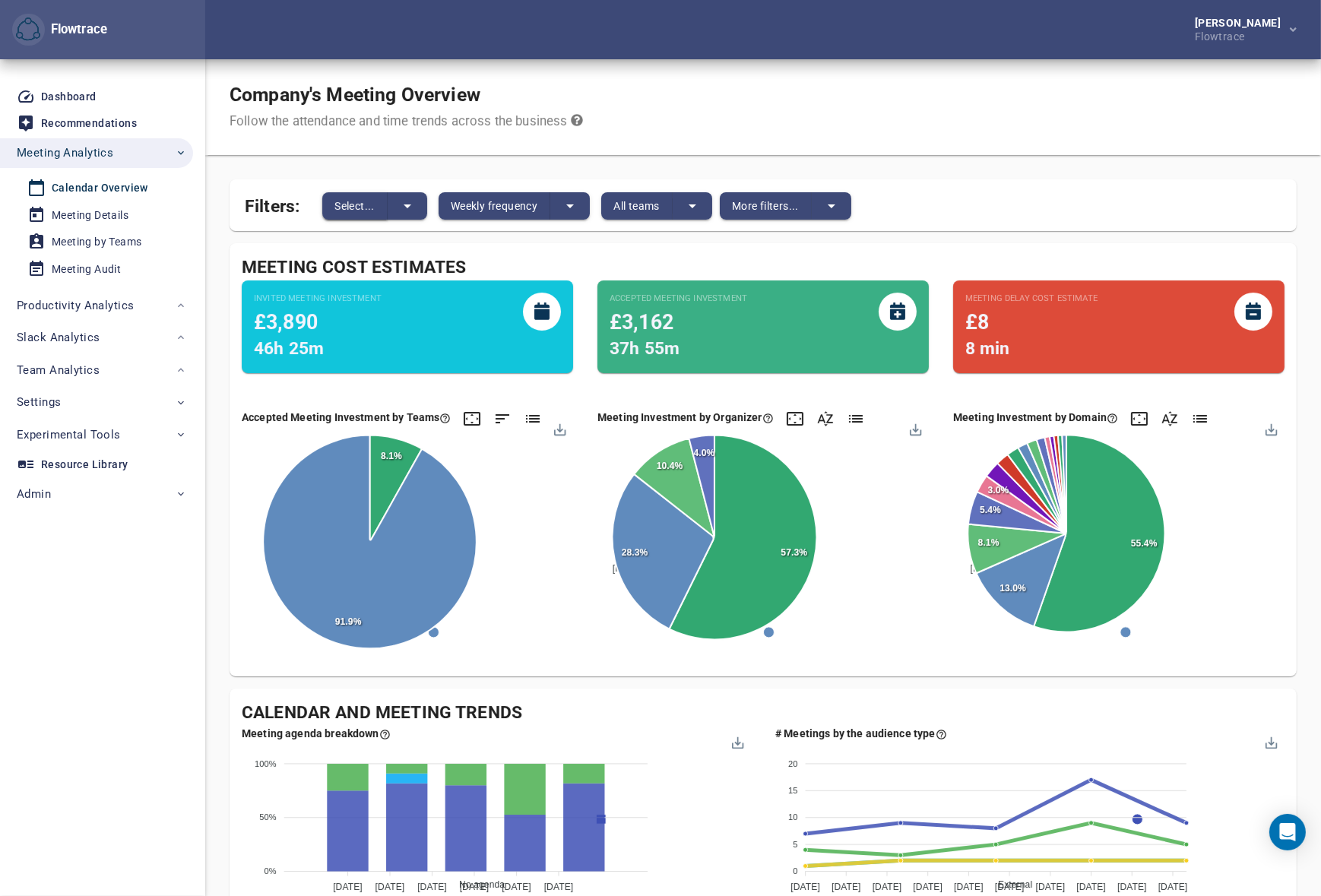
click at [362, 210] on span "Select..." at bounding box center [354, 206] width 40 height 18
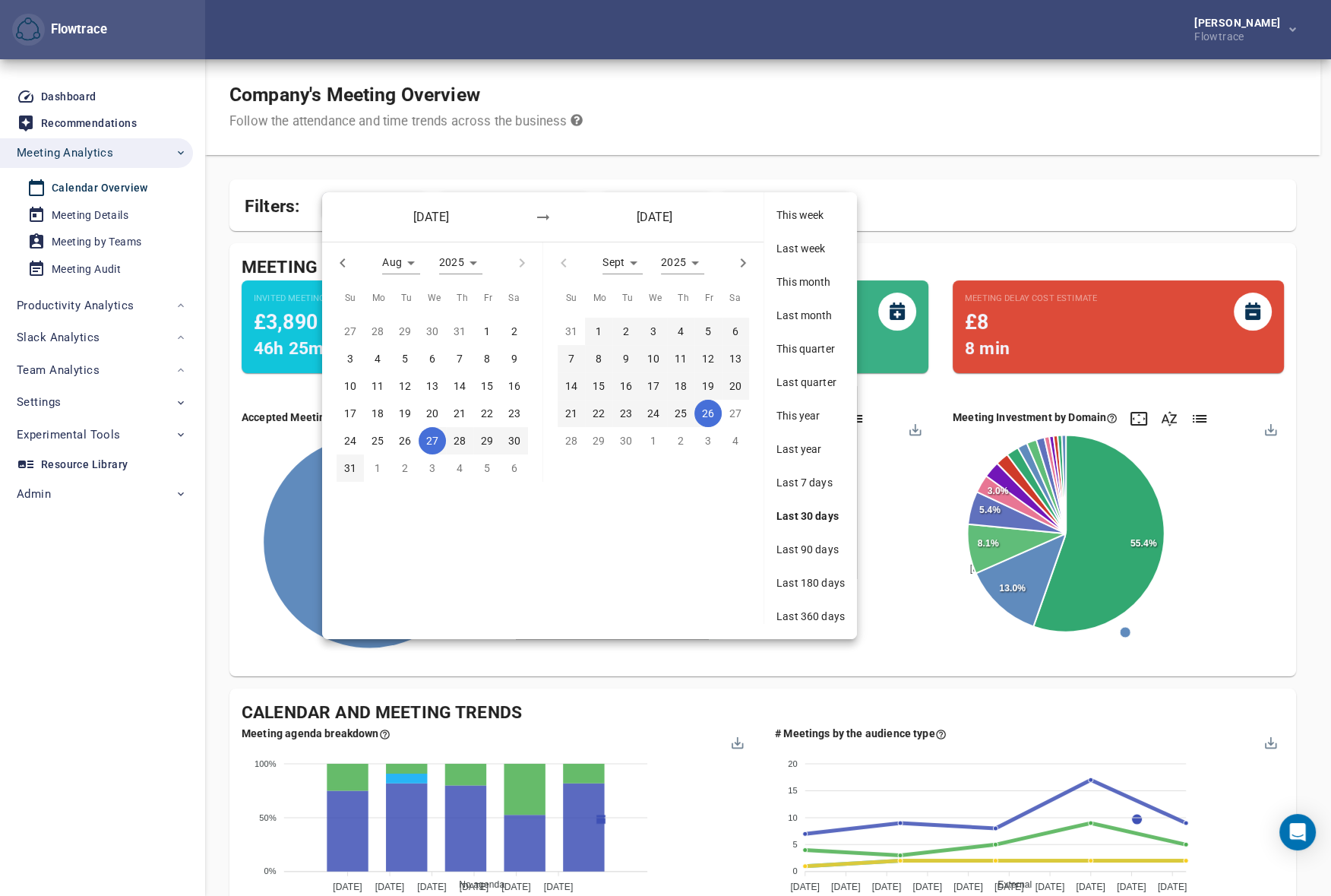
click at [799, 614] on span "Last 360 days" at bounding box center [811, 616] width 68 height 15
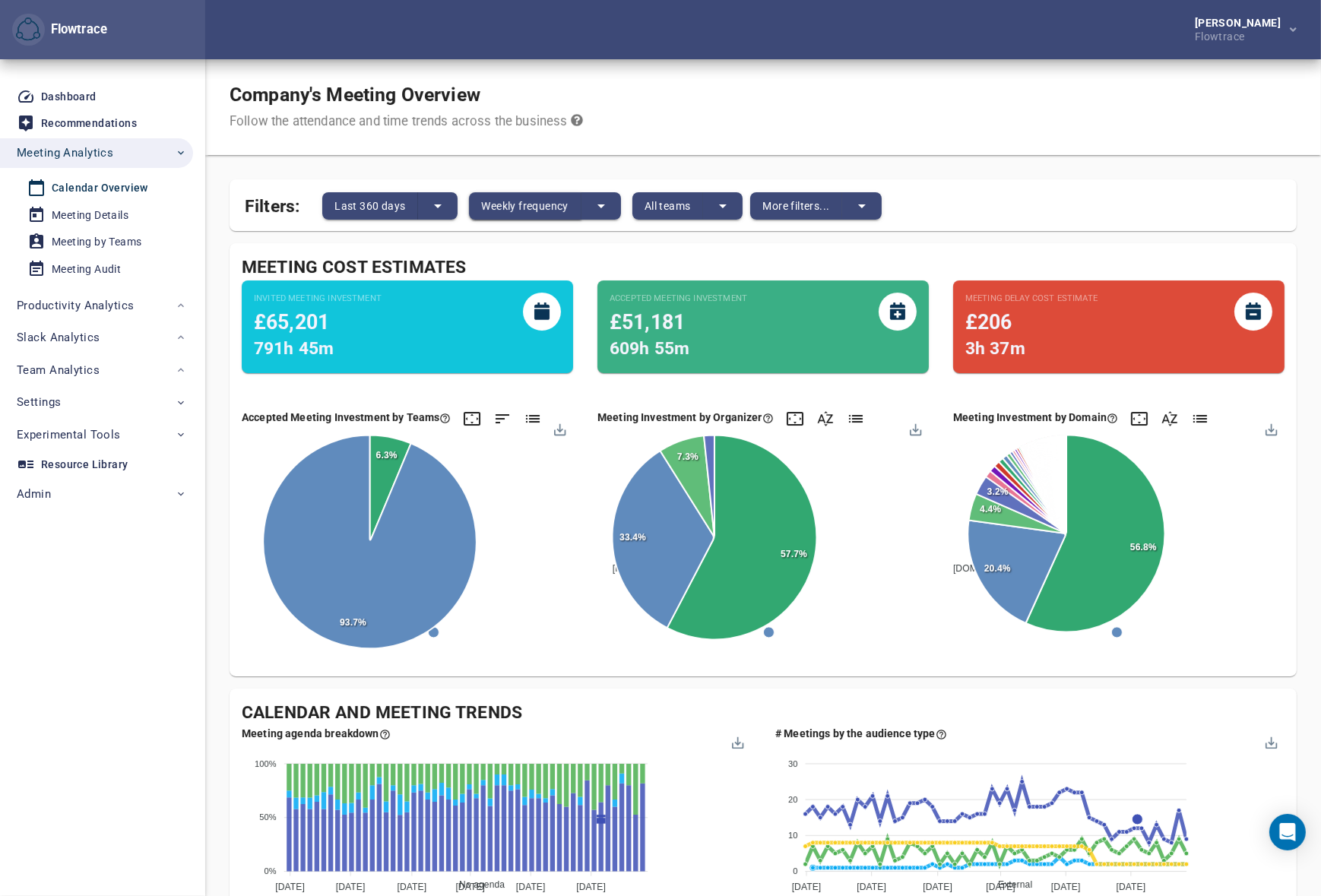
click at [517, 206] on span "Weekly frequency" at bounding box center [525, 206] width 86 height 18
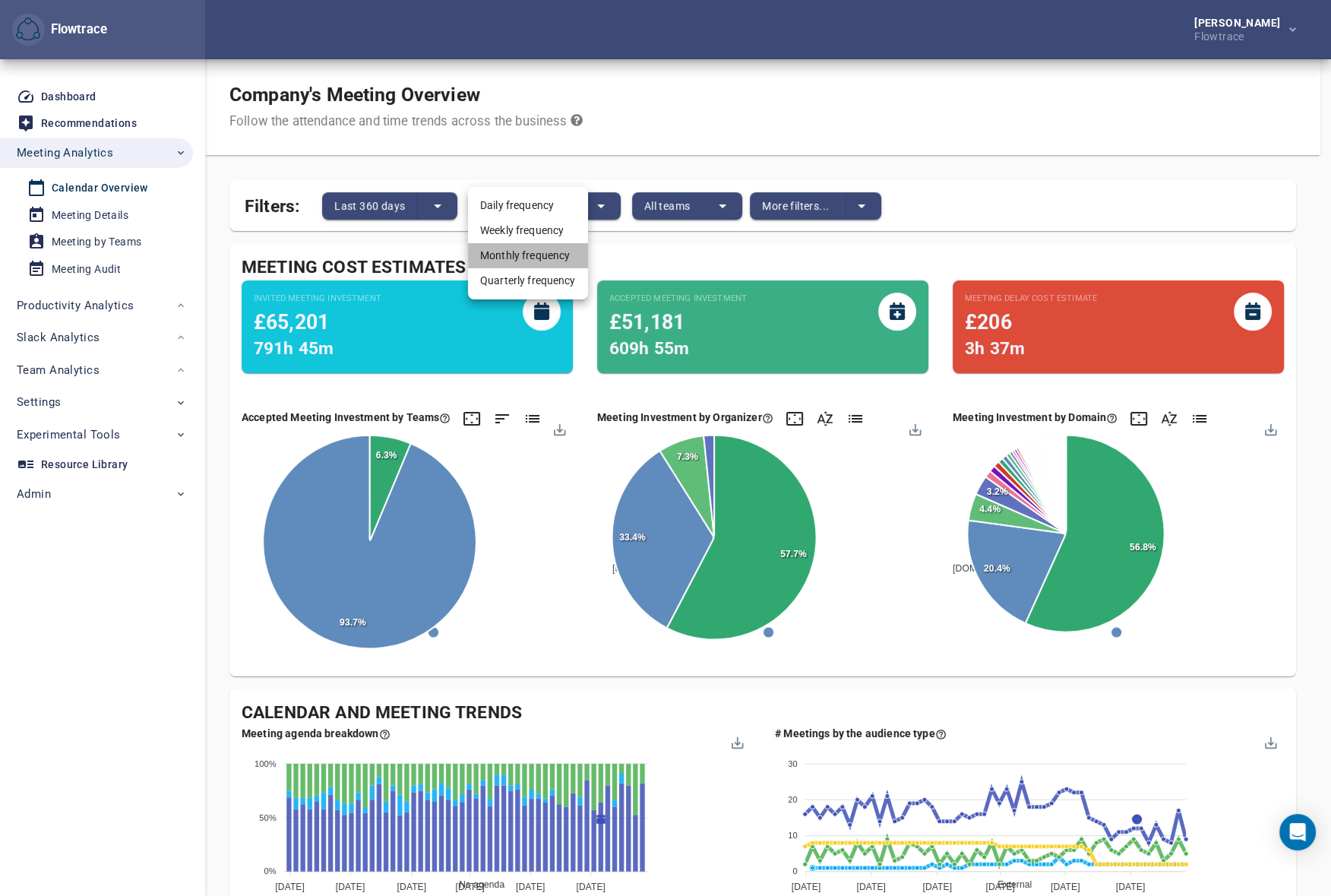
click at [529, 258] on li "Monthly frequency" at bounding box center [528, 255] width 120 height 25
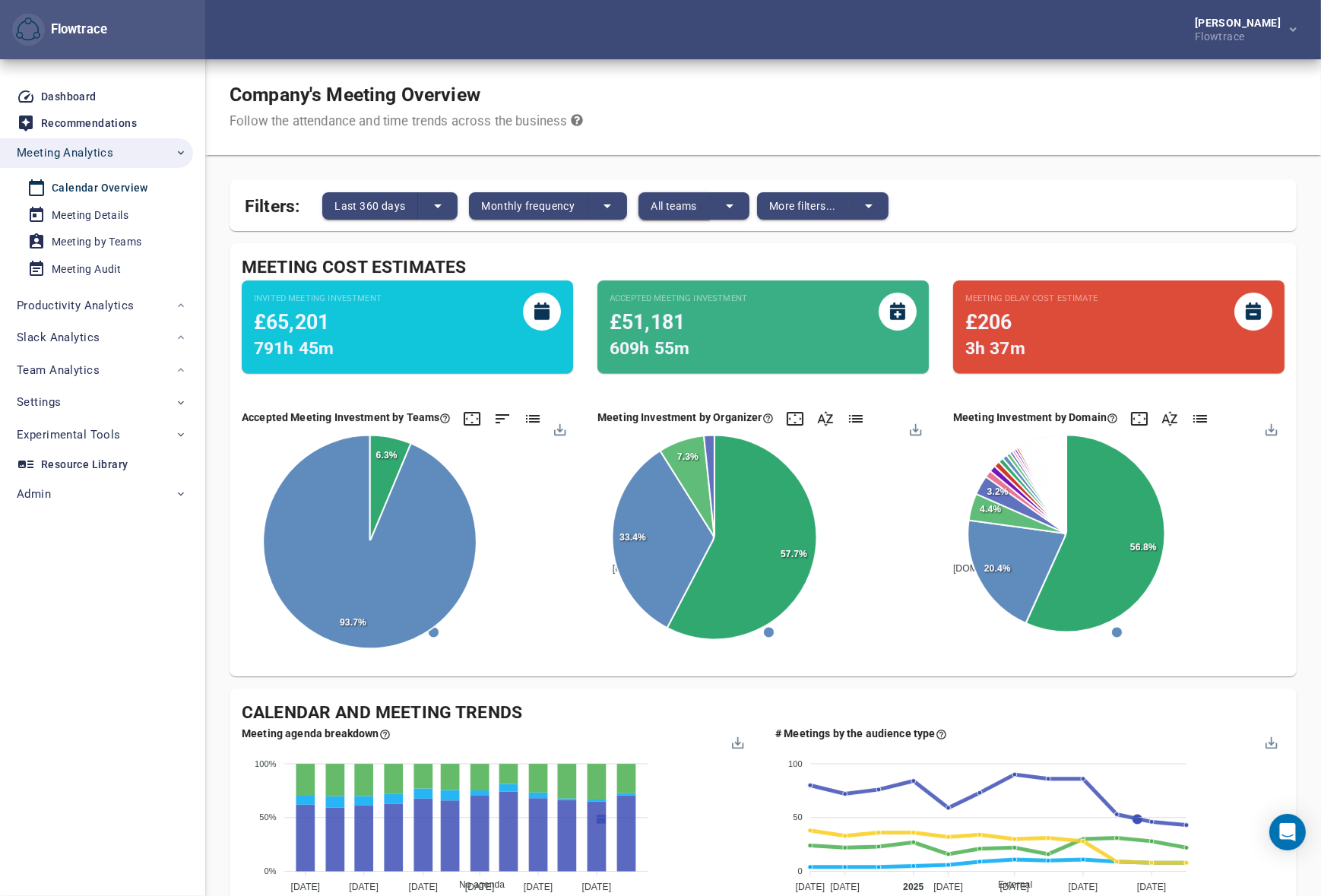
click at [684, 206] on span "All teams" at bounding box center [673, 206] width 47 height 18
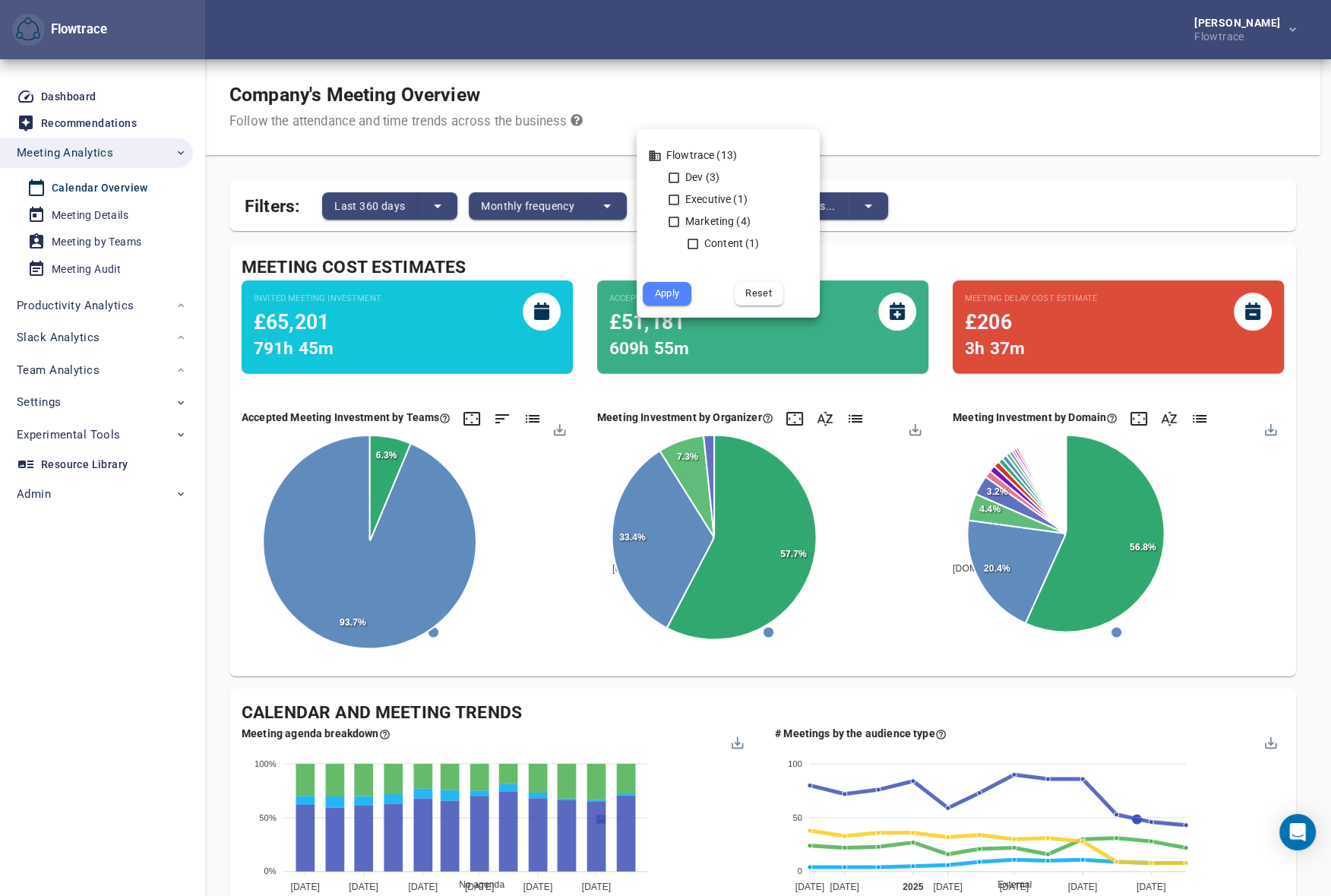
click at [737, 91] on div at bounding box center [665, 448] width 1331 height 896
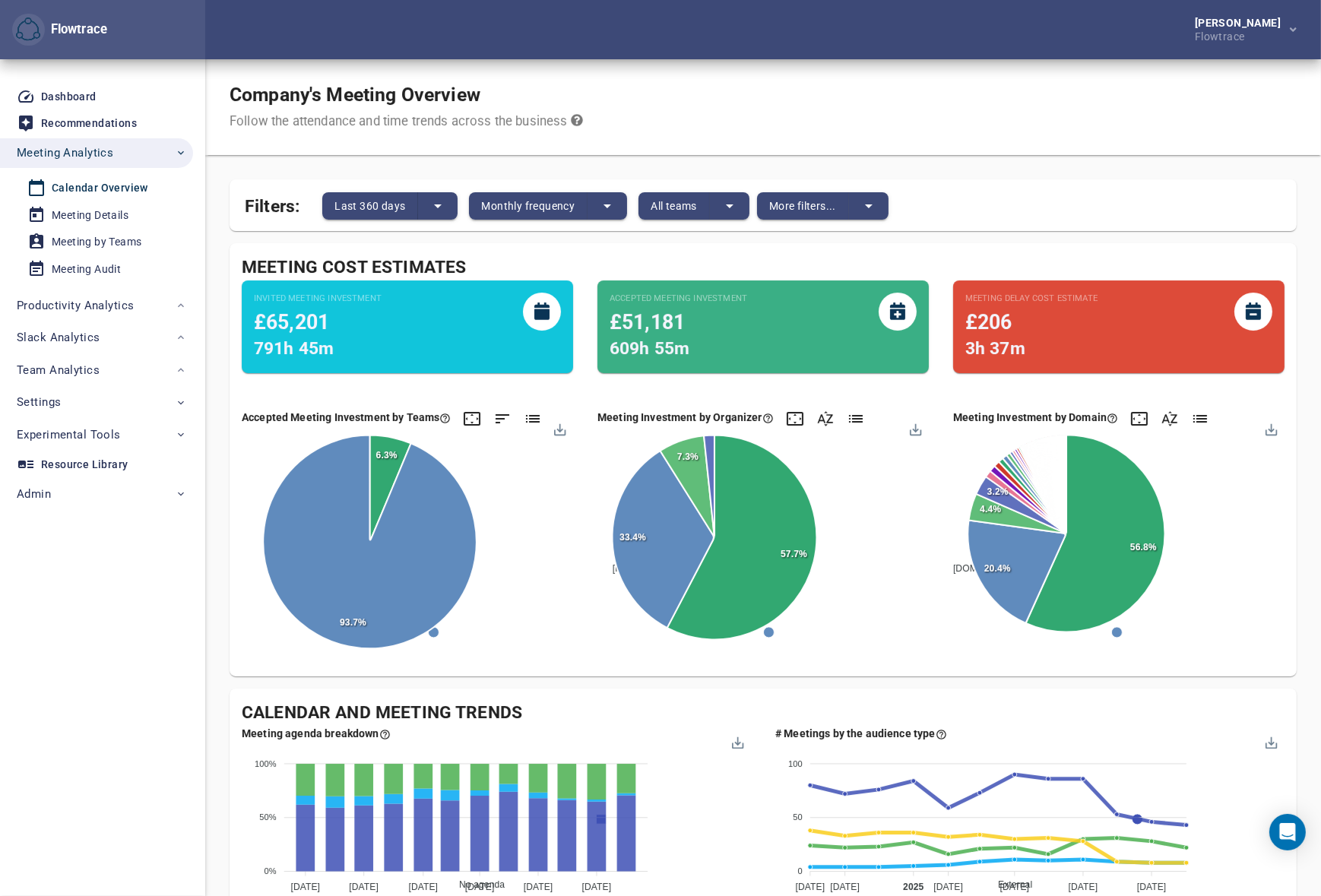
click at [811, 209] on div "Flowtrace (13) Dev (3) Executive (1) Marketing (4) Content (1) Apply Reset" at bounding box center [660, 448] width 1321 height 896
click at [791, 202] on span "More filters..." at bounding box center [802, 206] width 67 height 18
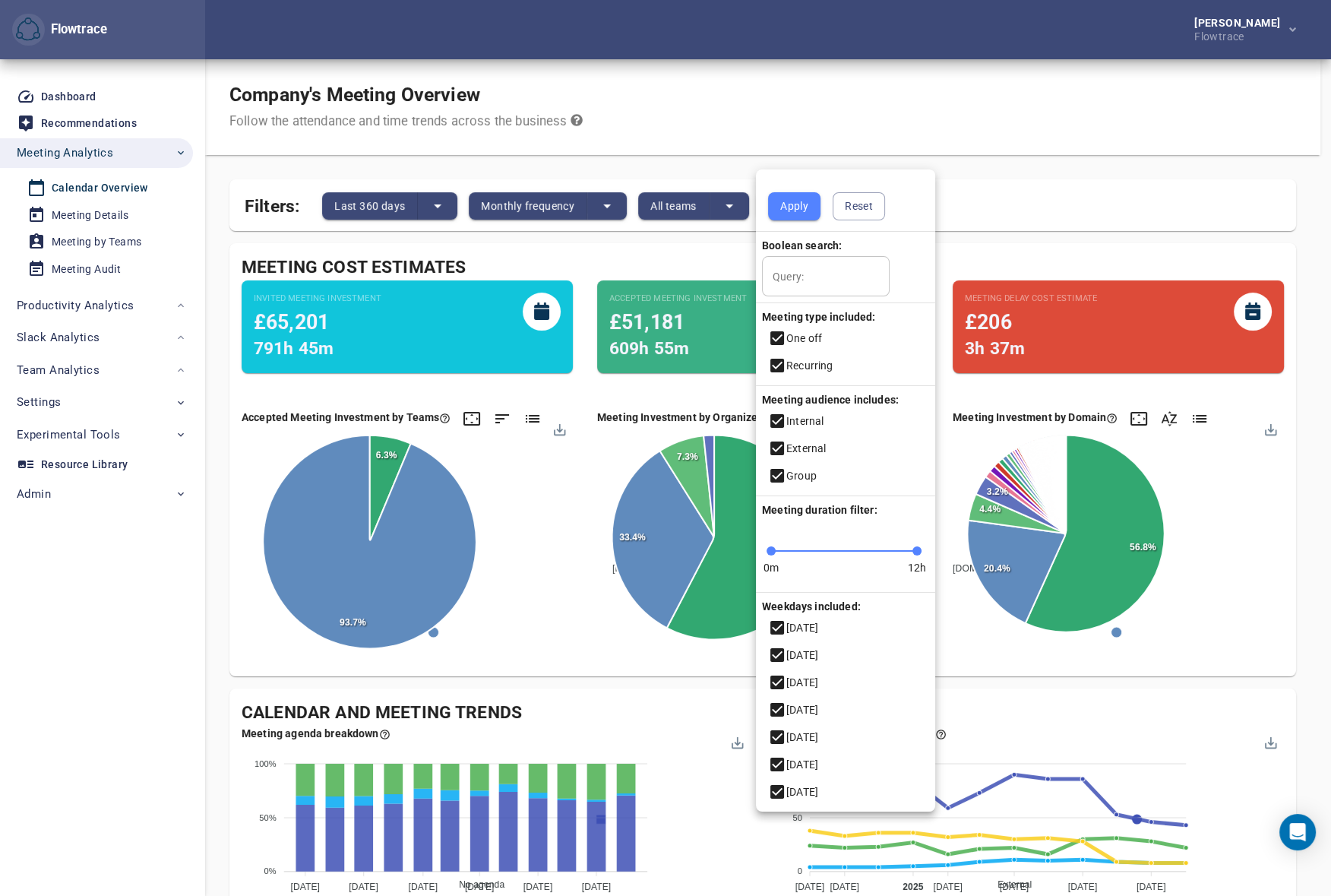
click at [866, 91] on div at bounding box center [665, 448] width 1331 height 896
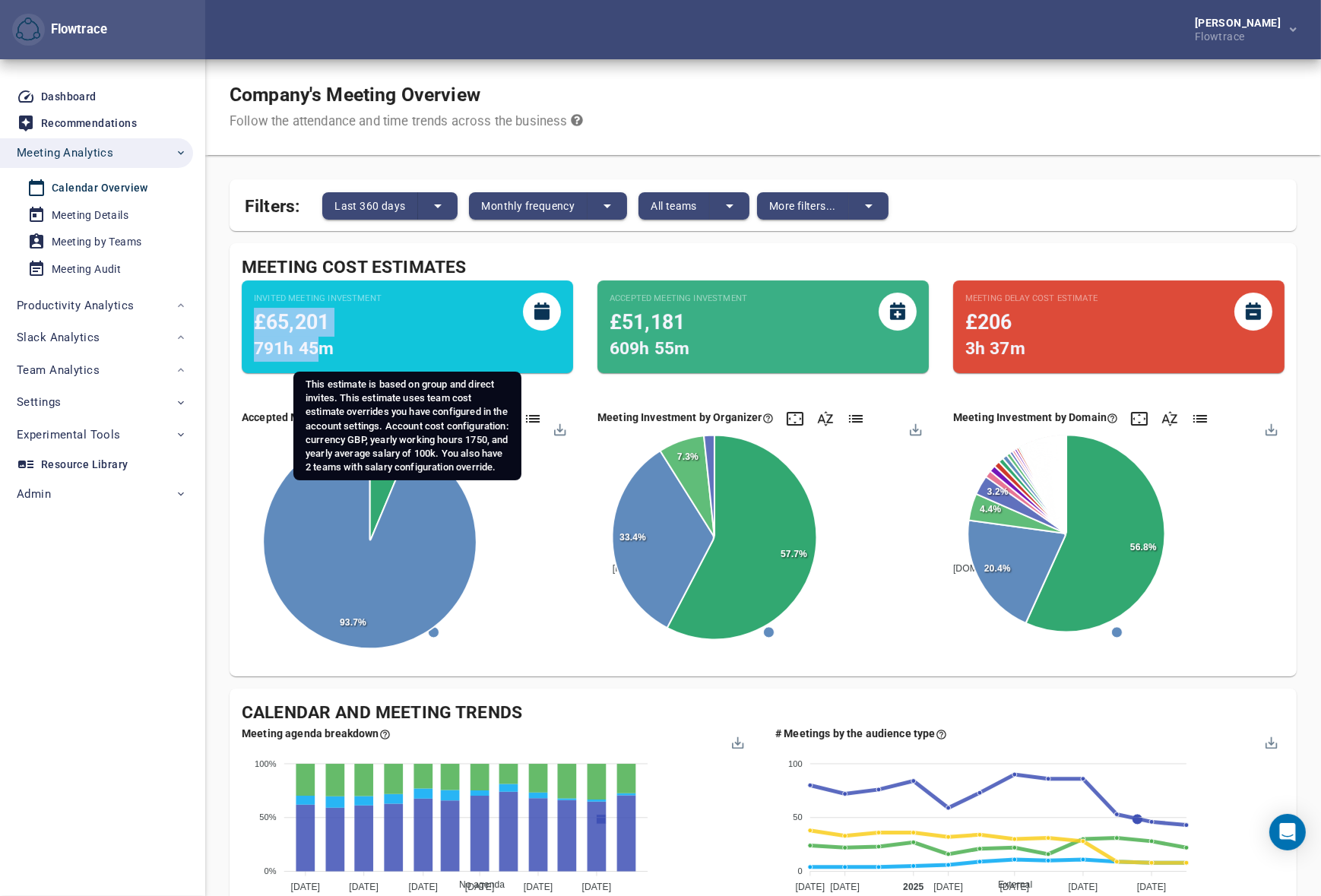
drag, startPoint x: 254, startPoint y: 321, endPoint x: 324, endPoint y: 347, distance: 74.7
click at [324, 347] on div "Invited Meeting Investment £65,201 791h 45m" at bounding box center [318, 327] width 128 height 69
click at [317, 349] on span "791h 45m" at bounding box center [293, 348] width 80 height 21
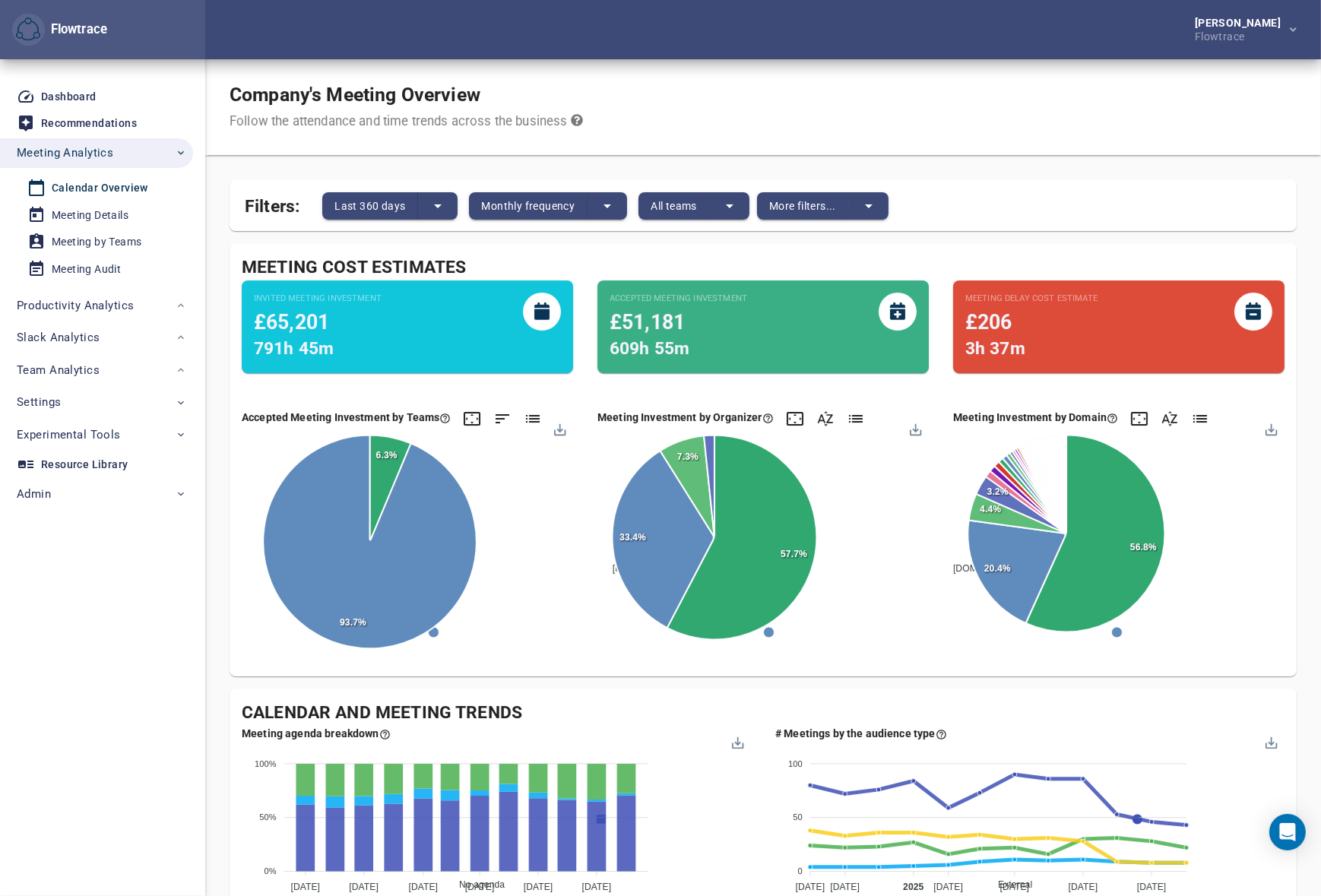
click at [229, 402] on div "Accepted Meeting Investment by Teams / /Executive 6.3% 93.7% Download SVG Downl…" at bounding box center [407, 534] width 356 height 273
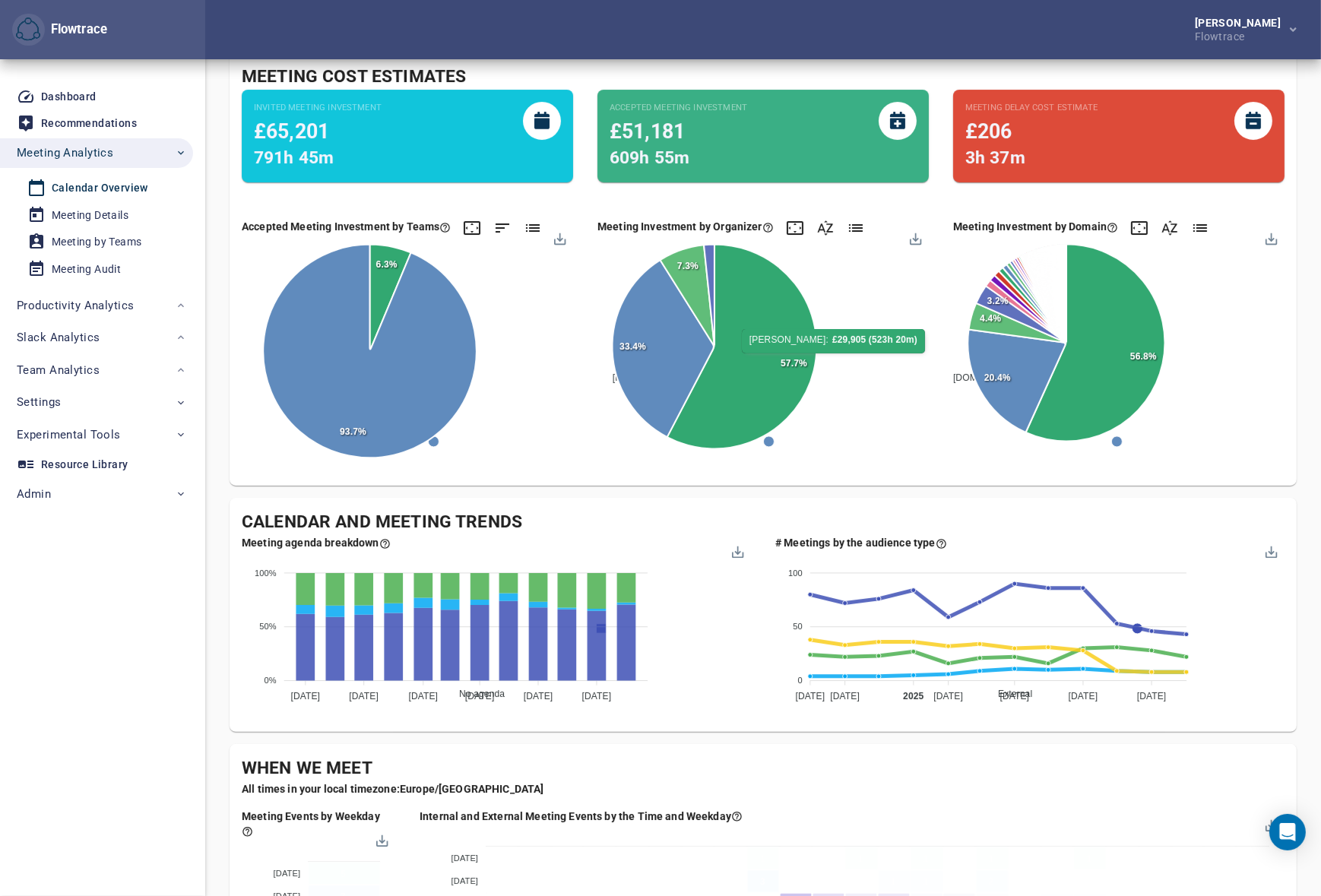
scroll to position [322, 0]
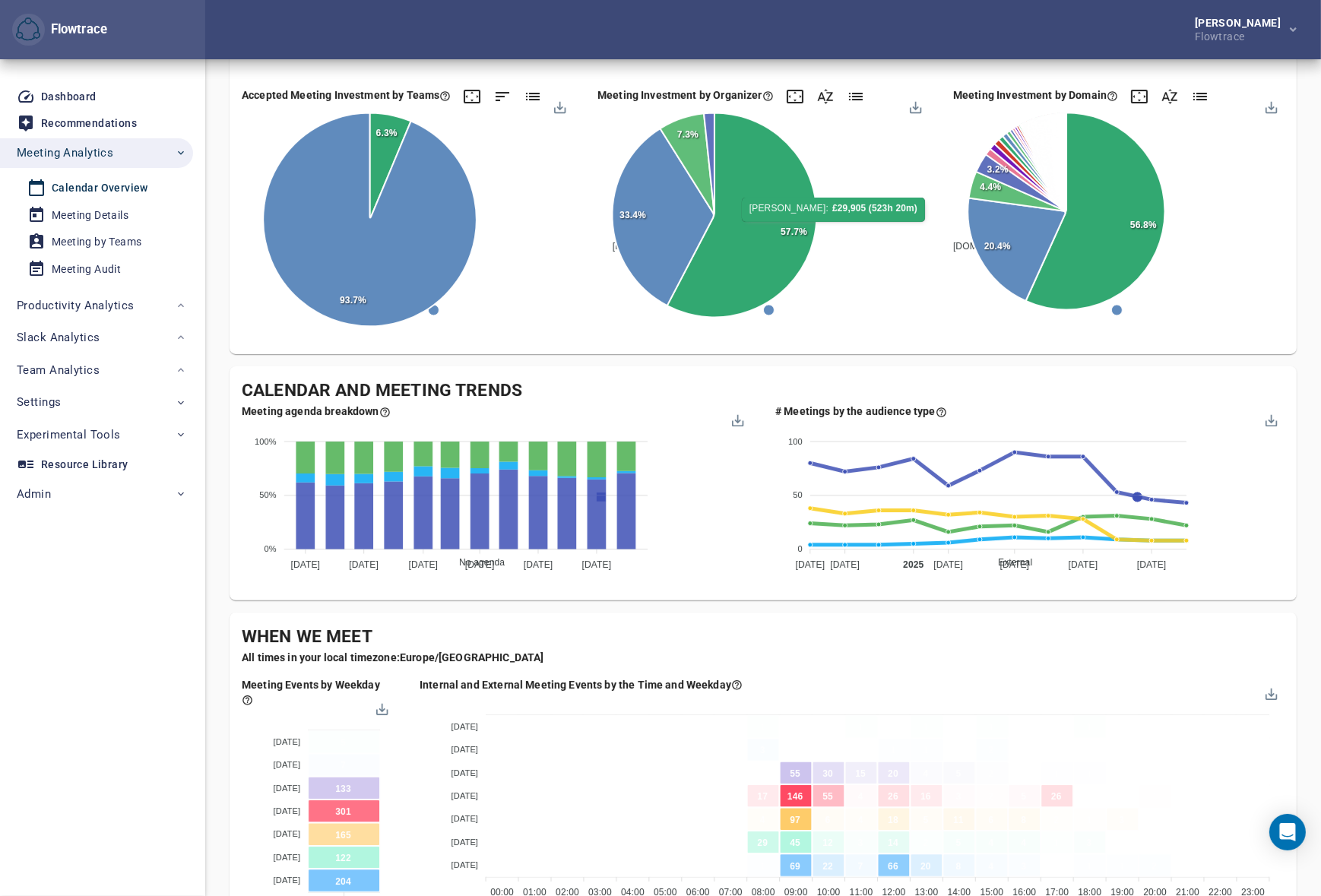
click at [779, 360] on div "Company's Meeting Overview Follow the attendance and time trends across the bus…" at bounding box center [762, 697] width 1067 height 1918
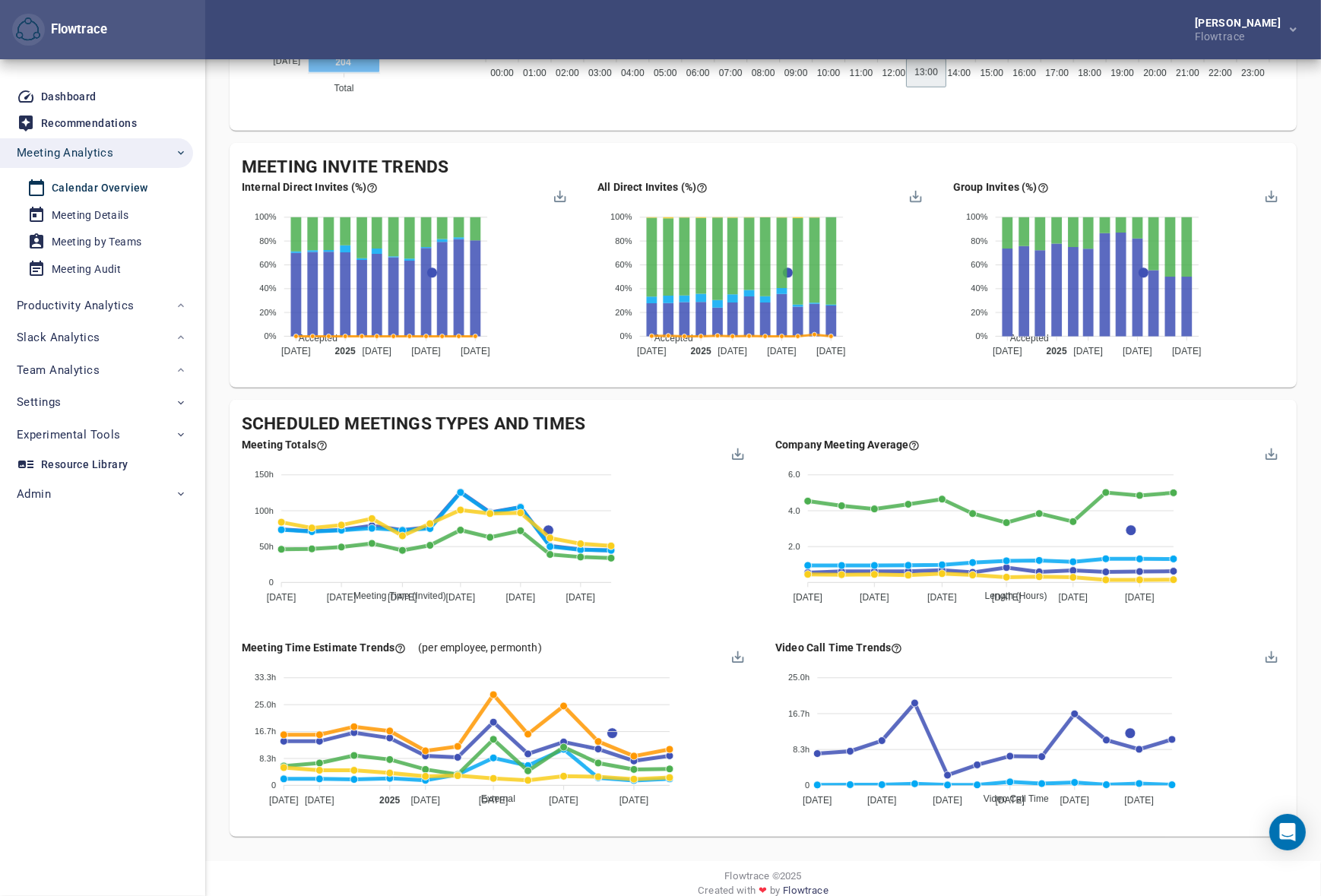
scroll to position [1161, 0]
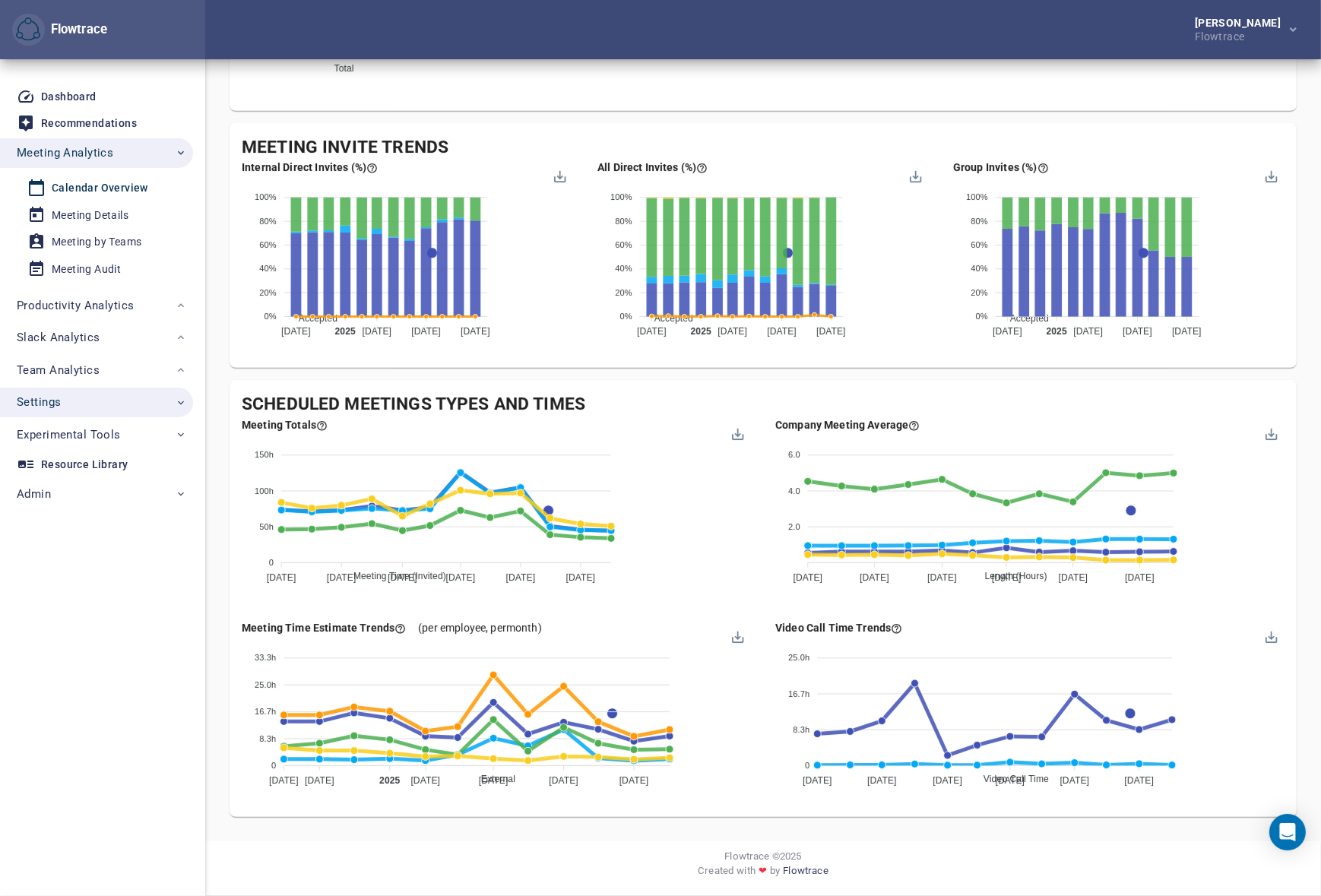
click at [67, 415] on button "Settings" at bounding box center [96, 402] width 193 height 31
click at [84, 515] on div "Account Settings" at bounding box center [94, 518] width 85 height 19
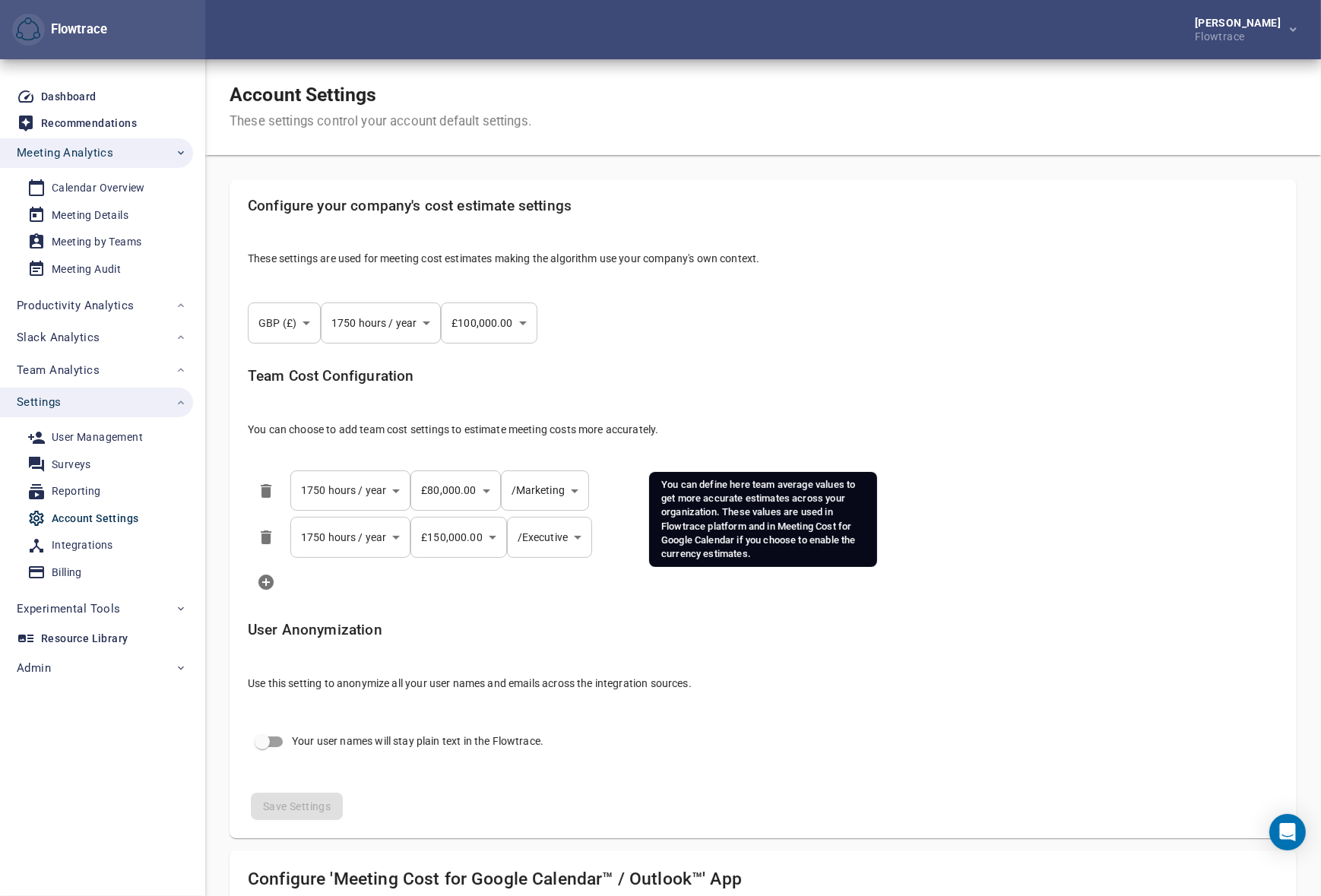
click at [883, 396] on div "Team Cost Configuration You can choose to add team cost settings to estimate me…" at bounding box center [762, 408] width 1055 height 106
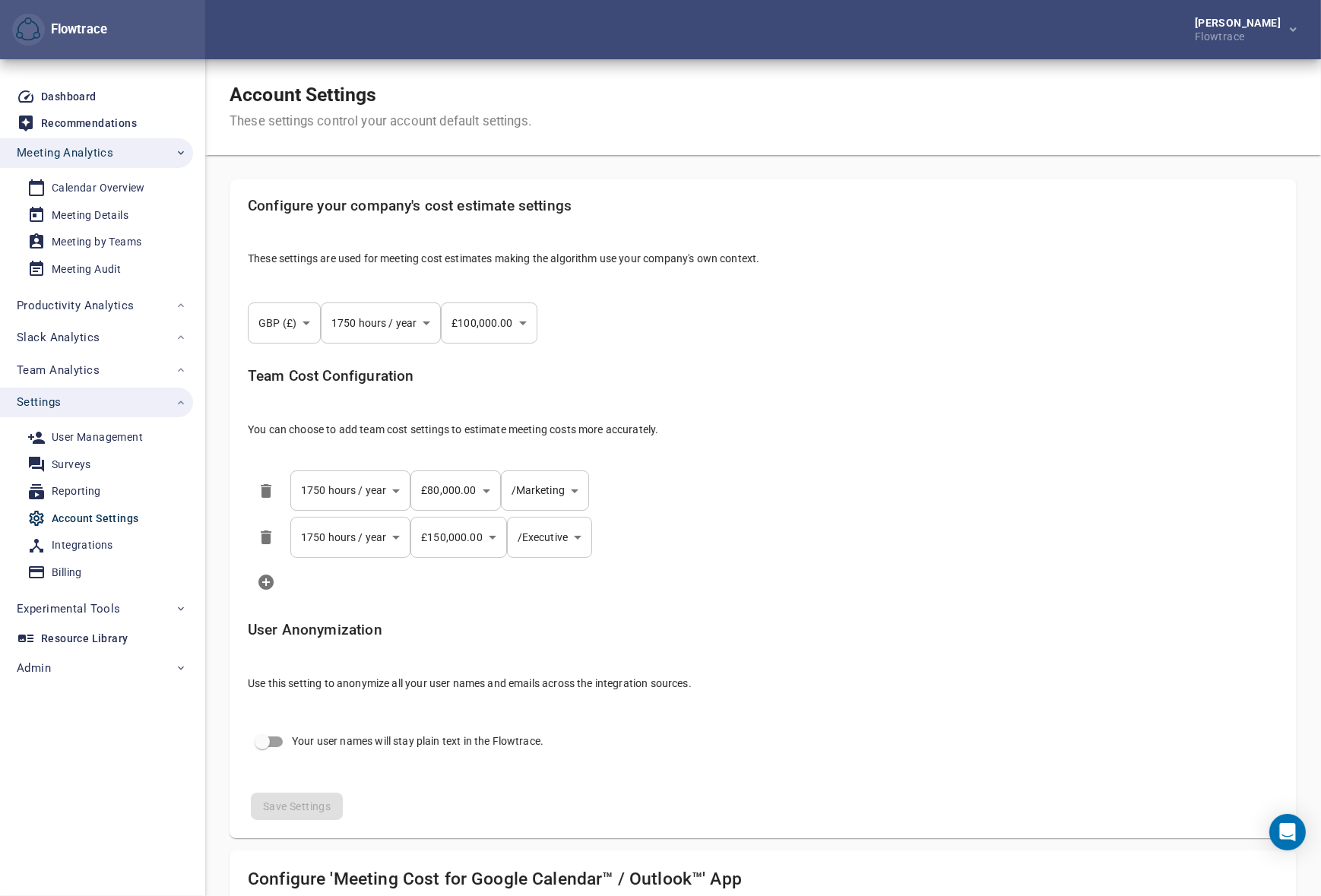
select select "***"
click at [550, 491] on body "Flowtrace [PERSON_NAME] Flowtrace Flowtrace Dashboard Recommendations Meeting A…" at bounding box center [660, 448] width 1321 height 896
click at [851, 472] on div at bounding box center [665, 448] width 1331 height 896
click at [777, 528] on li "**********" at bounding box center [762, 537] width 1055 height 47
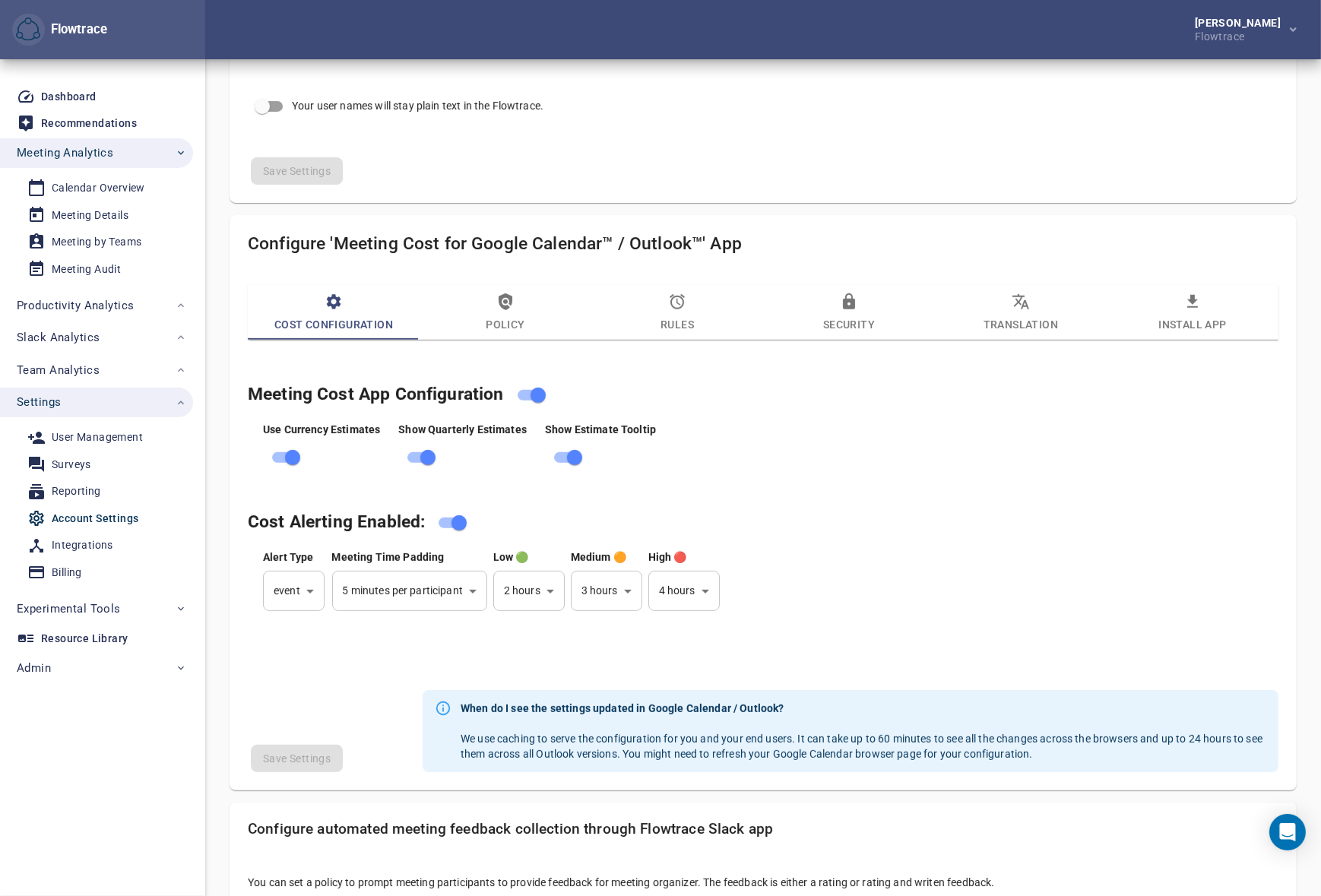
scroll to position [644, 0]
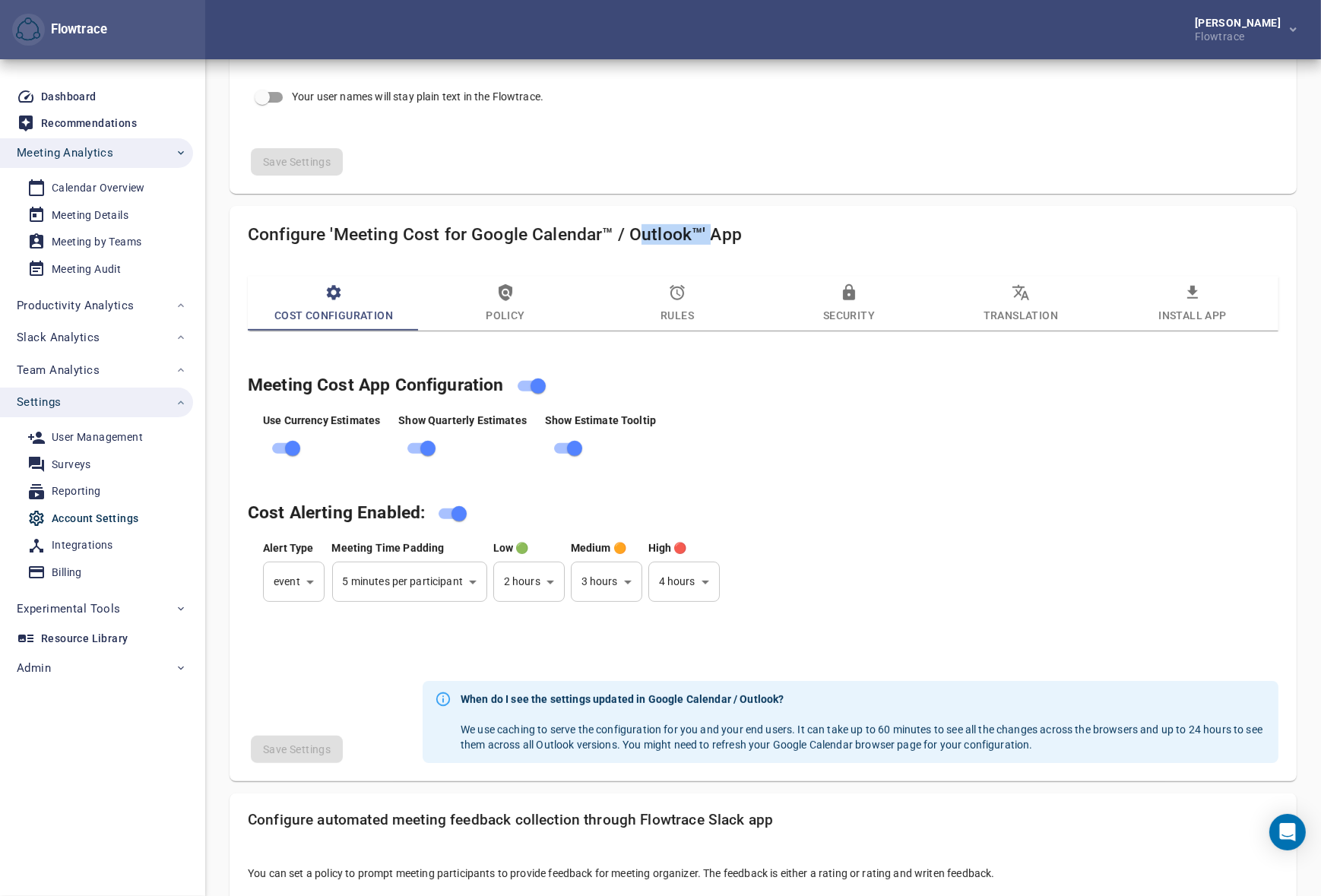
drag, startPoint x: 637, startPoint y: 234, endPoint x: 711, endPoint y: 234, distance: 74.0
click at [707, 234] on h4 "Configure 'Meeting Cost for Google Calendar™ / Outlook™' App" at bounding box center [762, 234] width 1030 height 21
click at [750, 232] on h4 "Configure 'Meeting Cost for Google Calendar™ / Outlook™' App" at bounding box center [762, 234] width 1030 height 21
click at [507, 294] on icon "button" at bounding box center [505, 293] width 18 height 18
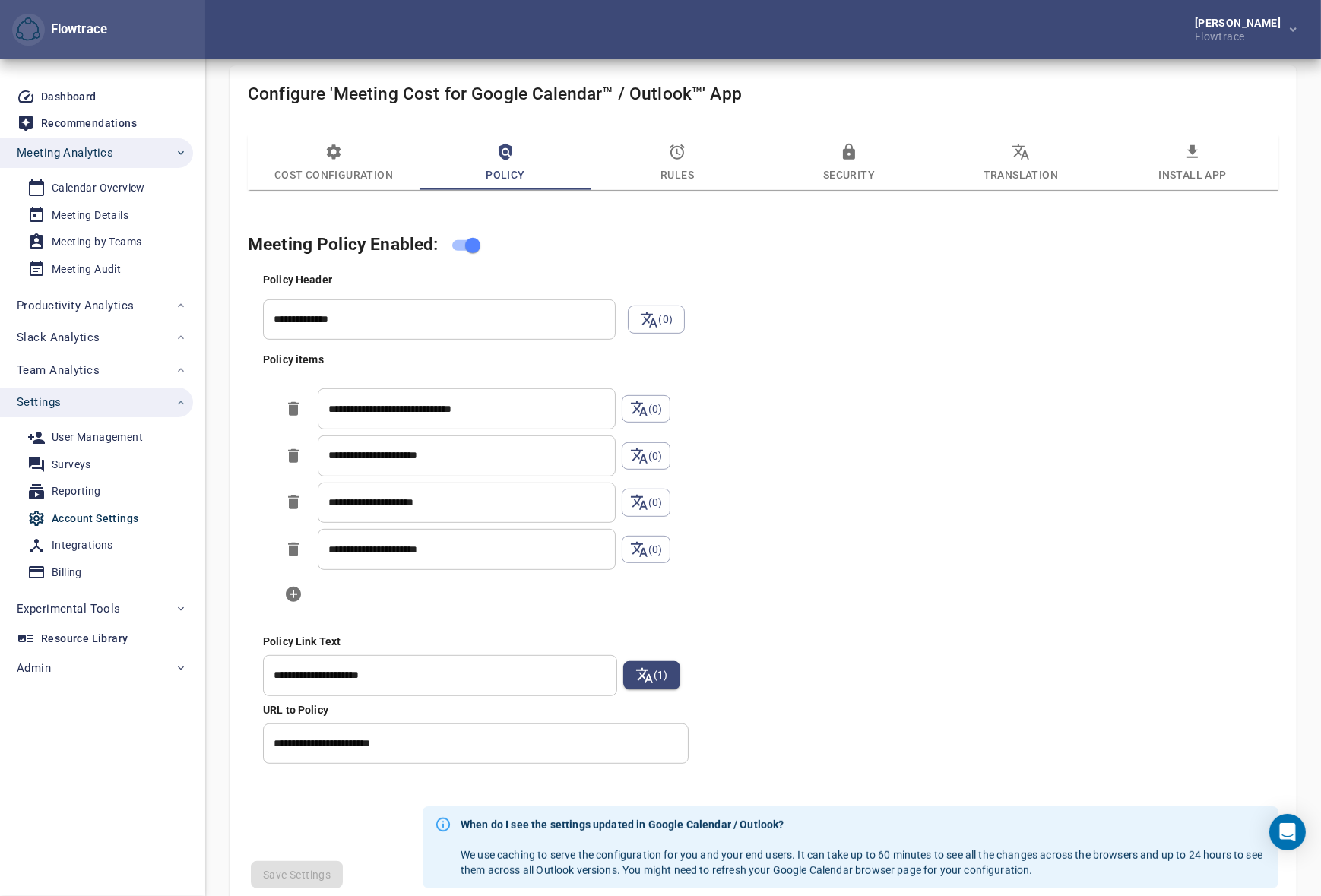
scroll to position [805, 0]
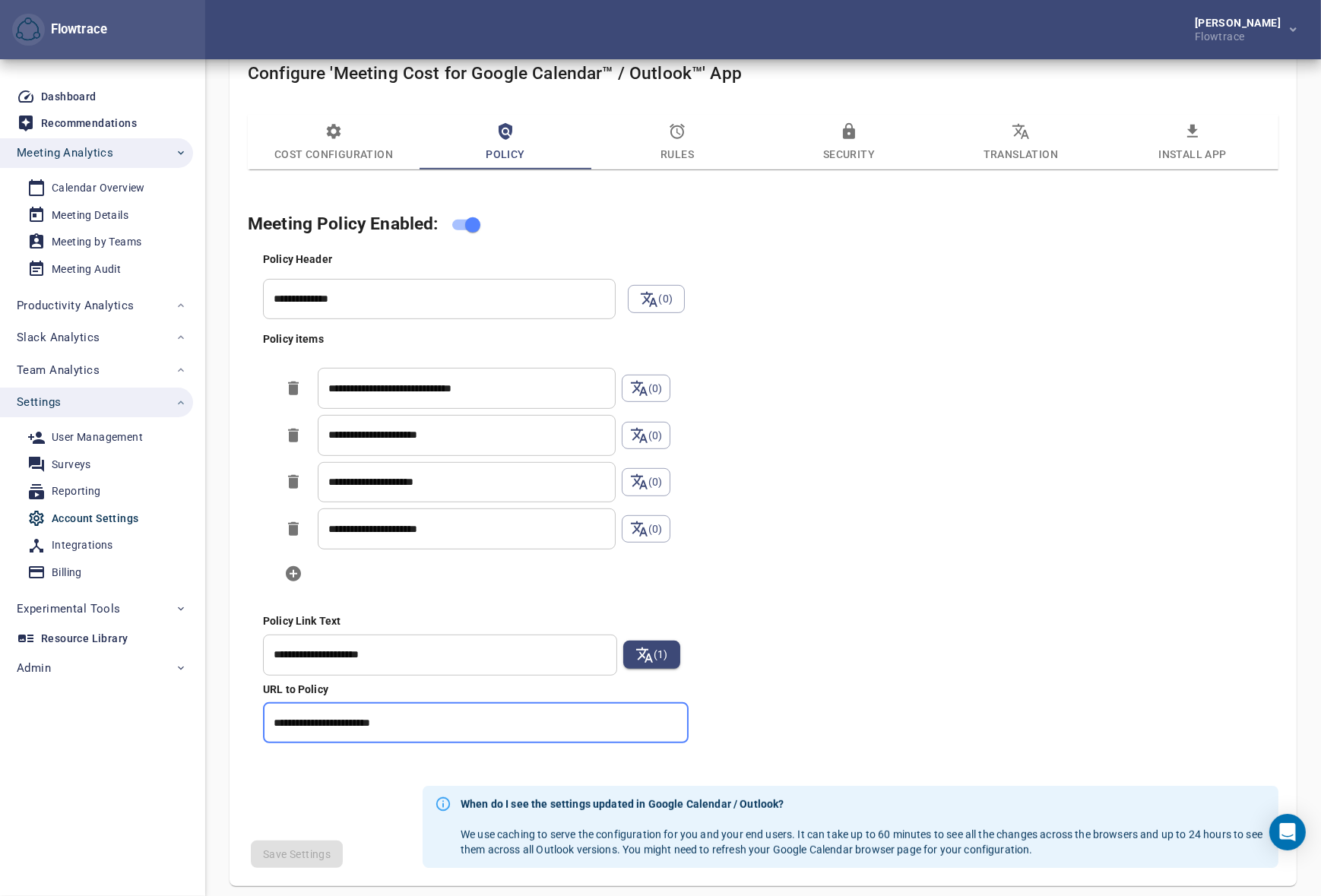
click at [416, 720] on input "**********" at bounding box center [476, 722] width 426 height 41
click at [417, 720] on input "**********" at bounding box center [476, 722] width 426 height 41
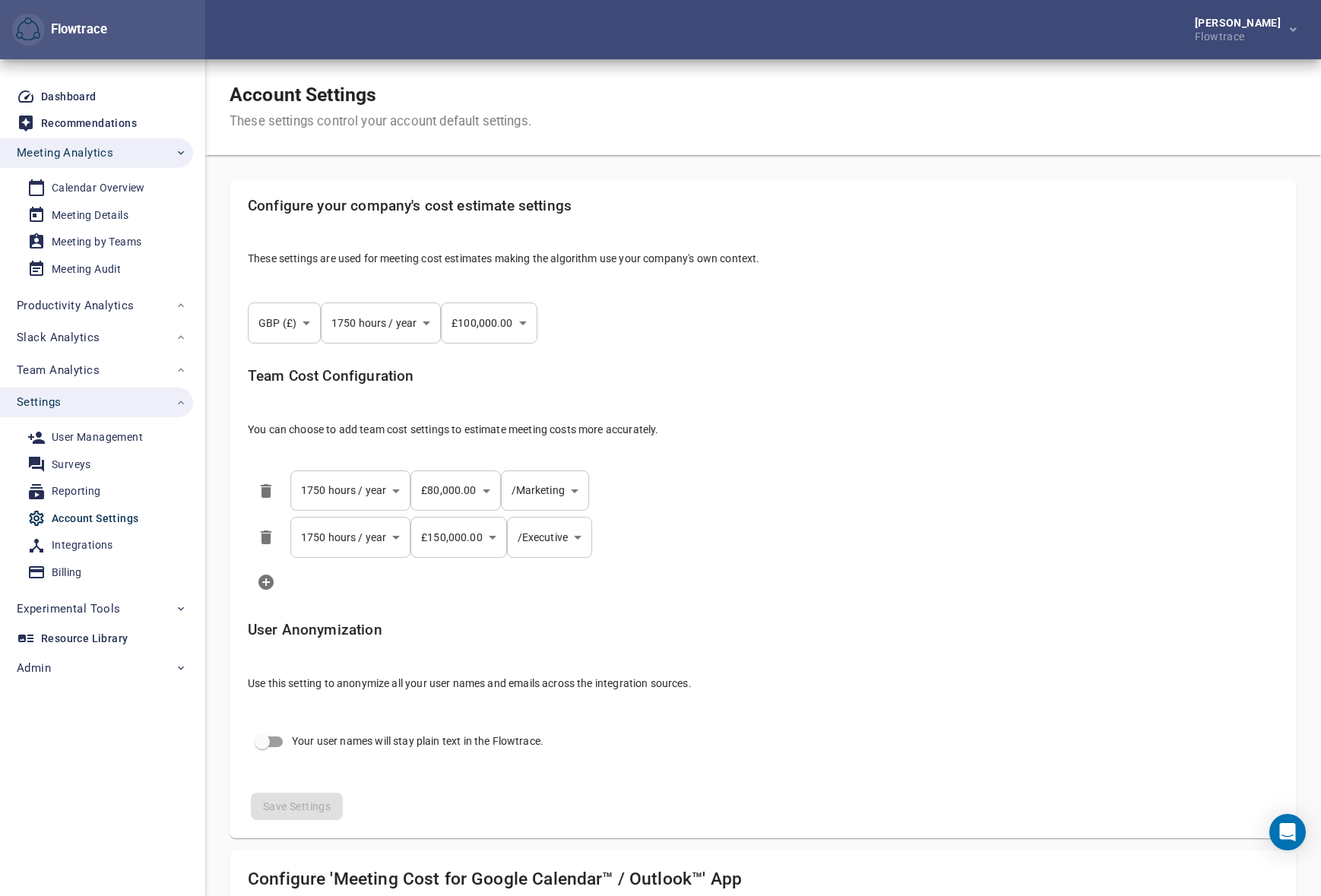
select select "***"
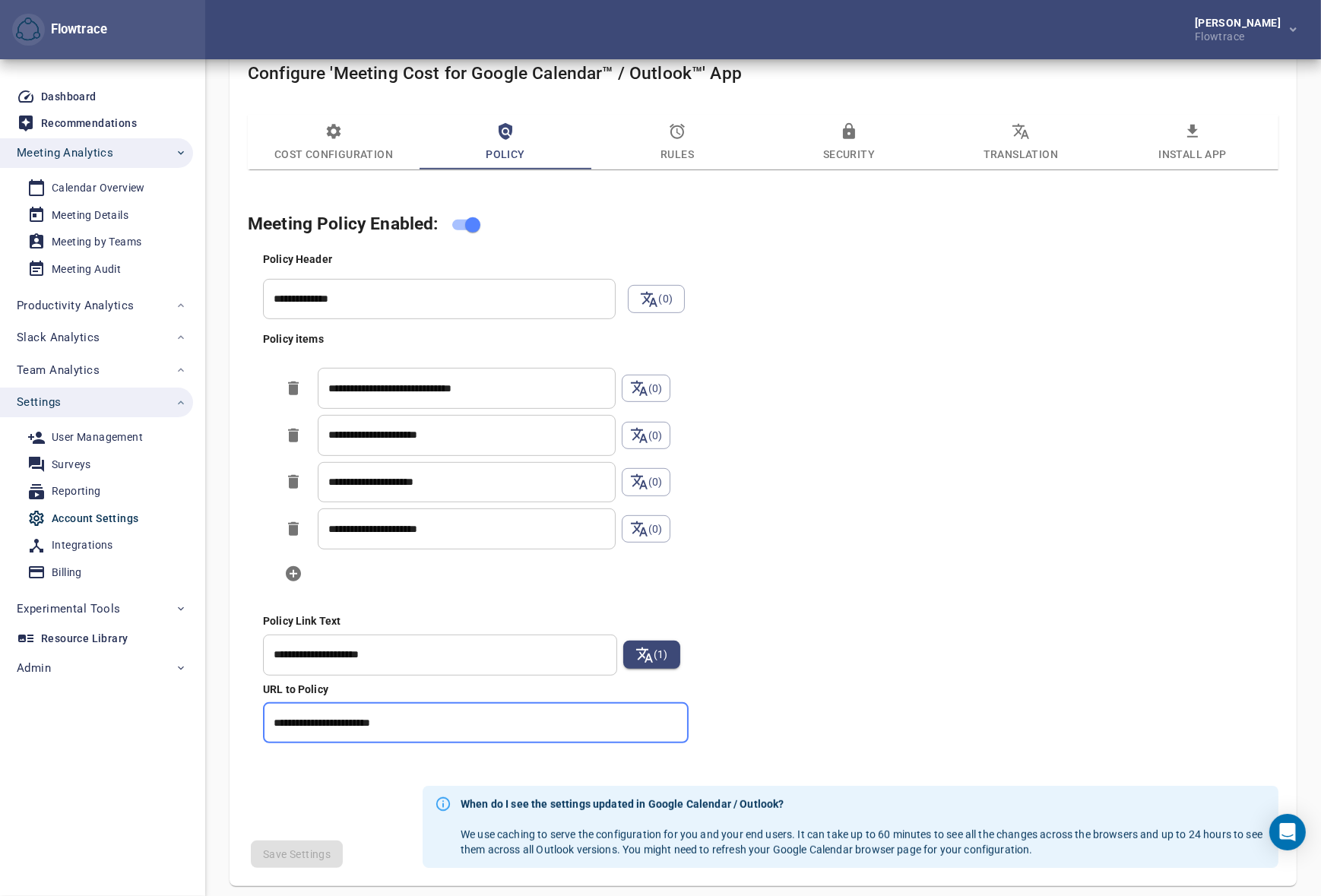
click at [680, 133] on icon "button" at bounding box center [677, 131] width 18 height 18
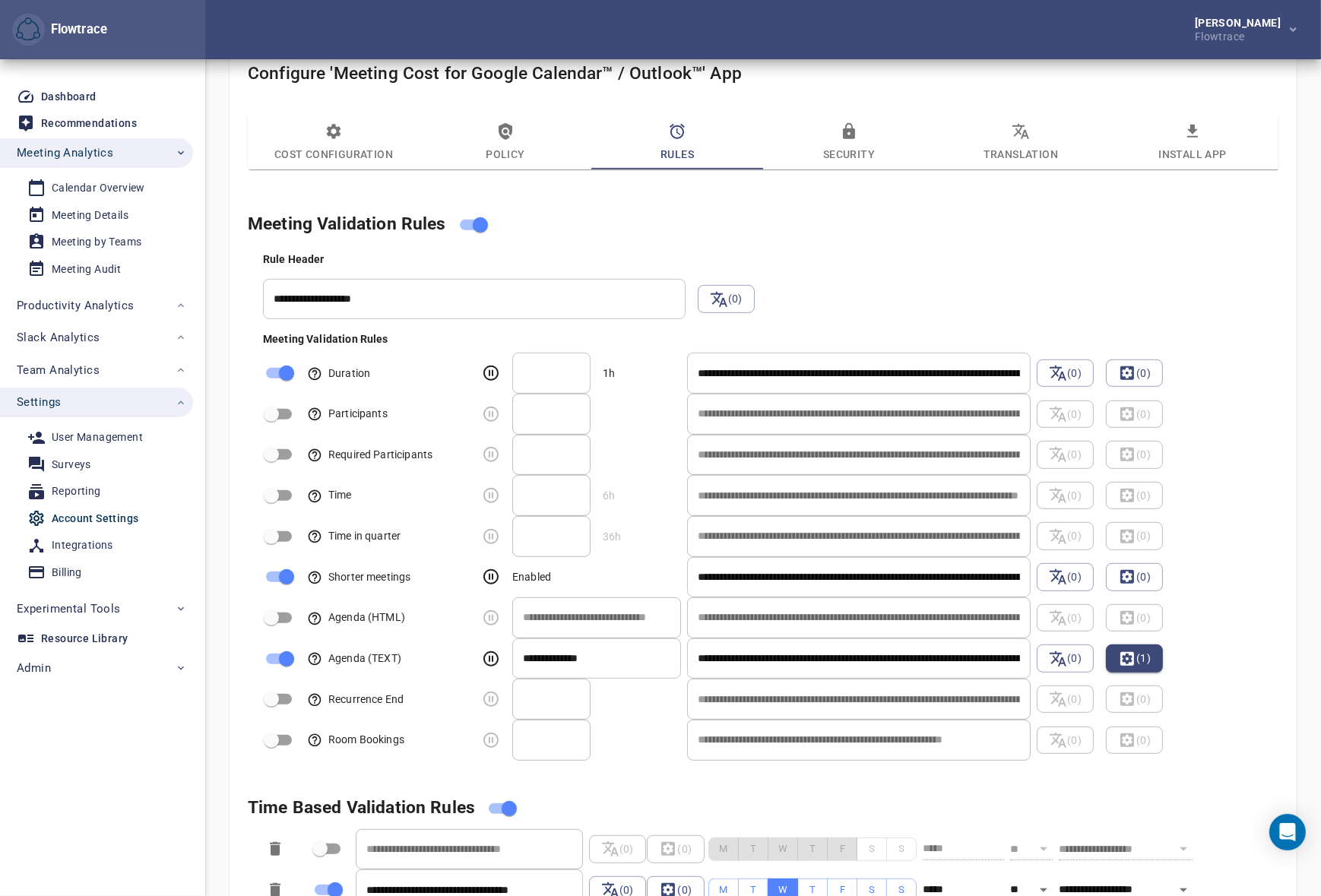
click at [886, 221] on h4 "Meeting Validation Rules" at bounding box center [744, 224] width 993 height 29
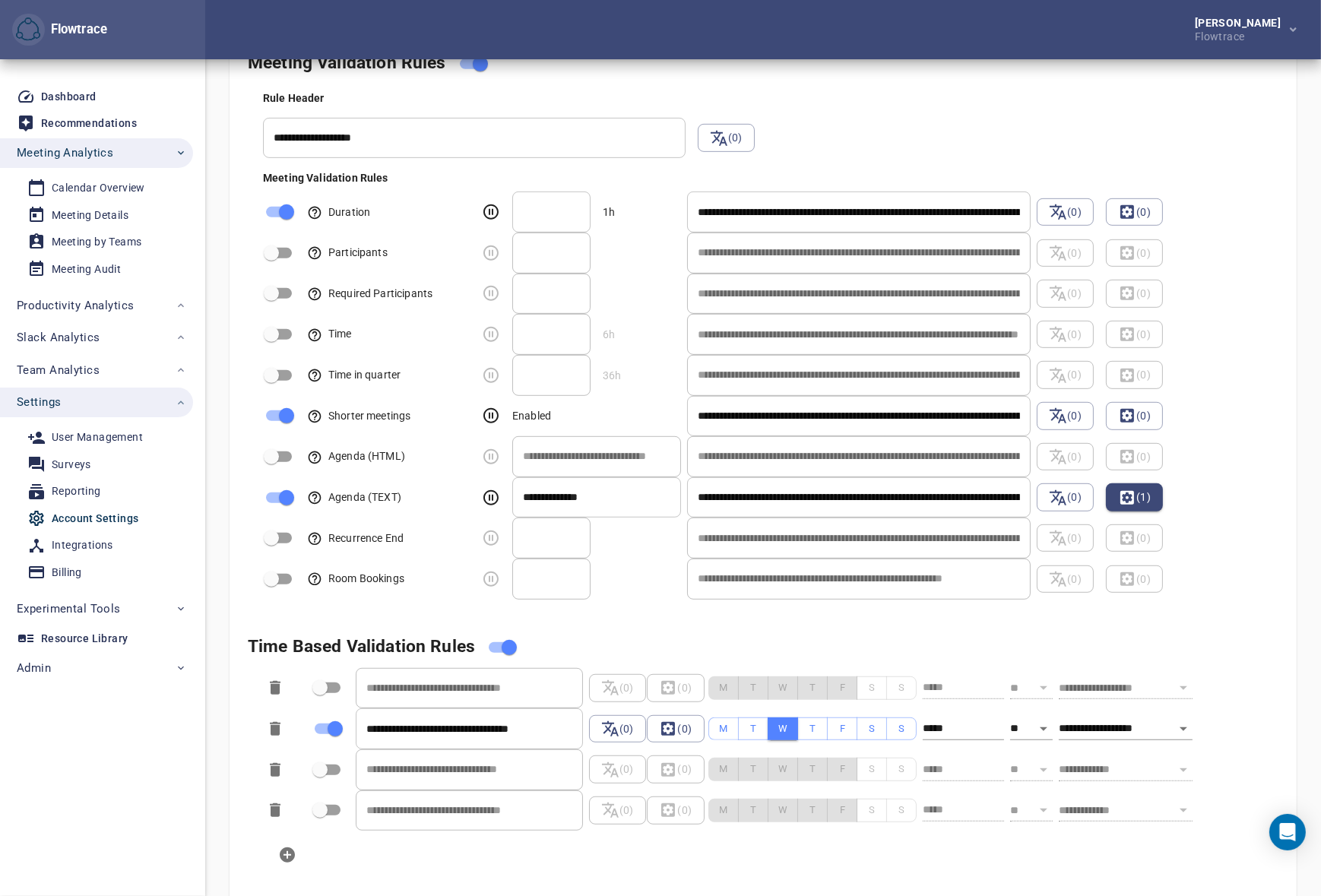
scroll to position [483, 0]
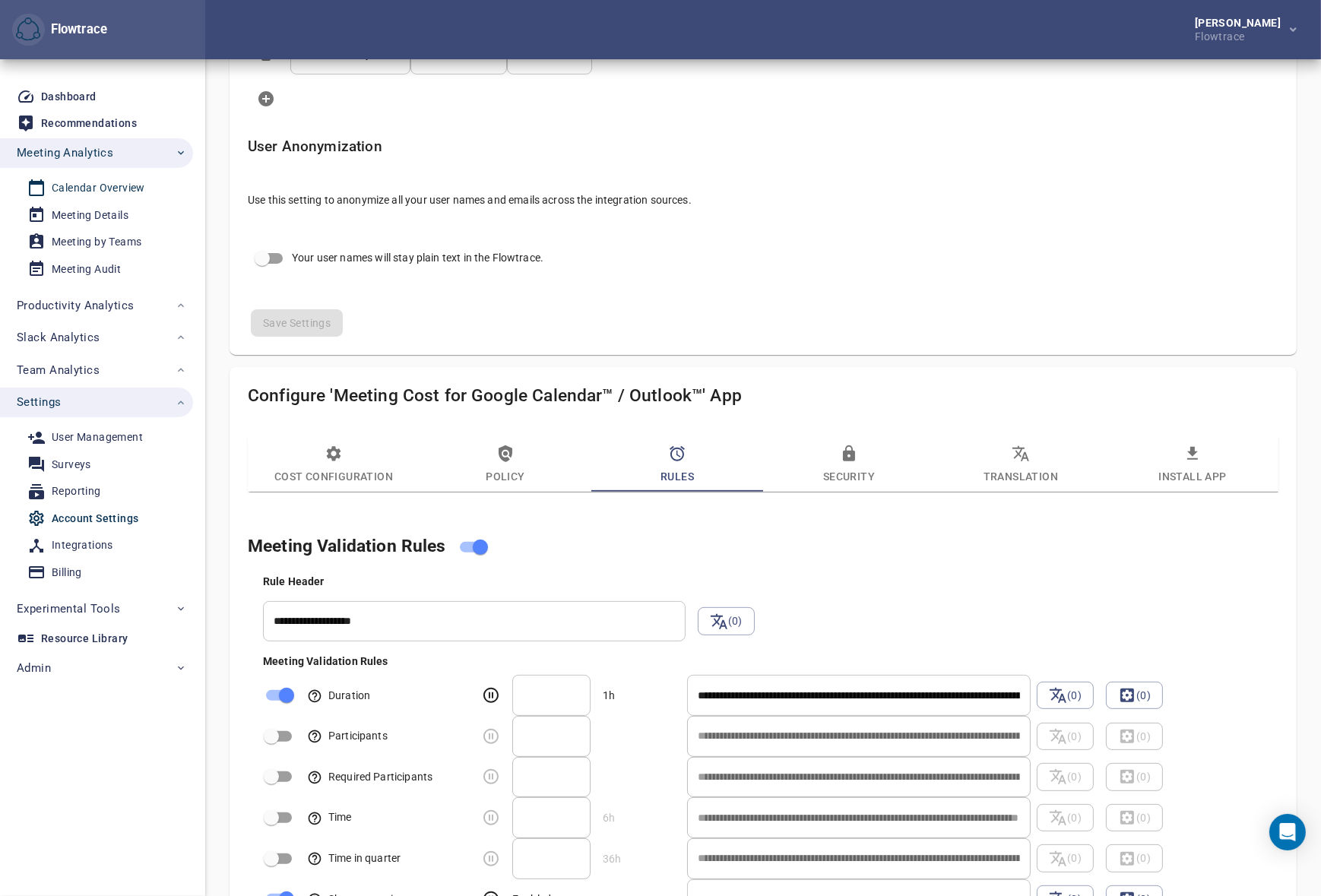
click at [111, 185] on div "Calendar Overview" at bounding box center [98, 188] width 93 height 19
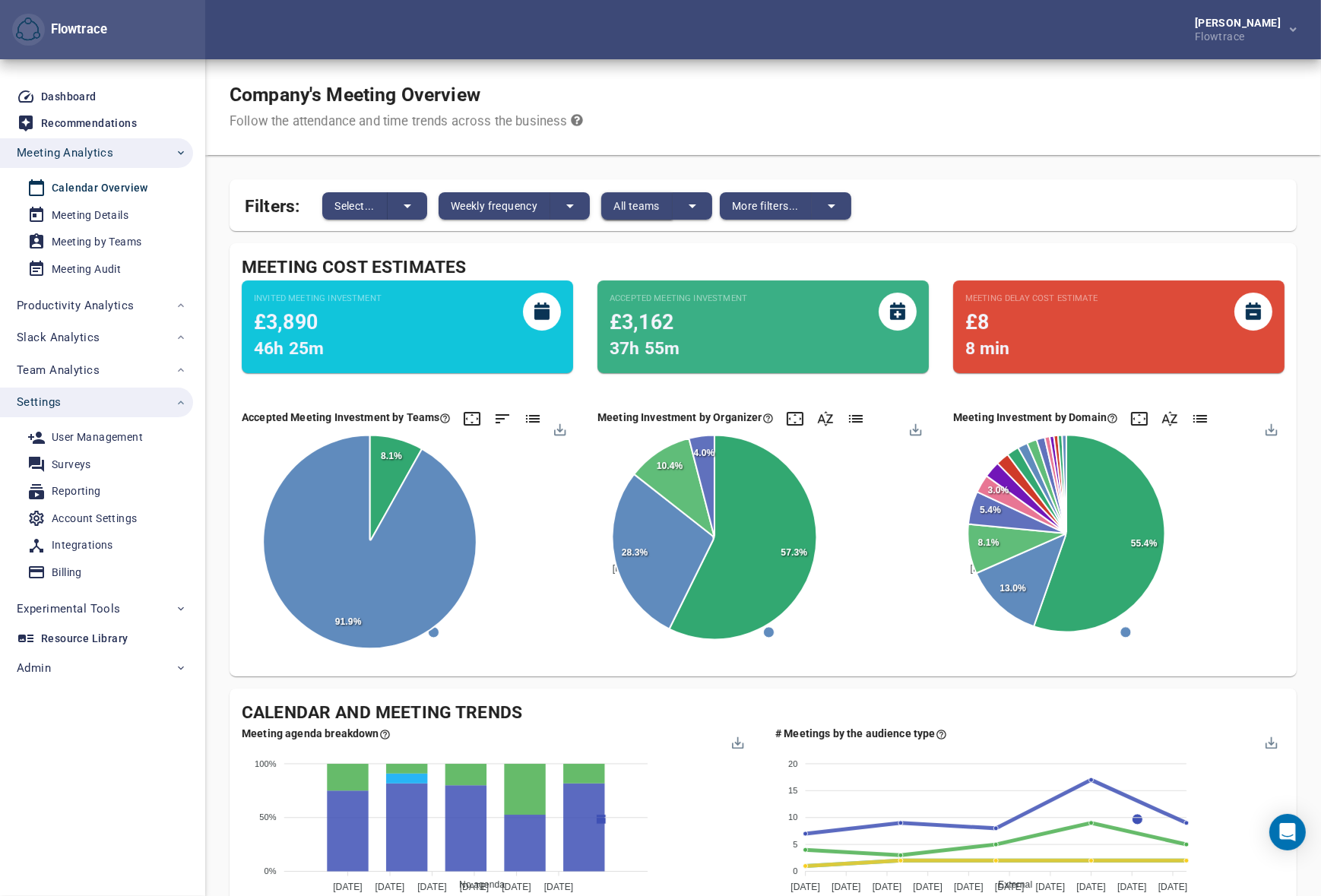
click at [653, 208] on span "All teams" at bounding box center [637, 206] width 47 height 18
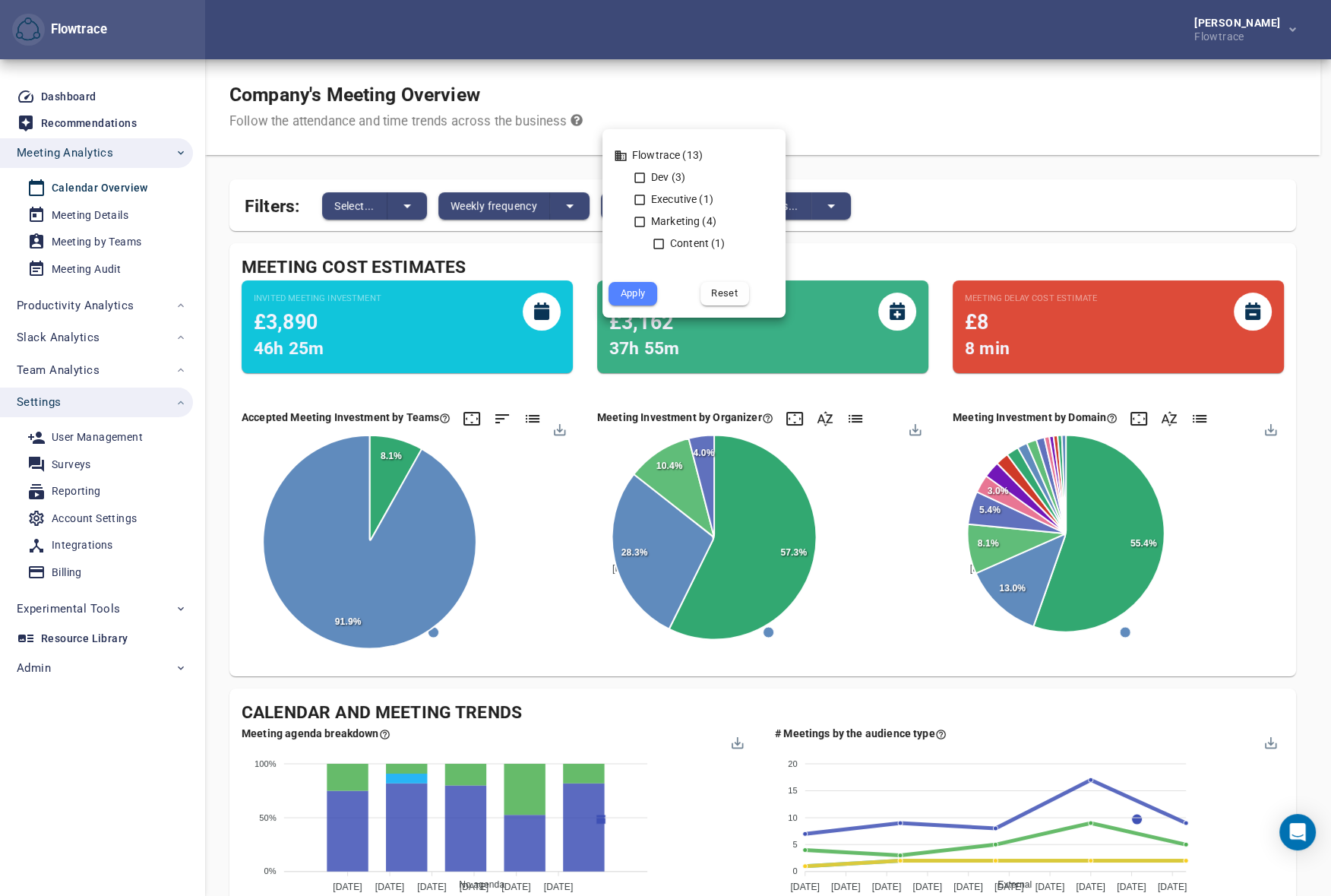
click at [388, 252] on div at bounding box center [665, 448] width 1331 height 896
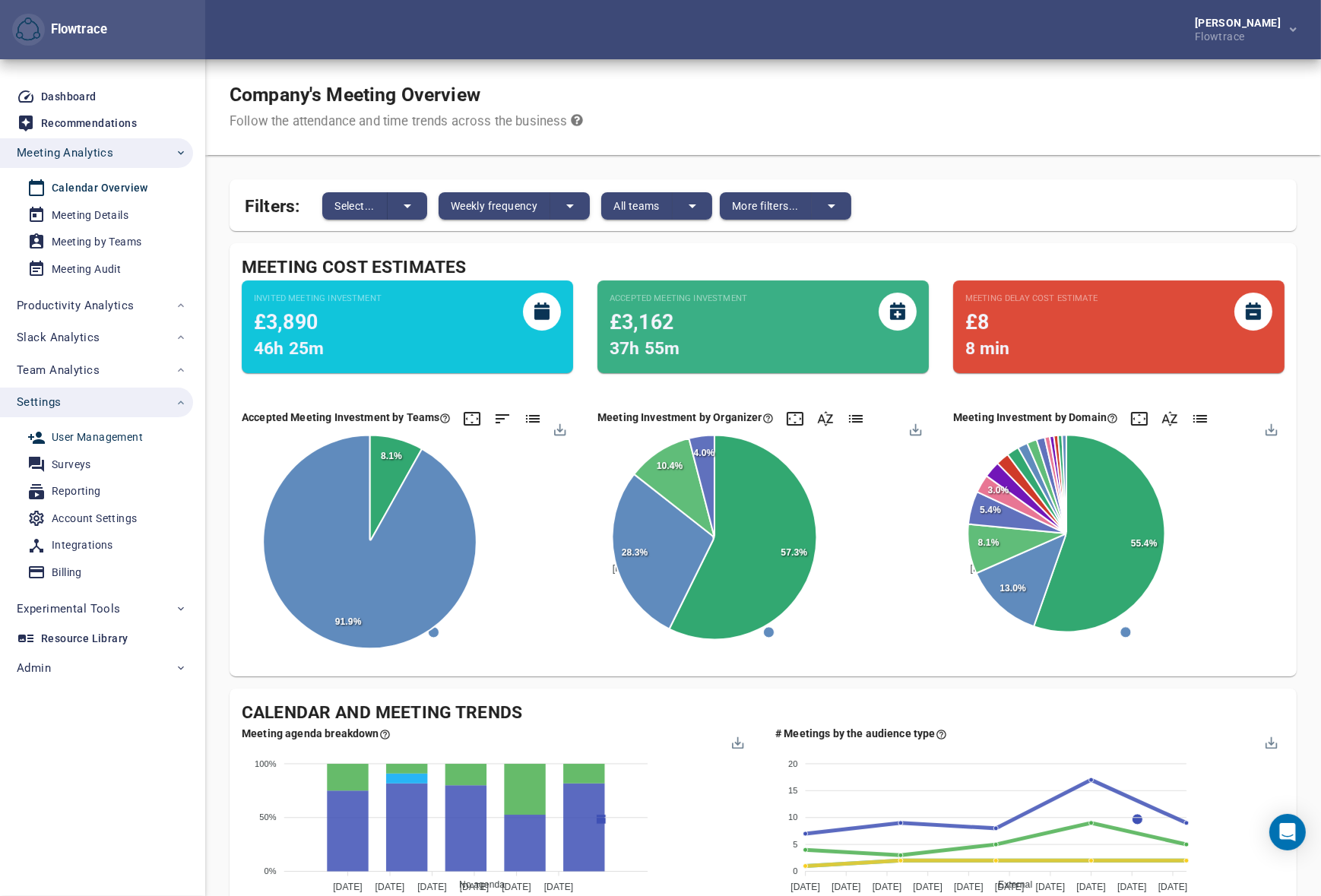
click at [101, 431] on div "User Management" at bounding box center [97, 437] width 91 height 19
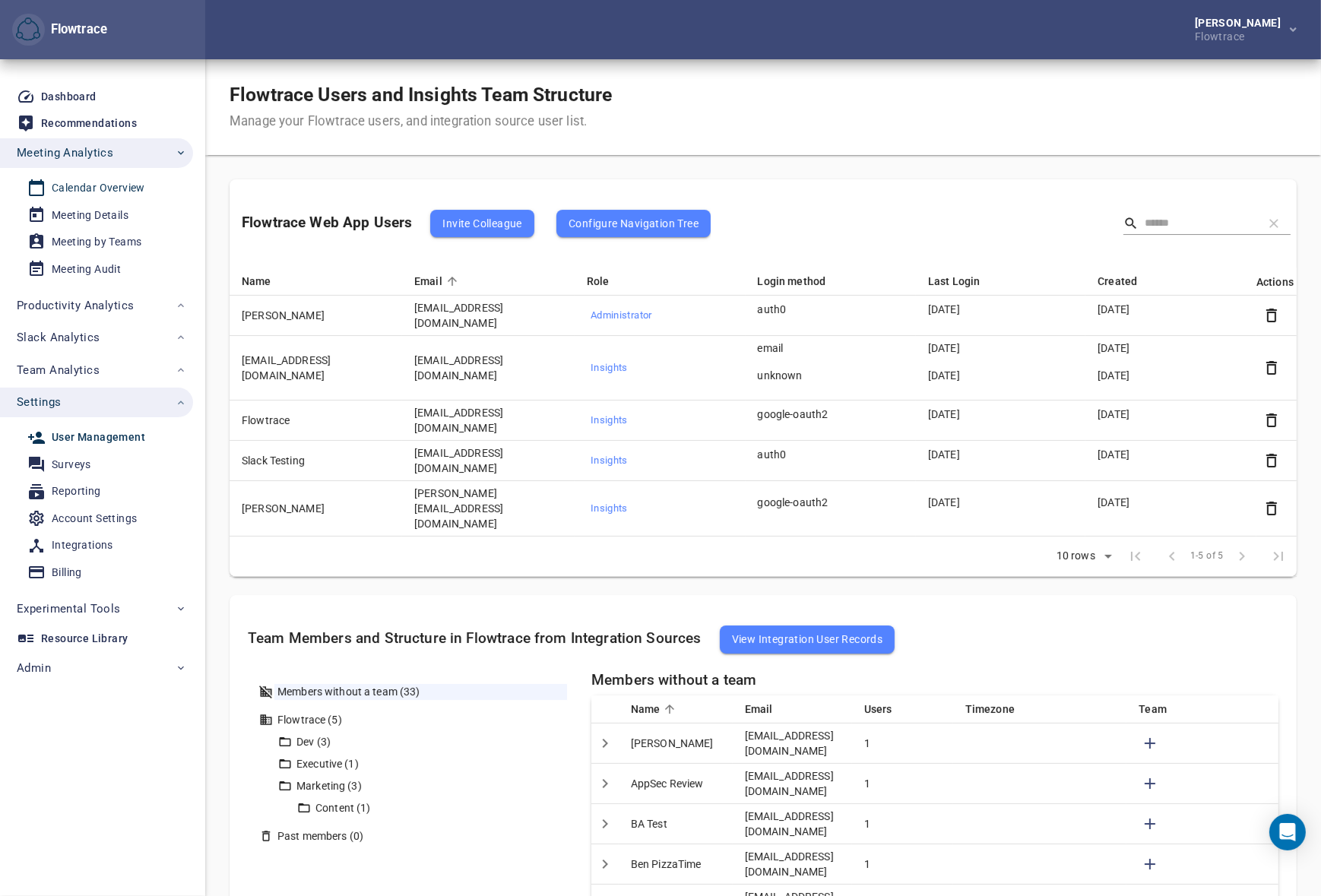
click at [98, 187] on div "Calendar Overview" at bounding box center [98, 188] width 93 height 19
